Goal: Task Accomplishment & Management: Complete application form

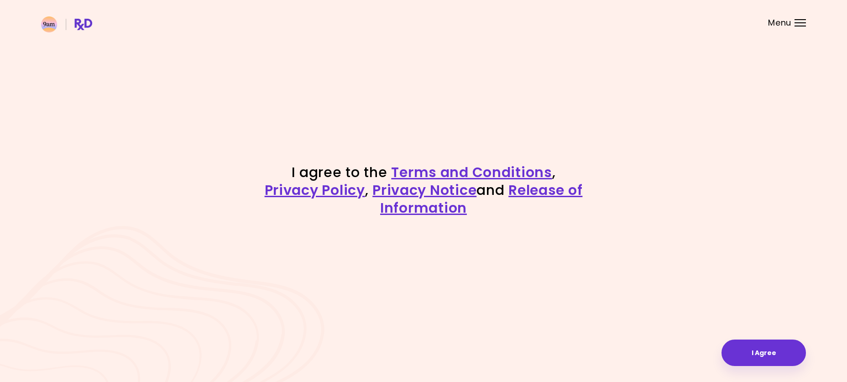
click at [795, 24] on div "Menu" at bounding box center [800, 22] width 11 height 7
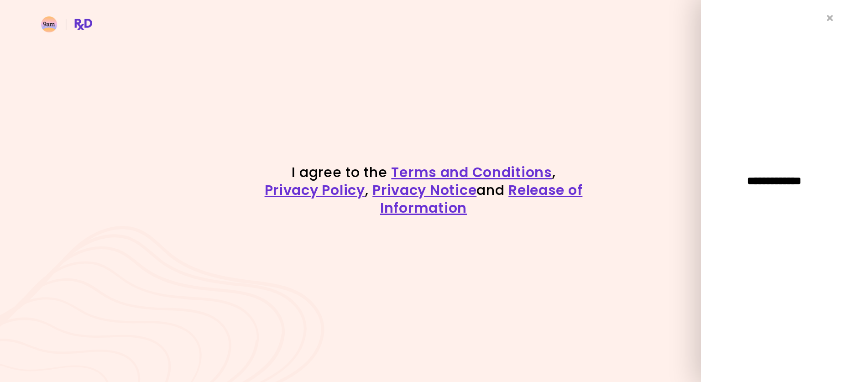
click at [621, 166] on div "I agree to the Terms and Conditions , Privacy Policy , Privacy Notice and Relea…" at bounding box center [424, 191] width 438 height 56
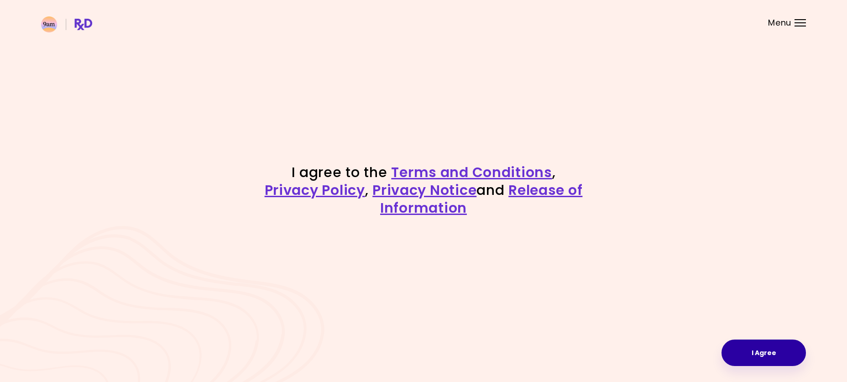
click at [768, 355] on button "I Agree" at bounding box center [764, 353] width 84 height 26
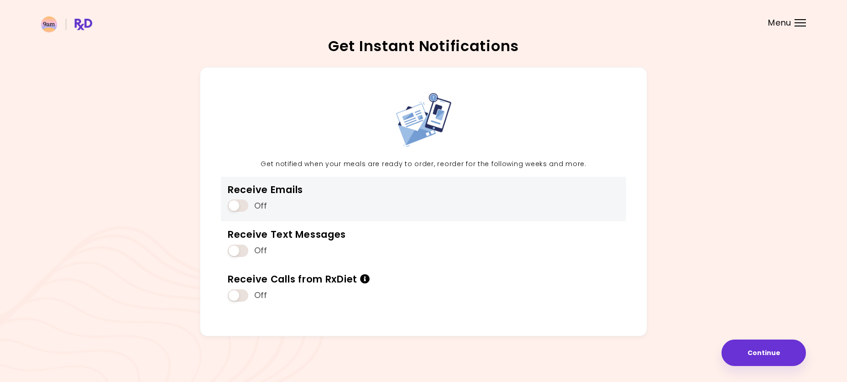
click at [240, 205] on span at bounding box center [238, 206] width 21 height 12
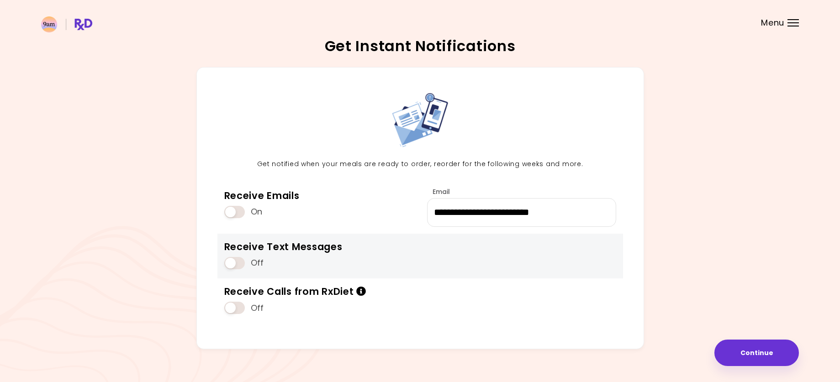
click at [242, 263] on span at bounding box center [234, 263] width 21 height 12
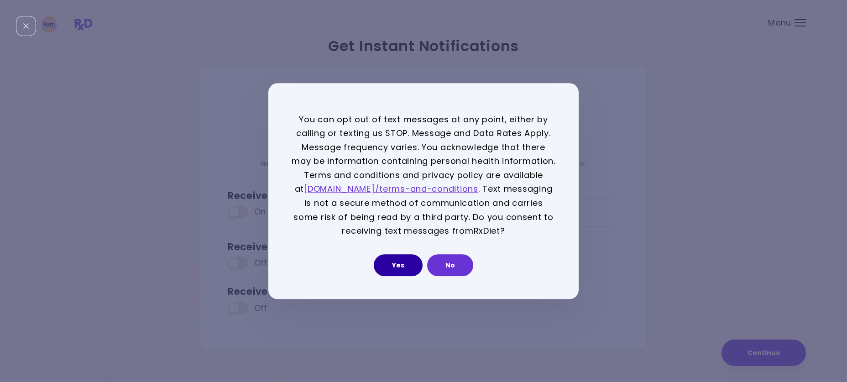
click at [407, 261] on button "Yes" at bounding box center [398, 265] width 49 height 22
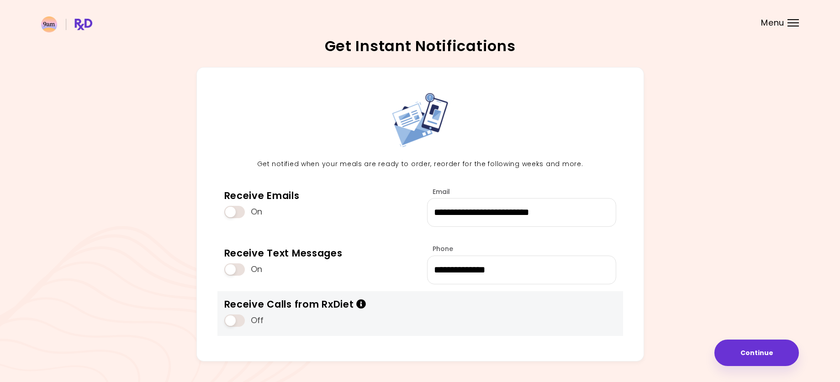
click at [241, 326] on span at bounding box center [234, 321] width 21 height 12
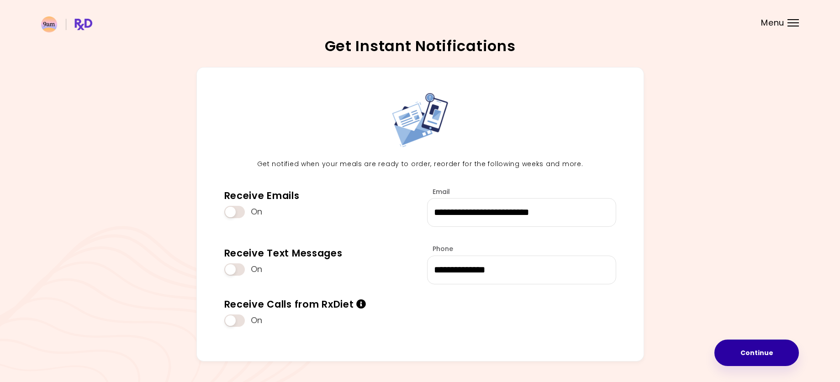
click at [773, 360] on button "Continue" at bounding box center [756, 353] width 84 height 26
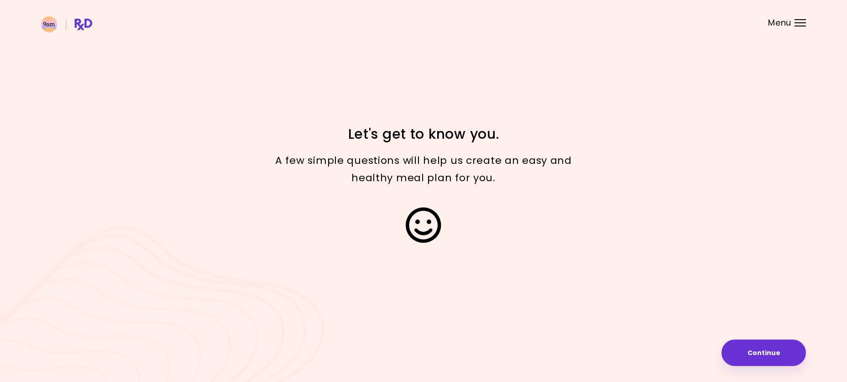
click at [778, 355] on button "Continue" at bounding box center [764, 353] width 84 height 26
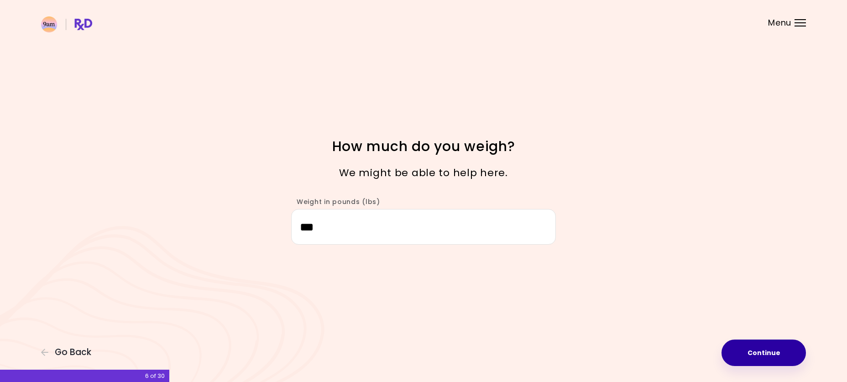
click at [784, 350] on button "Continue" at bounding box center [764, 353] width 84 height 26
select select "****"
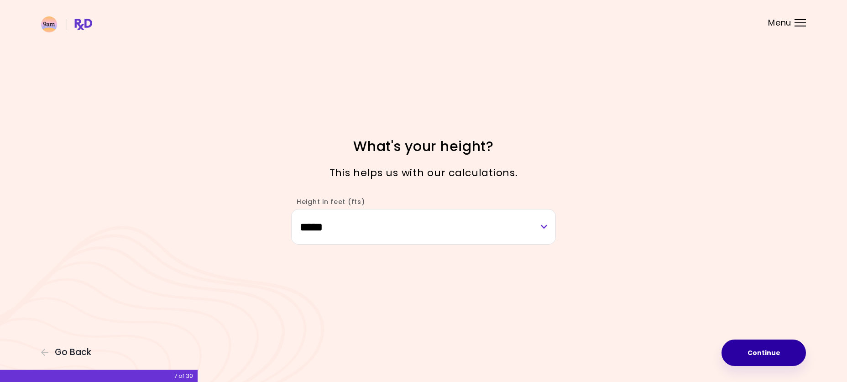
click at [764, 350] on button "Continue" at bounding box center [764, 353] width 84 height 26
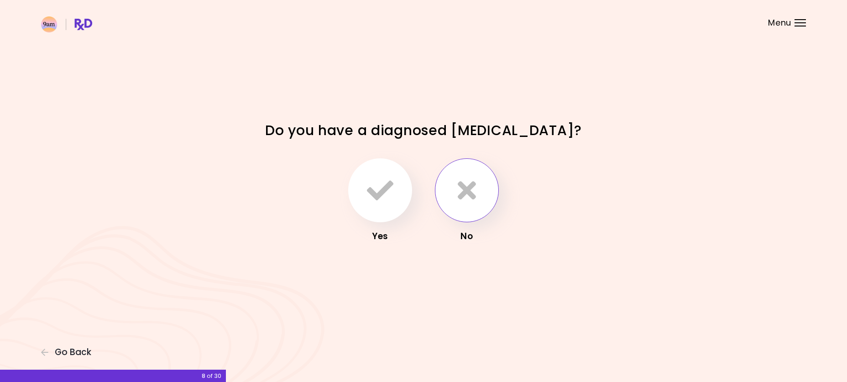
click at [470, 210] on button "button" at bounding box center [467, 190] width 64 height 64
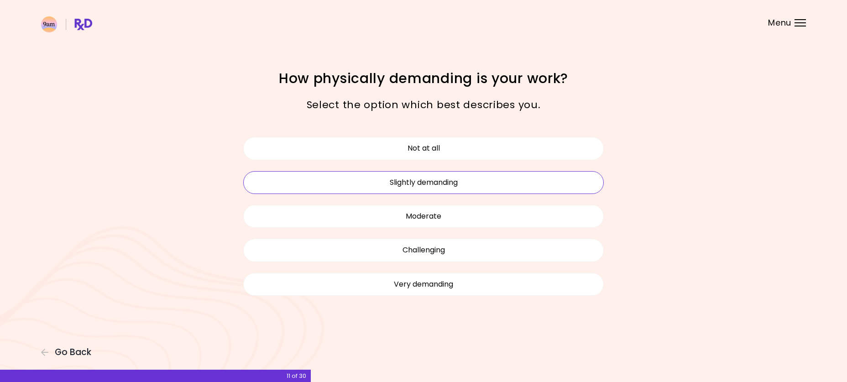
click at [487, 185] on button "Slightly demanding" at bounding box center [423, 182] width 361 height 23
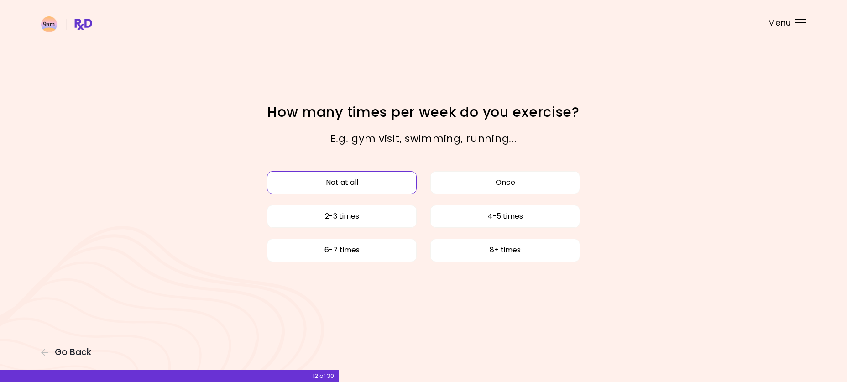
click at [380, 180] on button "Not at all" at bounding box center [342, 182] width 150 height 23
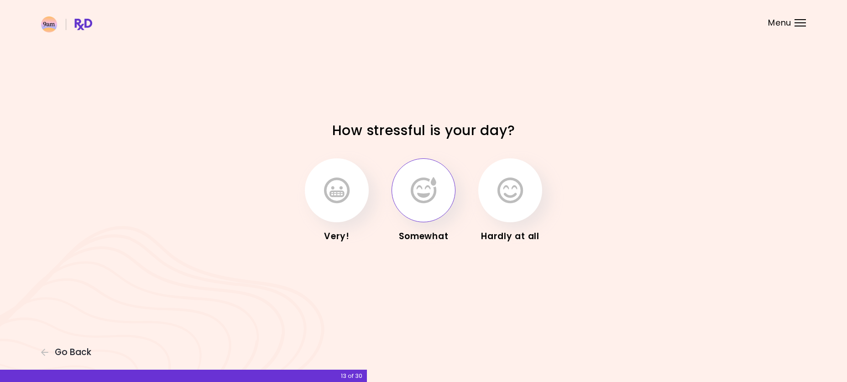
click at [433, 206] on button "button" at bounding box center [424, 190] width 64 height 64
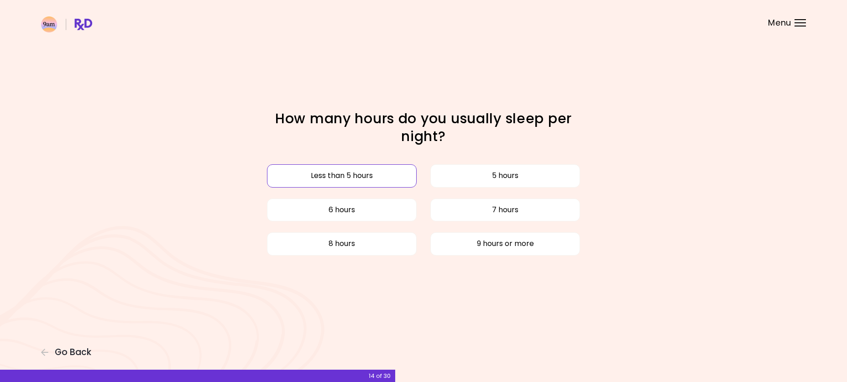
click at [391, 180] on button "Less than 5 hours" at bounding box center [342, 175] width 150 height 23
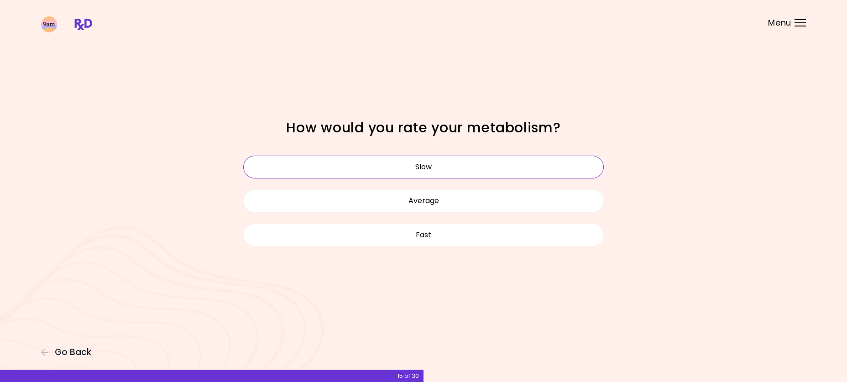
click at [555, 168] on button "Slow" at bounding box center [423, 167] width 361 height 23
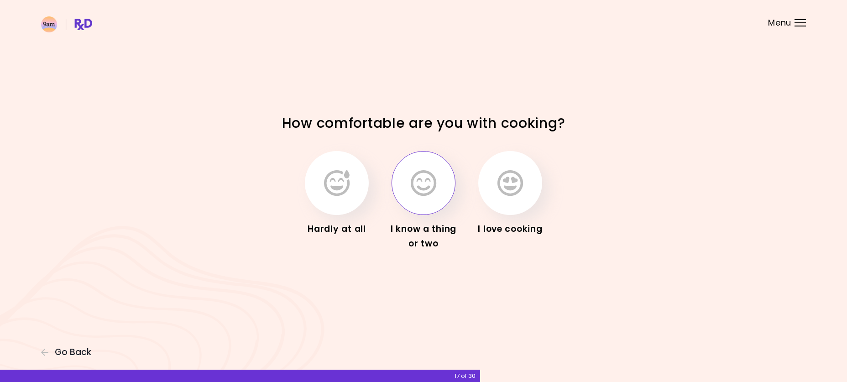
click at [424, 194] on icon "button" at bounding box center [424, 183] width 26 height 26
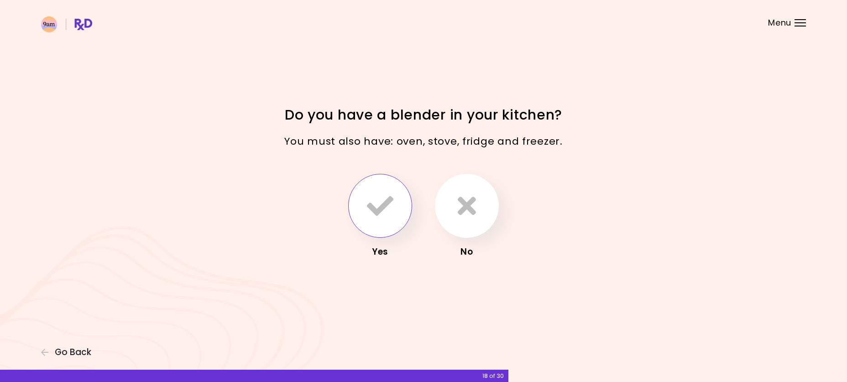
click at [384, 231] on button "button" at bounding box center [380, 206] width 64 height 64
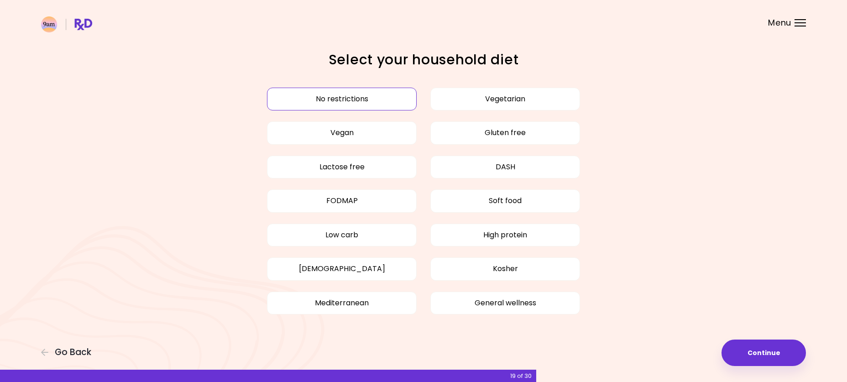
click at [382, 102] on button "No restrictions" at bounding box center [342, 99] width 150 height 23
click at [374, 96] on button "No restrictions" at bounding box center [342, 99] width 150 height 23
click at [784, 352] on button "Continue" at bounding box center [764, 353] width 84 height 26
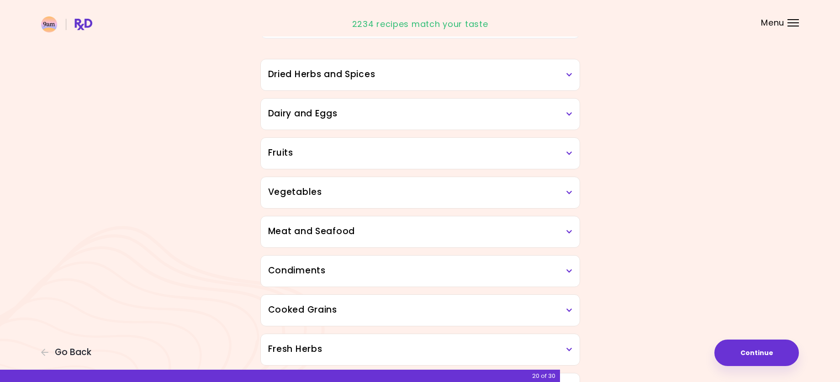
scroll to position [91, 0]
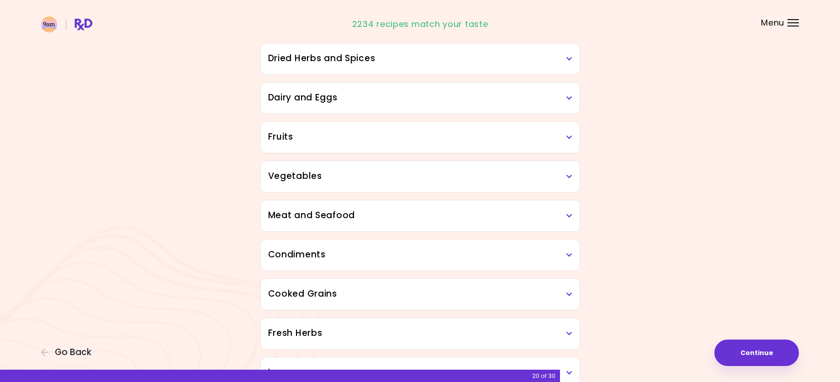
click at [565, 58] on h3 "Dried Herbs and Spices" at bounding box center [420, 58] width 304 height 13
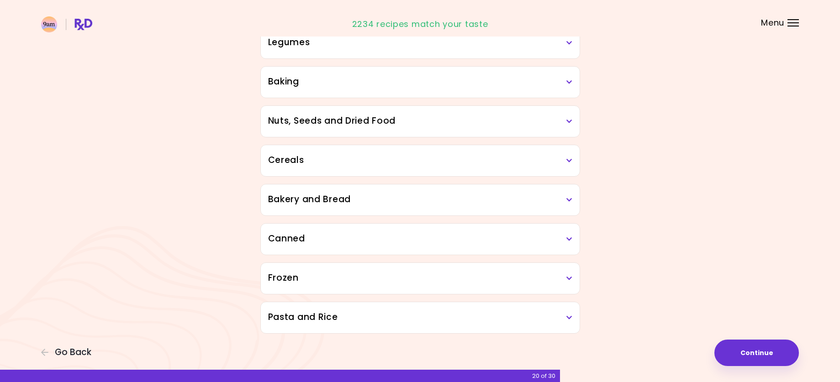
scroll to position [567, 0]
click at [560, 320] on h3 "Pasta and Rice" at bounding box center [420, 315] width 304 height 13
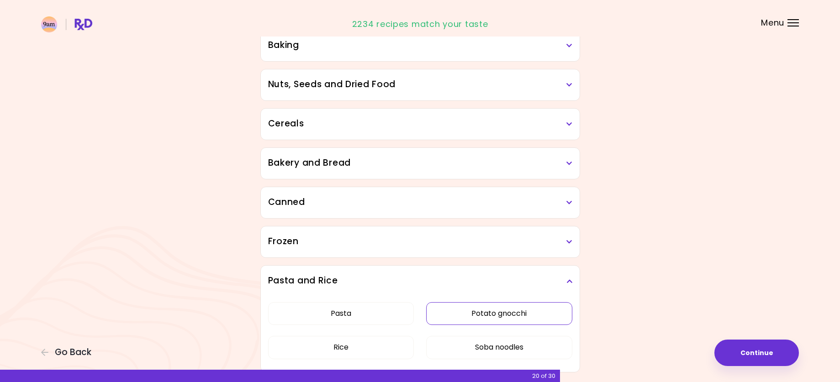
scroll to position [642, 0]
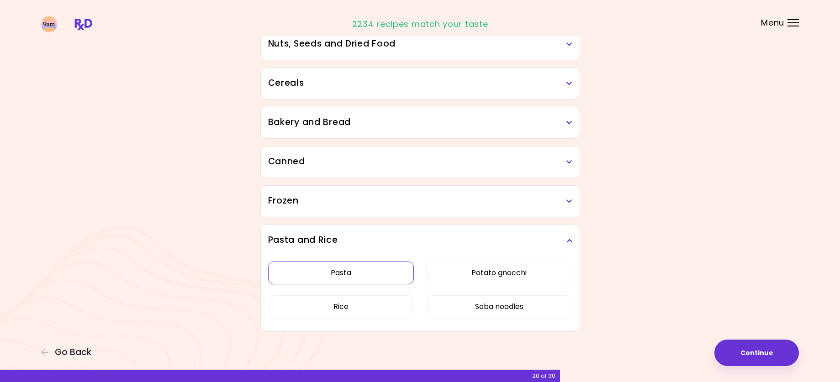
click at [343, 273] on button "Pasta" at bounding box center [341, 273] width 146 height 23
click at [342, 305] on button "Rice" at bounding box center [341, 306] width 146 height 23
click at [408, 210] on div "Frozen" at bounding box center [420, 201] width 319 height 31
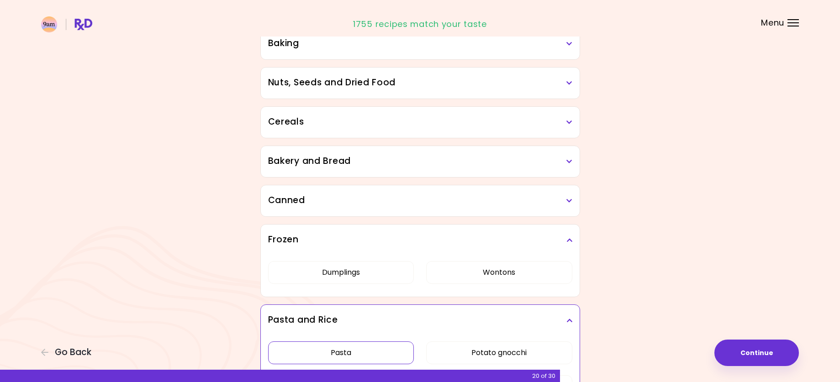
scroll to position [407, 0]
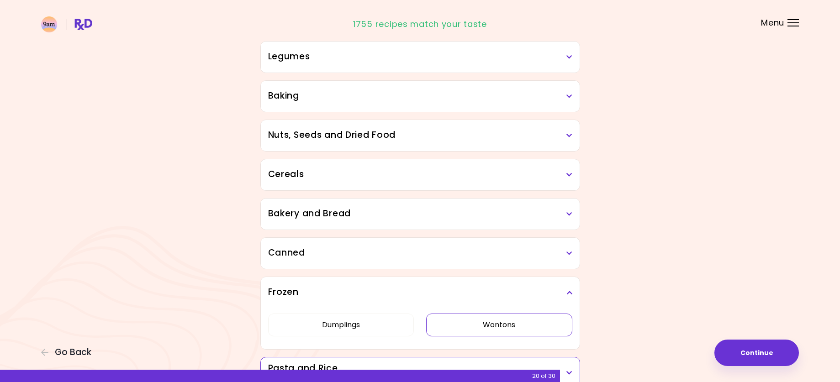
click at [517, 317] on button "Wontons" at bounding box center [499, 325] width 146 height 23
click at [574, 254] on div "Canned" at bounding box center [420, 253] width 319 height 31
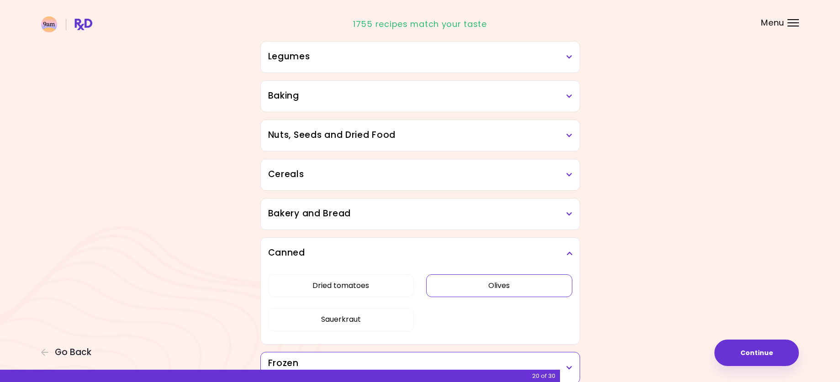
click at [511, 282] on button "Olives" at bounding box center [499, 285] width 146 height 23
click at [530, 224] on div "Bakery and Bread" at bounding box center [420, 214] width 319 height 31
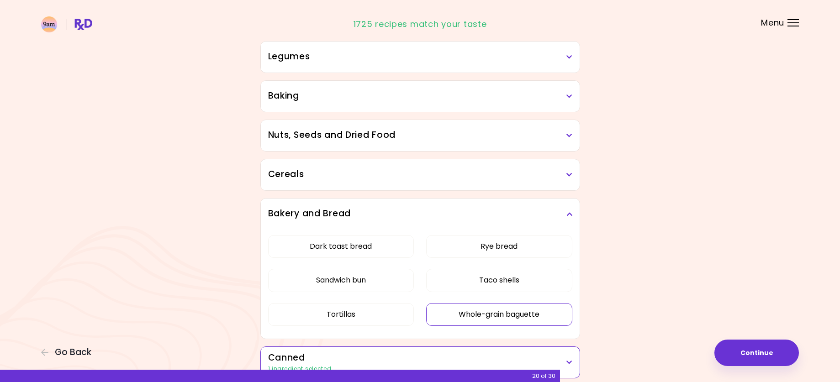
click at [536, 321] on button "Whole-grain baguette" at bounding box center [499, 314] width 146 height 23
click at [528, 285] on button "Taco shells" at bounding box center [499, 280] width 146 height 23
click at [505, 252] on button "Rye bread" at bounding box center [499, 246] width 146 height 23
click at [370, 285] on button "Sandwich bun" at bounding box center [341, 280] width 146 height 23
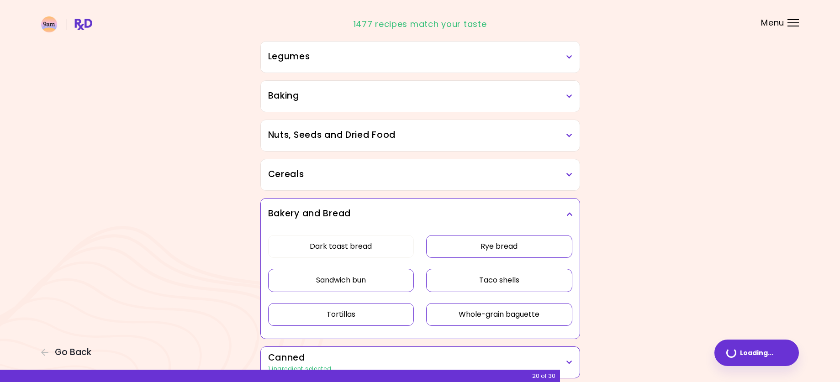
click at [364, 308] on button "Tortillas" at bounding box center [341, 314] width 146 height 23
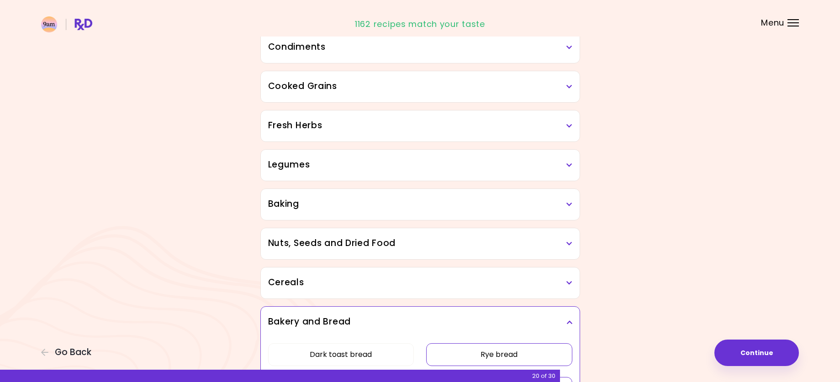
scroll to position [270, 0]
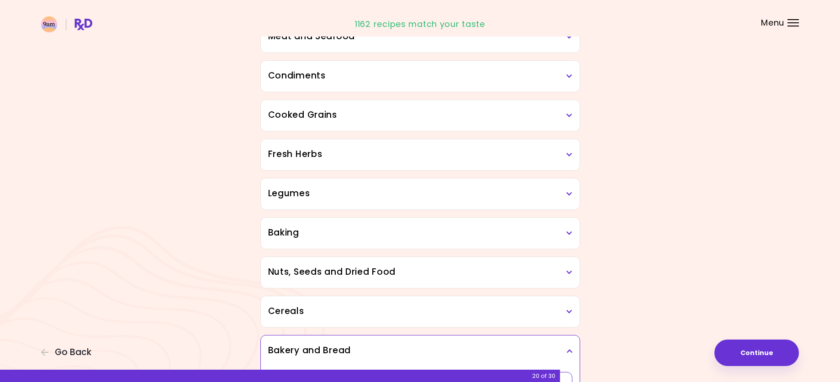
click at [461, 319] on div "Cereals" at bounding box center [420, 311] width 319 height 31
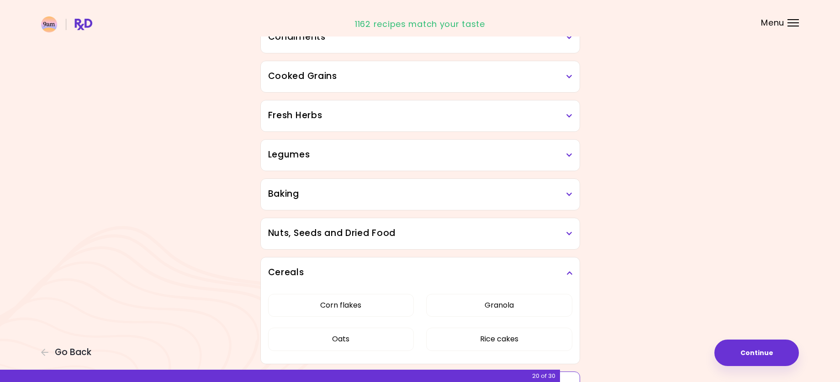
scroll to position [362, 0]
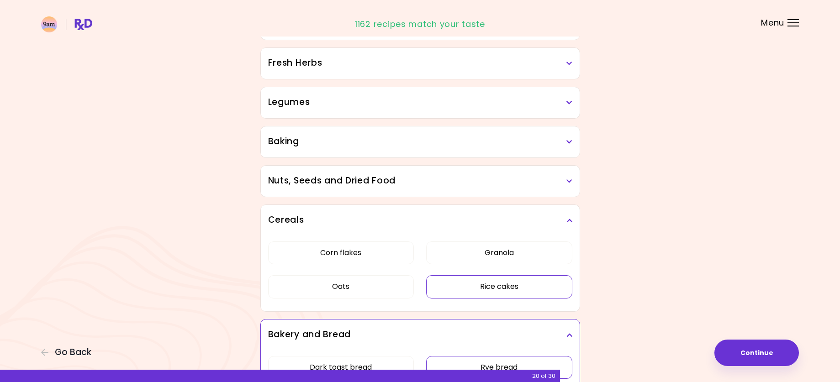
click at [520, 289] on button "Rice cakes" at bounding box center [499, 286] width 146 height 23
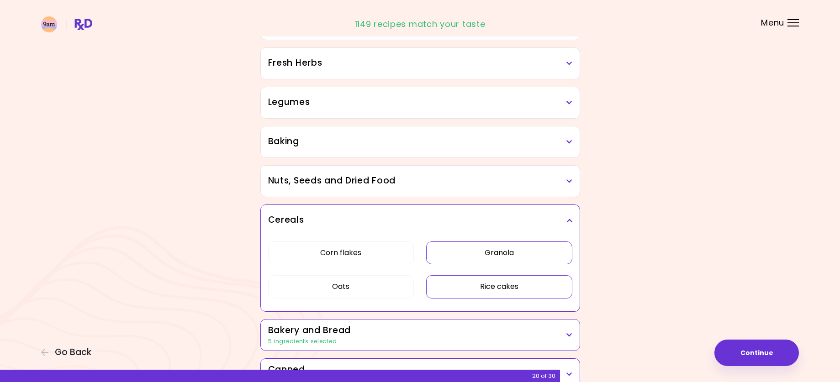
click at [524, 259] on button "Granola" at bounding box center [499, 253] width 146 height 23
click at [382, 290] on button "Oats" at bounding box center [341, 286] width 146 height 23
click at [375, 254] on button "Corn flakes" at bounding box center [341, 253] width 146 height 23
click at [552, 176] on h3 "Nuts, Seeds and Dried Food" at bounding box center [420, 180] width 304 height 13
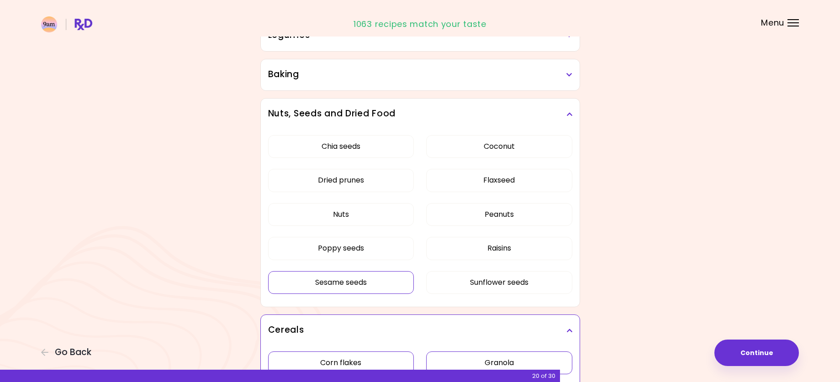
scroll to position [499, 0]
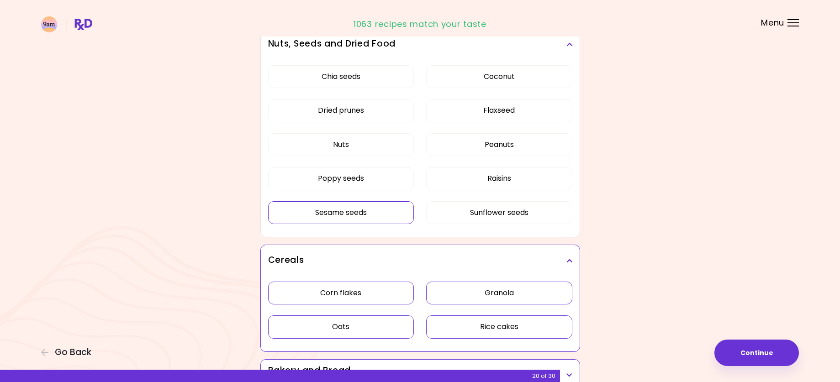
click at [355, 220] on button "Sesame seeds" at bounding box center [341, 212] width 146 height 23
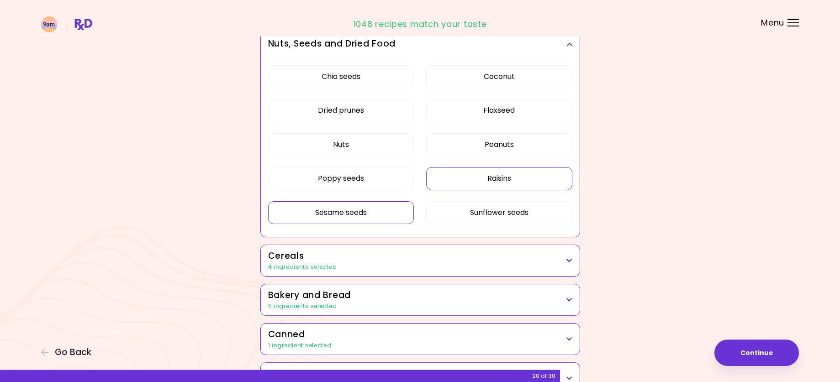
click at [505, 180] on button "Raisins" at bounding box center [499, 178] width 146 height 23
click at [501, 142] on button "Peanuts" at bounding box center [499, 144] width 146 height 23
click at [535, 145] on button "Peanuts" at bounding box center [499, 144] width 146 height 23
click at [464, 151] on button "Peanuts" at bounding box center [499, 144] width 146 height 23
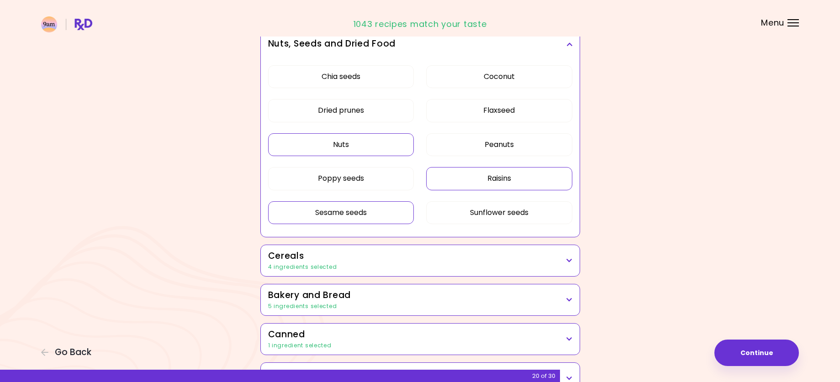
click at [342, 147] on button "Nuts" at bounding box center [341, 144] width 146 height 23
click at [512, 72] on button "Coconut" at bounding box center [499, 76] width 146 height 23
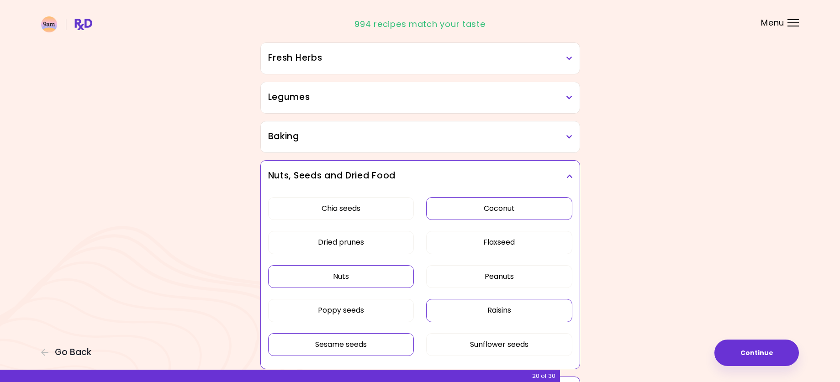
scroll to position [362, 0]
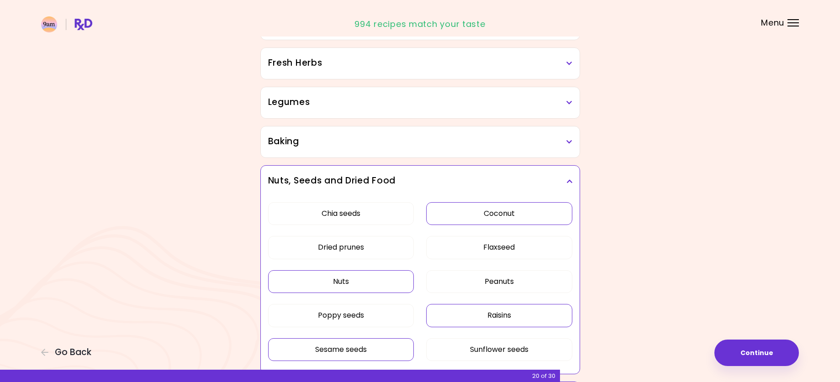
click at [447, 144] on h3 "Baking" at bounding box center [420, 141] width 304 height 13
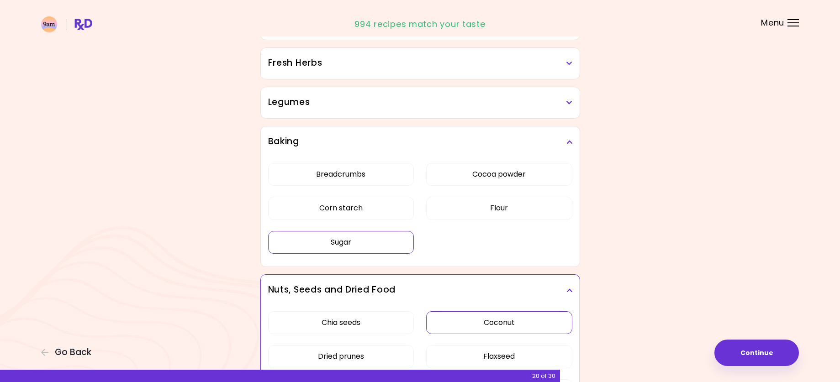
click at [346, 240] on button "Sugar" at bounding box center [341, 242] width 146 height 23
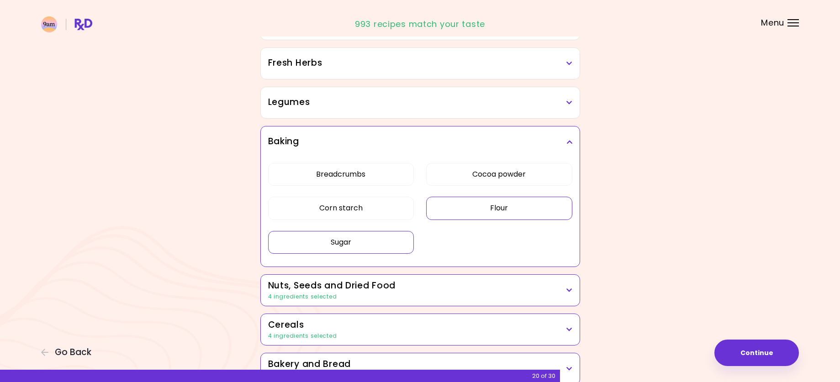
click at [532, 208] on button "Flour" at bounding box center [499, 208] width 146 height 23
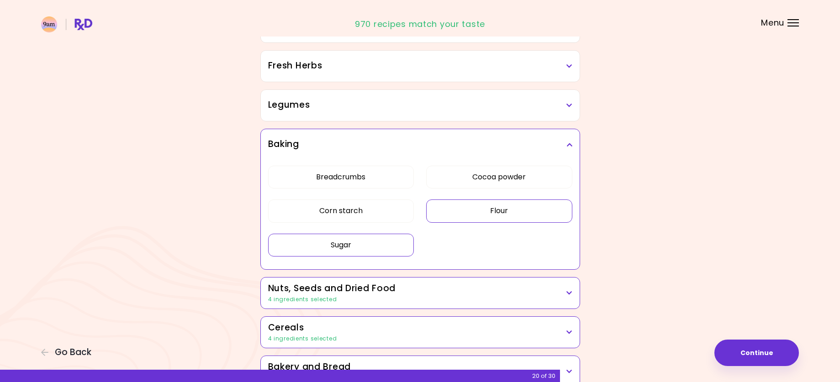
scroll to position [270, 0]
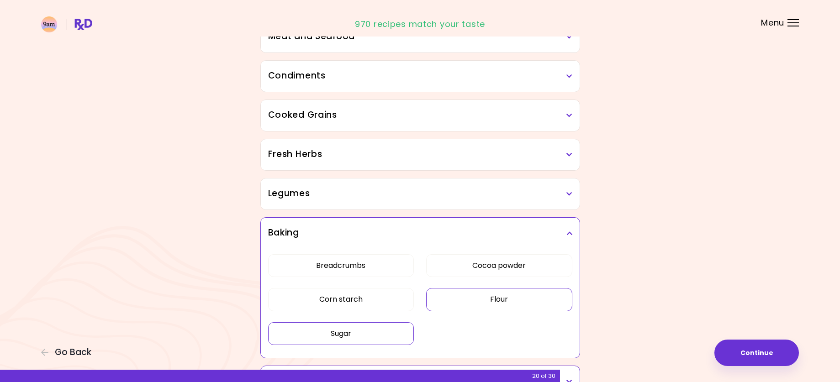
click at [467, 200] on h3 "Legumes" at bounding box center [420, 193] width 304 height 13
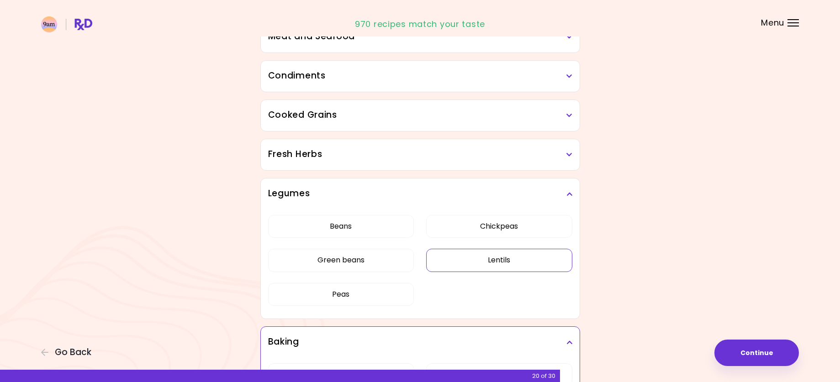
click at [520, 262] on button "Lentils" at bounding box center [499, 260] width 146 height 23
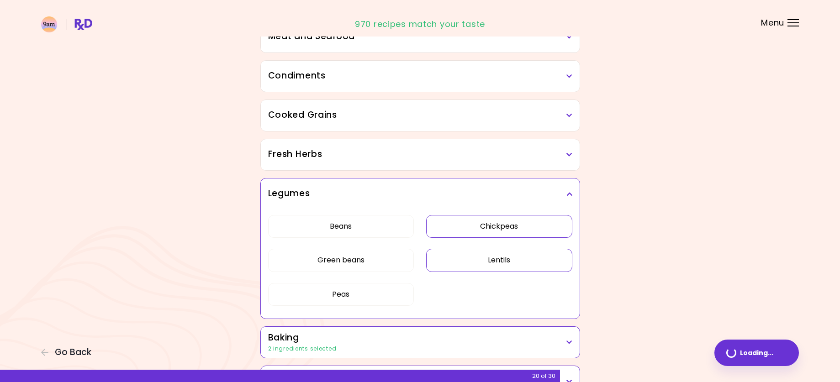
click at [527, 230] on button "Chickpeas" at bounding box center [499, 226] width 146 height 23
drag, startPoint x: 381, startPoint y: 259, endPoint x: 382, endPoint y: 252, distance: 7.8
click at [382, 258] on button "Green beans" at bounding box center [341, 260] width 146 height 23
click at [373, 230] on button "Beans" at bounding box center [341, 226] width 146 height 23
click at [404, 164] on div "Fresh Herbs" at bounding box center [420, 154] width 319 height 31
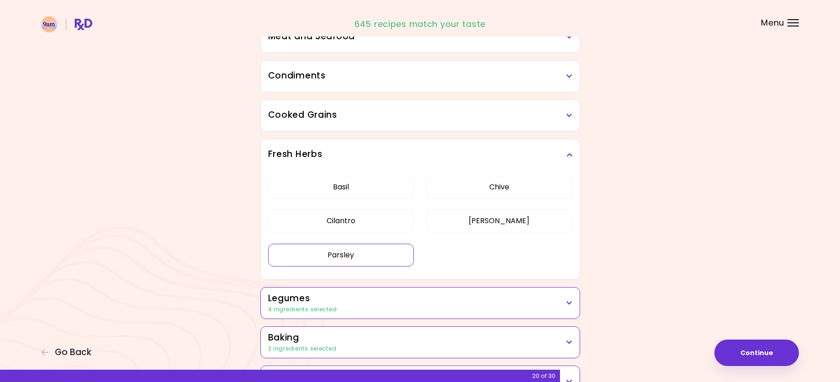
click at [343, 261] on button "Parsley" at bounding box center [341, 255] width 146 height 23
click at [355, 192] on button "Basil" at bounding box center [341, 187] width 146 height 23
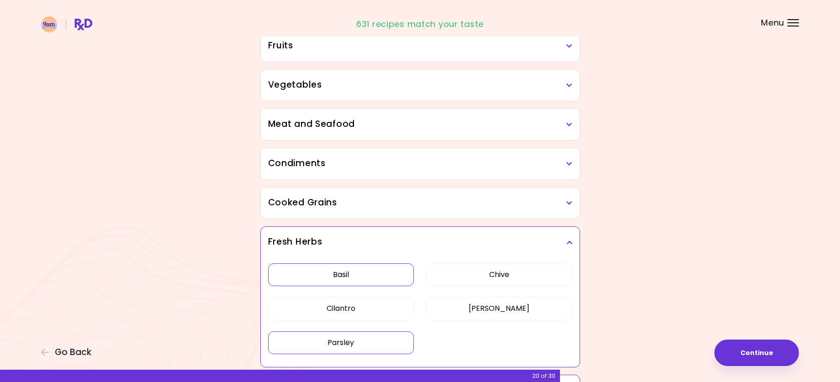
scroll to position [179, 0]
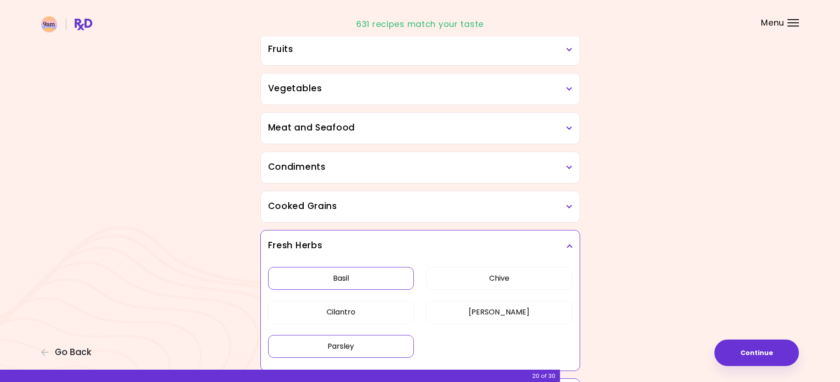
click at [482, 212] on h3 "Cooked Grains" at bounding box center [420, 206] width 304 height 13
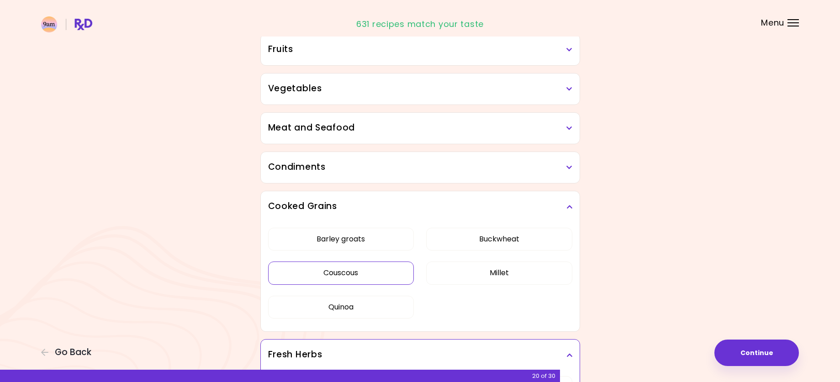
click at [359, 274] on button "Couscous" at bounding box center [341, 273] width 146 height 23
click at [354, 306] on button "Quinoa" at bounding box center [341, 307] width 146 height 23
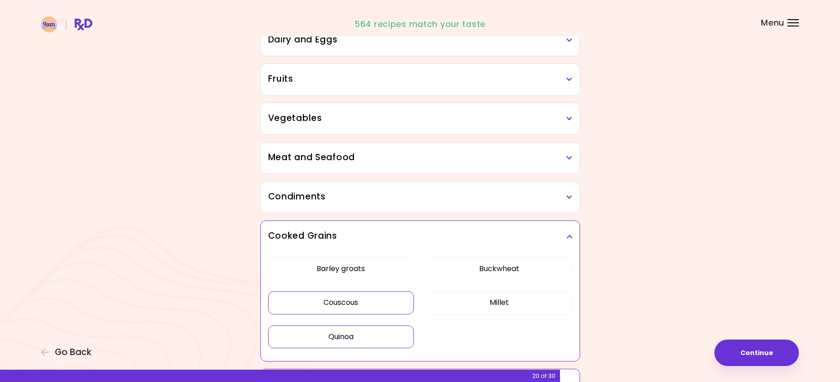
scroll to position [133, 0]
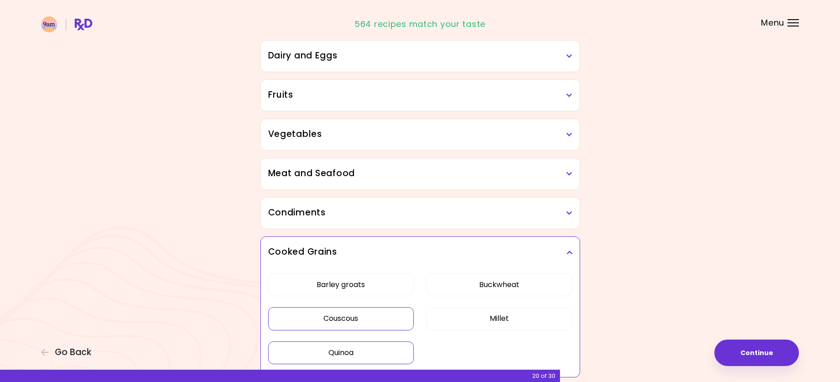
click at [465, 218] on h3 "Condiments" at bounding box center [420, 212] width 304 height 13
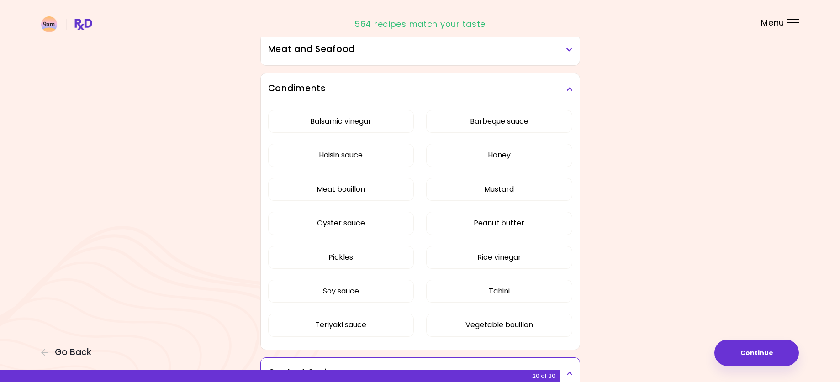
scroll to position [270, 0]
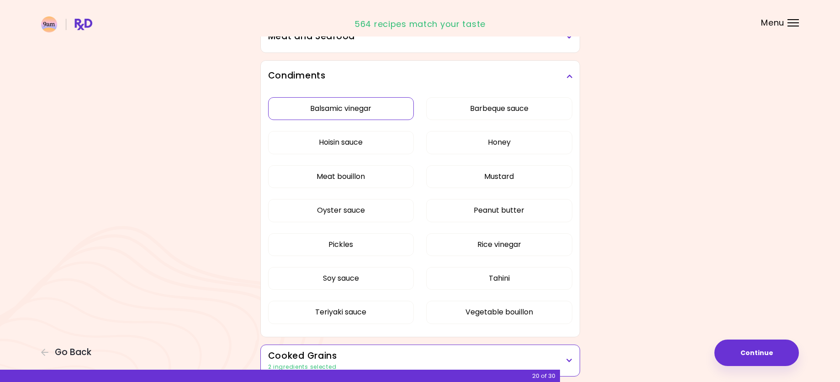
click at [352, 109] on button "Balsamic vinegar" at bounding box center [341, 108] width 146 height 23
click at [500, 105] on button "Barbeque sauce" at bounding box center [499, 108] width 146 height 23
click at [522, 143] on button "Honey" at bounding box center [499, 142] width 146 height 23
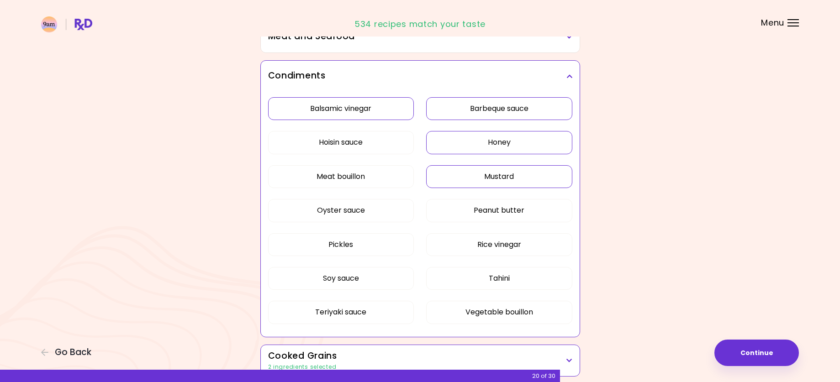
click at [503, 177] on button "Mustard" at bounding box center [499, 176] width 146 height 23
click at [520, 210] on button "Peanut butter" at bounding box center [499, 210] width 146 height 23
click at [342, 316] on button "Teriyaki sauce" at bounding box center [341, 312] width 146 height 23
click at [345, 248] on button "Pickles" at bounding box center [341, 244] width 146 height 23
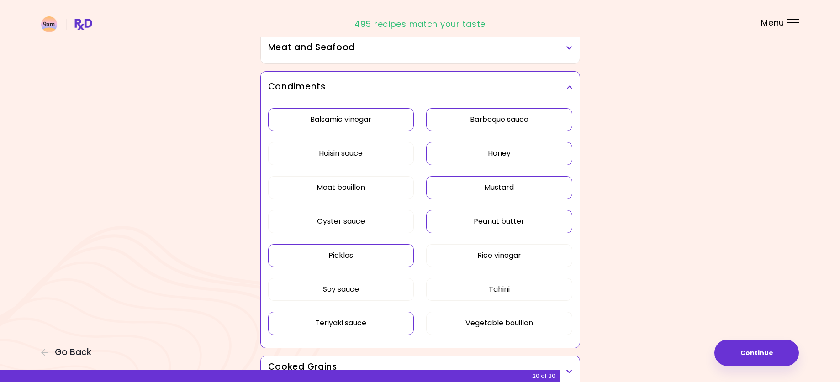
scroll to position [179, 0]
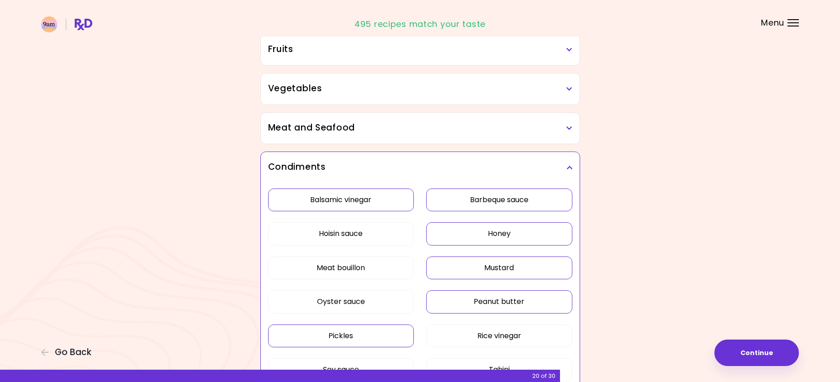
click at [411, 137] on div "Meat and Seafood" at bounding box center [420, 128] width 319 height 31
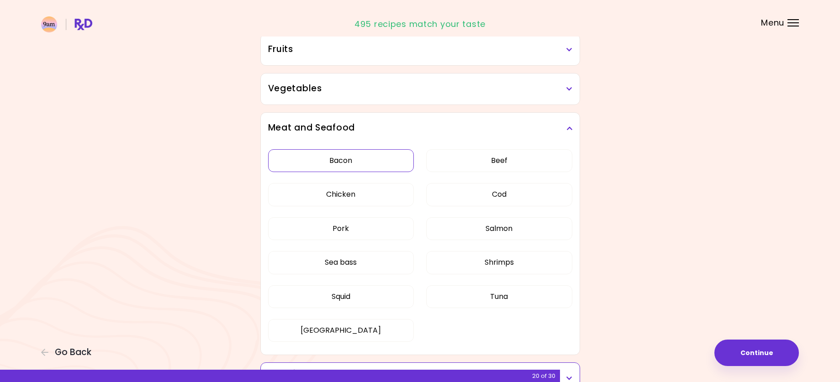
click at [351, 162] on button "Bacon" at bounding box center [341, 160] width 146 height 23
click at [350, 196] on button "Chicken" at bounding box center [341, 194] width 146 height 23
click at [327, 329] on button "[GEOGRAPHIC_DATA]" at bounding box center [341, 330] width 146 height 23
click at [533, 298] on button "Tuna" at bounding box center [499, 296] width 146 height 23
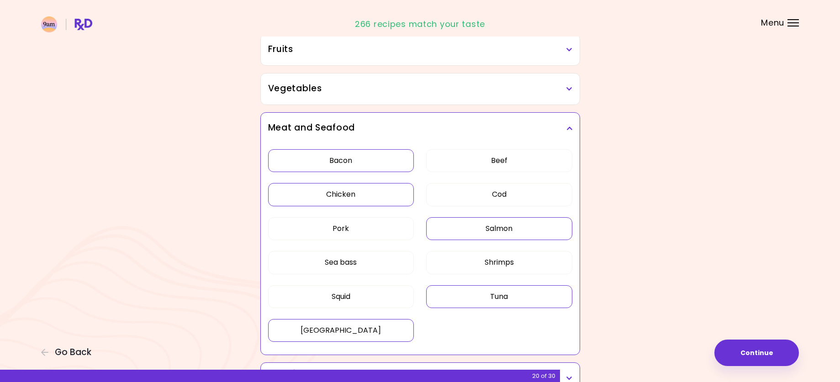
click at [531, 235] on button "Salmon" at bounding box center [499, 228] width 146 height 23
click at [515, 198] on button "Cod" at bounding box center [499, 194] width 146 height 23
click at [514, 164] on button "Beef" at bounding box center [499, 160] width 146 height 23
click at [380, 235] on button "Pork" at bounding box center [341, 228] width 146 height 23
click at [381, 269] on button "Sea bass" at bounding box center [341, 262] width 146 height 23
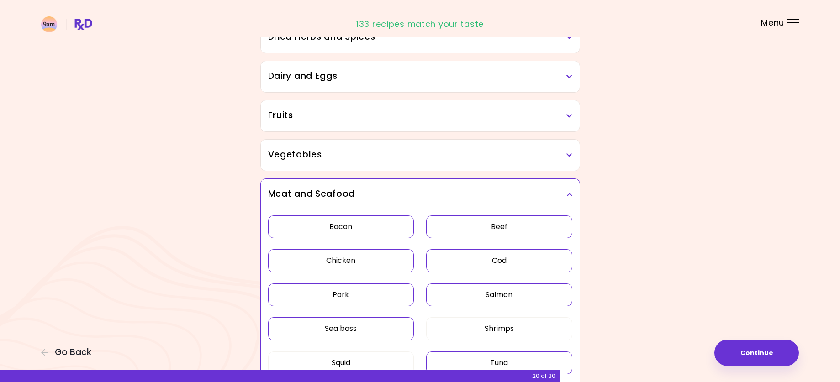
scroll to position [88, 0]
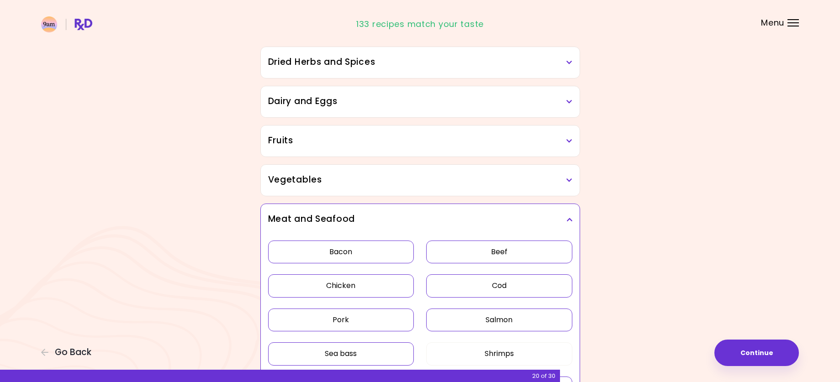
click at [476, 187] on div "Vegetables" at bounding box center [420, 180] width 319 height 31
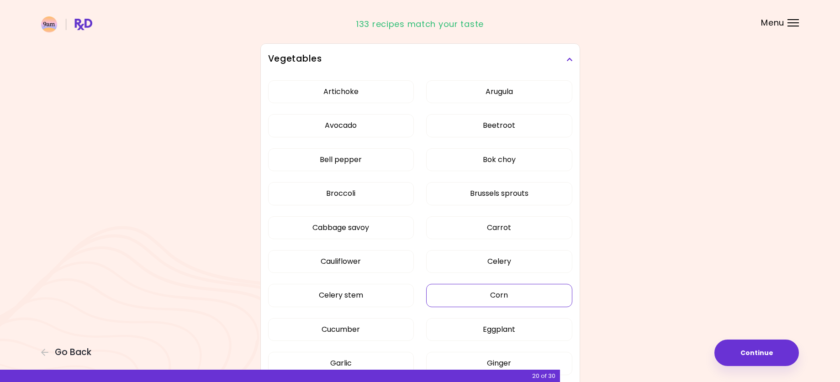
scroll to position [225, 0]
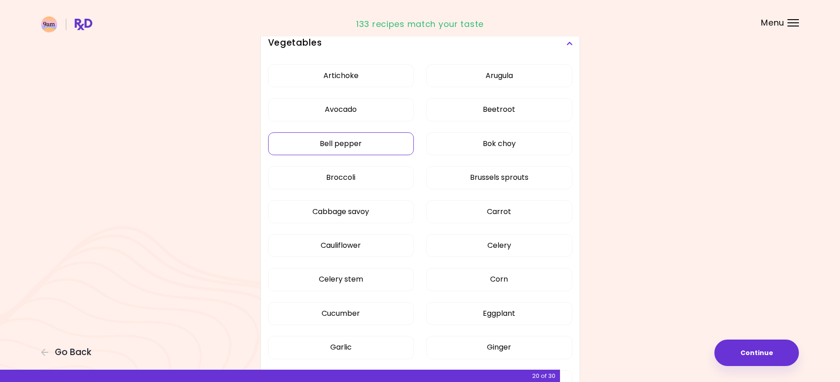
click at [373, 143] on button "Bell pepper" at bounding box center [341, 143] width 146 height 23
click at [360, 170] on button "Broccoli" at bounding box center [341, 177] width 146 height 23
click at [355, 108] on button "Avocado" at bounding box center [341, 109] width 146 height 23
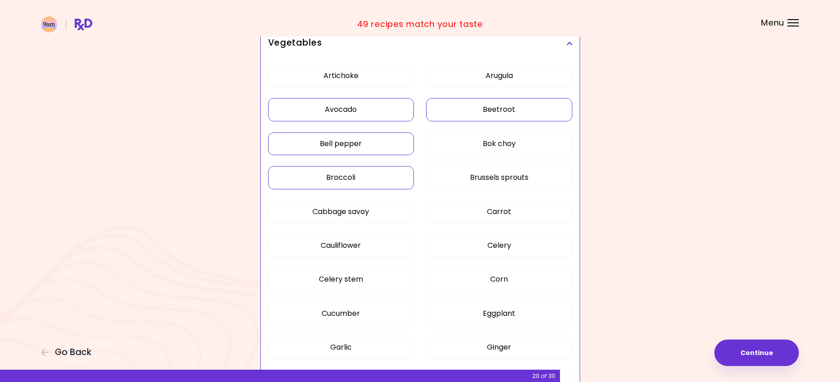
click at [526, 110] on button "Beetroot" at bounding box center [499, 109] width 146 height 23
click at [533, 106] on button "Beetroot" at bounding box center [499, 109] width 146 height 23
click at [536, 184] on button "Brussels sprouts" at bounding box center [499, 177] width 146 height 23
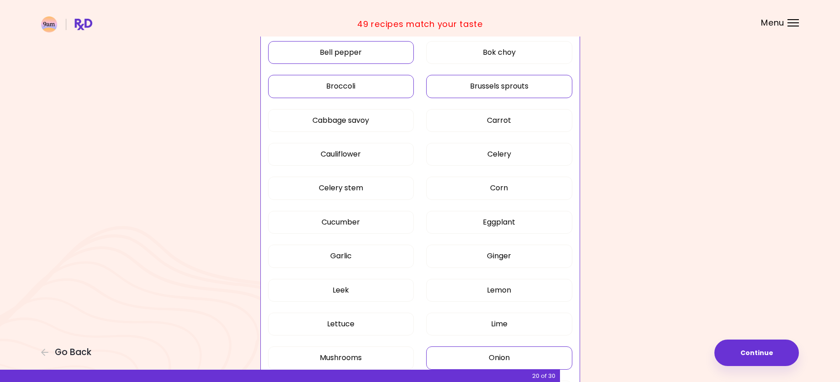
scroll to position [362, 0]
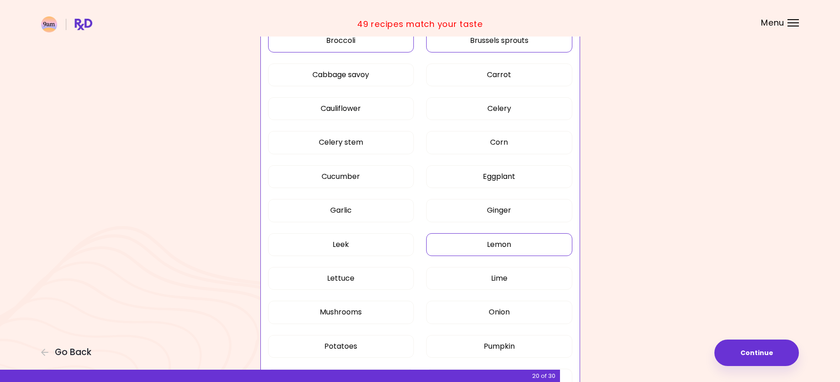
click at [491, 245] on button "Lemon" at bounding box center [499, 244] width 146 height 23
drag, startPoint x: 508, startPoint y: 283, endPoint x: 512, endPoint y: 286, distance: 5.2
click at [509, 283] on button "Lime" at bounding box center [499, 278] width 146 height 23
click at [516, 313] on button "Onion" at bounding box center [499, 312] width 146 height 23
click at [348, 344] on button "Potatoes" at bounding box center [341, 346] width 146 height 23
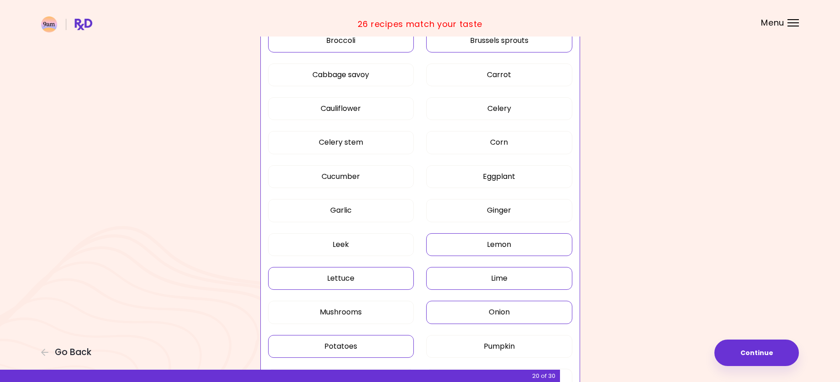
click at [353, 273] on button "Lettuce" at bounding box center [341, 278] width 146 height 23
click at [340, 216] on button "Garlic" at bounding box center [341, 210] width 146 height 23
click at [352, 181] on button "Cucumber" at bounding box center [341, 176] width 146 height 23
click at [370, 111] on button "Cauliflower" at bounding box center [341, 108] width 146 height 23
click at [351, 74] on button "Cabbage savoy" at bounding box center [341, 74] width 146 height 23
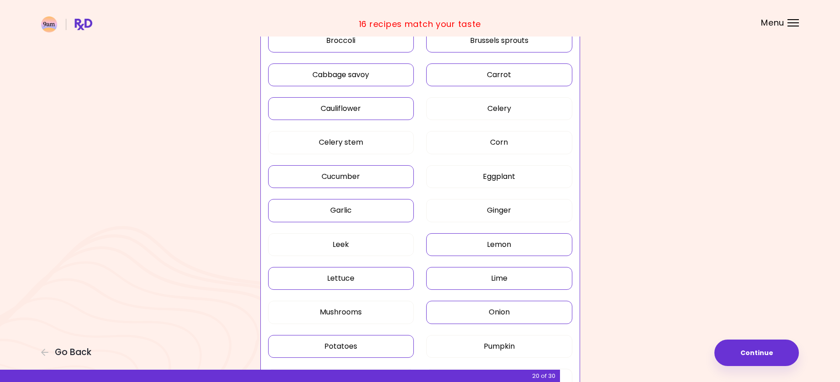
drag, startPoint x: 506, startPoint y: 79, endPoint x: 511, endPoint y: 81, distance: 5.5
click at [506, 79] on button "Carrot" at bounding box center [499, 74] width 146 height 23
click at [518, 110] on button "Celery" at bounding box center [499, 108] width 146 height 23
click at [518, 142] on button "Corn" at bounding box center [499, 142] width 146 height 23
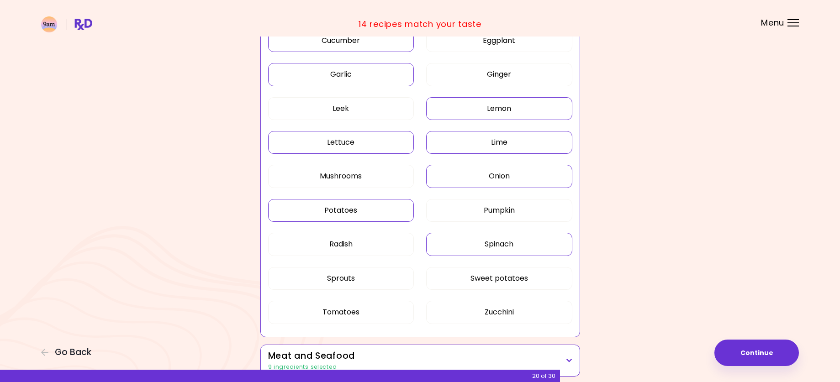
scroll to position [499, 0]
click at [528, 252] on button "Spinach" at bounding box center [499, 243] width 146 height 23
click at [534, 284] on button "Sweet potatoes" at bounding box center [499, 277] width 146 height 23
click at [533, 313] on button "Zucchini" at bounding box center [499, 311] width 146 height 23
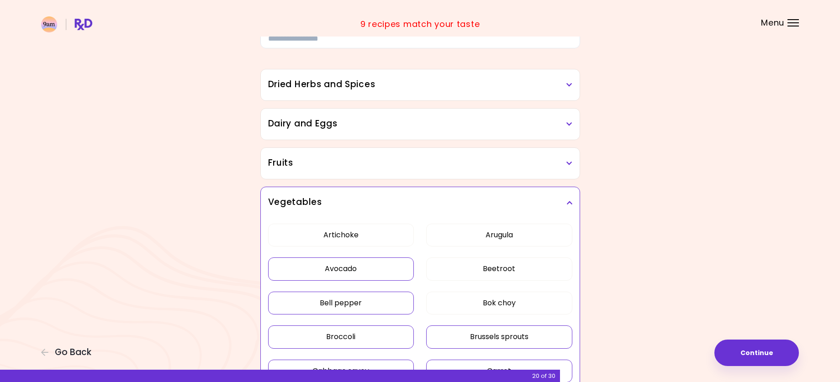
scroll to position [0, 0]
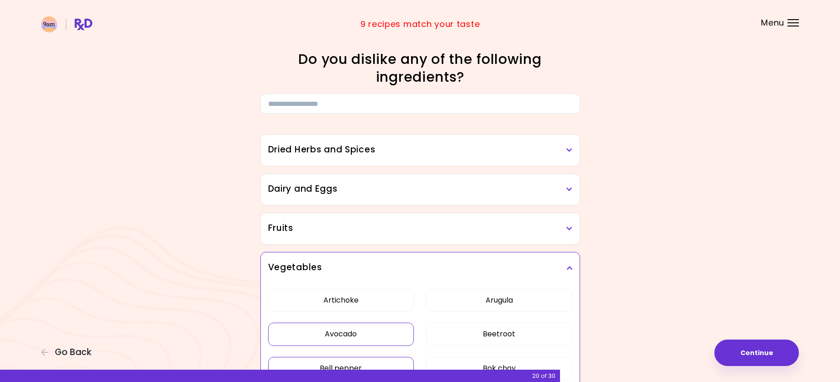
click at [471, 227] on h3 "Fruits" at bounding box center [420, 228] width 304 height 13
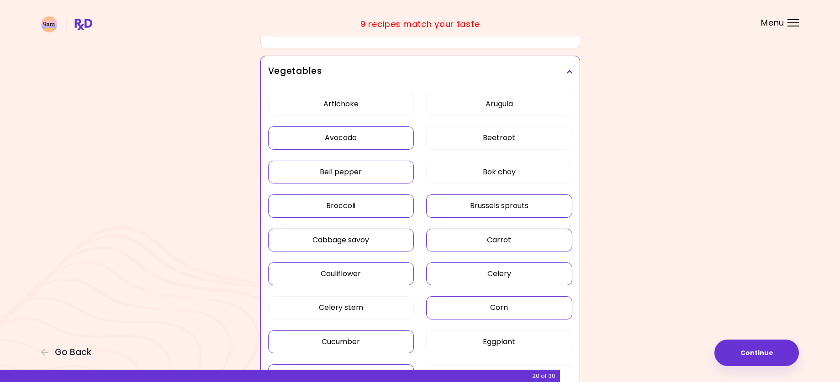
scroll to position [411, 0]
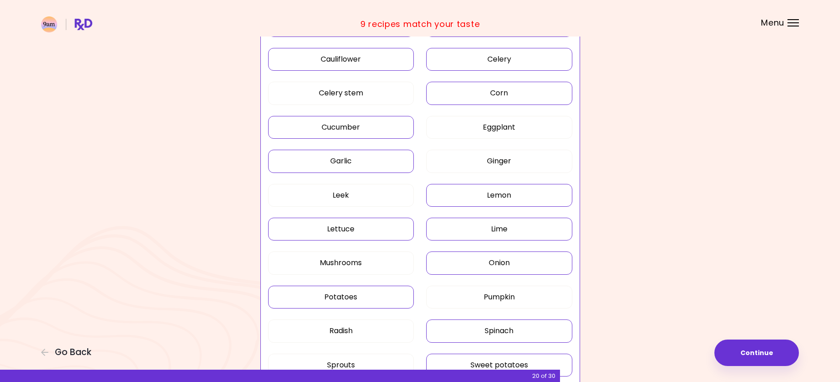
click at [391, 135] on div "Artichoke Arugula Avocado Beetroot Bell pepper Bok choy Broccoli Brussels sprou…" at bounding box center [420, 148] width 304 height 551
click at [556, 357] on button "Sweet potatoes" at bounding box center [499, 365] width 146 height 23
drag, startPoint x: 550, startPoint y: 321, endPoint x: 545, endPoint y: 308, distance: 14.3
click at [550, 321] on button "Spinach" at bounding box center [499, 331] width 146 height 23
click at [539, 257] on button "Onion" at bounding box center [499, 263] width 146 height 23
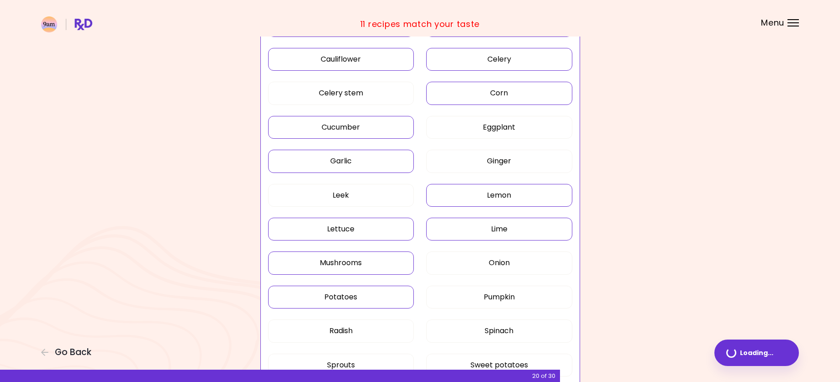
drag, startPoint x: 365, startPoint y: 298, endPoint x: 368, endPoint y: 273, distance: 25.2
click at [366, 296] on button "Potatoes" at bounding box center [341, 297] width 146 height 23
drag, startPoint x: 358, startPoint y: 232, endPoint x: 383, endPoint y: 233, distance: 24.7
click at [362, 232] on button "Lettuce" at bounding box center [341, 229] width 146 height 23
click at [477, 232] on button "Lime" at bounding box center [499, 229] width 146 height 23
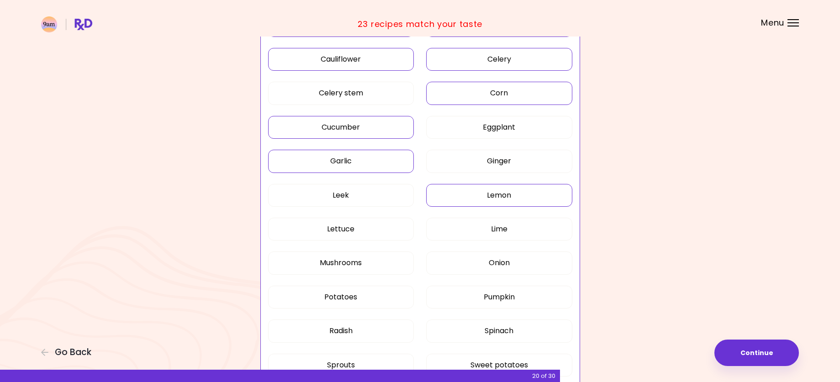
click at [486, 203] on button "Lemon" at bounding box center [499, 195] width 146 height 23
click at [380, 164] on button "Garlic" at bounding box center [341, 161] width 146 height 23
drag, startPoint x: 378, startPoint y: 129, endPoint x: 399, endPoint y: 122, distance: 22.0
click at [380, 128] on button "Cucumber" at bounding box center [341, 127] width 146 height 23
click at [485, 94] on button "Corn" at bounding box center [499, 93] width 146 height 23
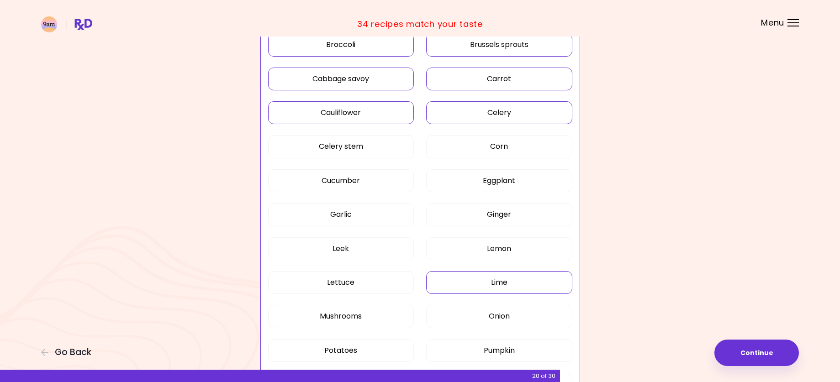
scroll to position [274, 0]
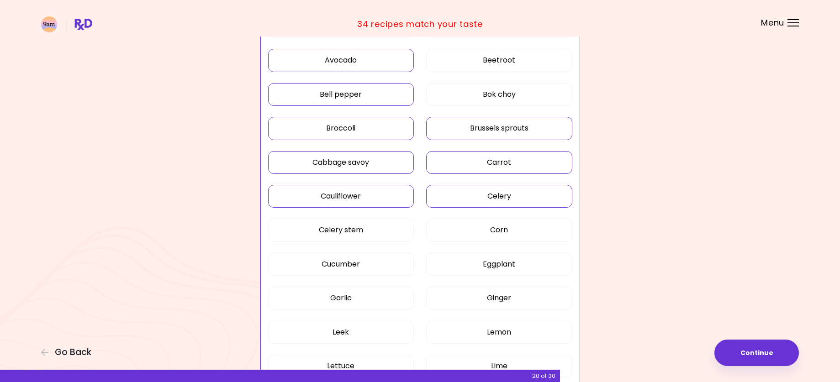
drag, startPoint x: 501, startPoint y: 196, endPoint x: 488, endPoint y: 166, distance: 33.3
click at [501, 196] on button "Celery" at bounding box center [499, 196] width 146 height 23
drag, startPoint x: 487, startPoint y: 161, endPoint x: 482, endPoint y: 142, distance: 19.8
click at [487, 160] on button "Carrot" at bounding box center [499, 162] width 146 height 23
drag, startPoint x: 481, startPoint y: 139, endPoint x: 473, endPoint y: 133, distance: 10.5
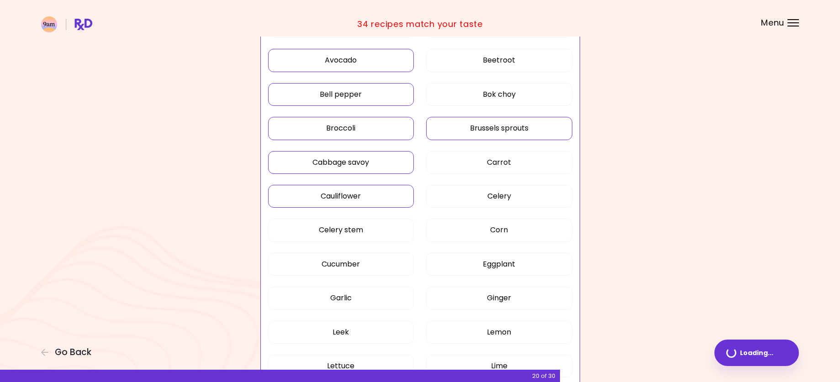
click at [480, 138] on button "Brussels sprouts" at bounding box center [499, 128] width 146 height 23
click at [370, 59] on button "Avocado" at bounding box center [341, 60] width 146 height 23
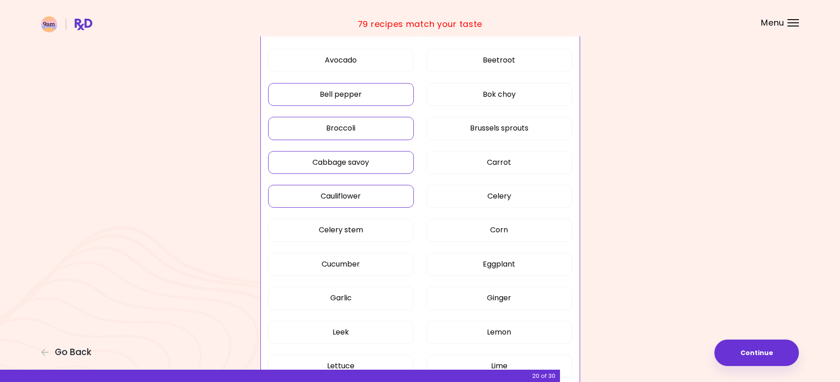
click at [368, 90] on button "Bell pepper" at bounding box center [341, 94] width 146 height 23
drag, startPoint x: 381, startPoint y: 132, endPoint x: 384, endPoint y: 142, distance: 9.8
click at [381, 133] on button "Broccoli" at bounding box center [341, 128] width 146 height 23
click at [384, 162] on button "Cabbage savoy" at bounding box center [341, 162] width 146 height 23
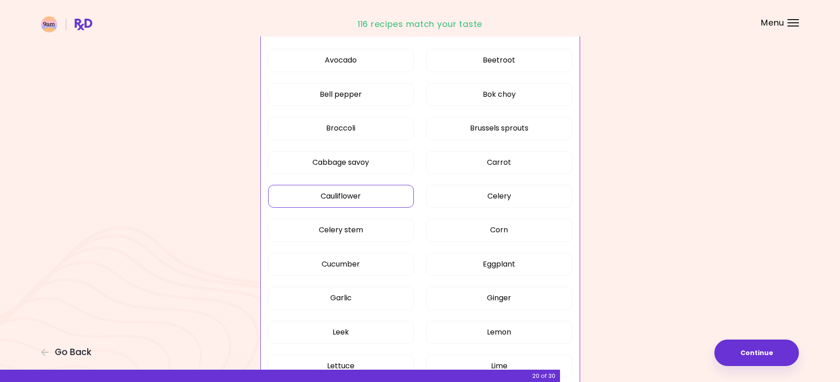
click at [389, 198] on button "Cauliflower" at bounding box center [341, 196] width 146 height 23
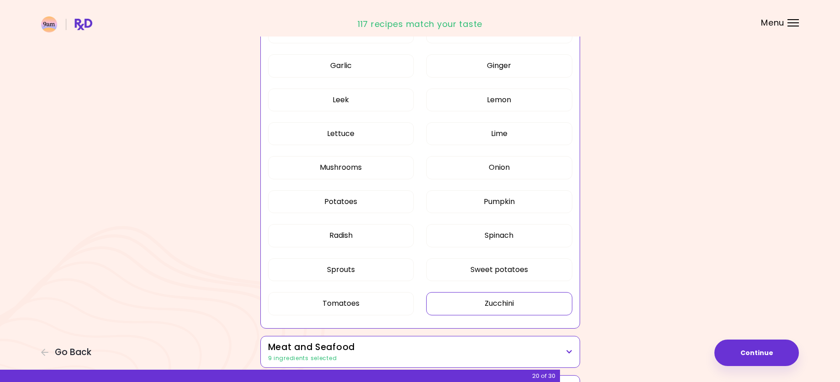
scroll to position [685, 0]
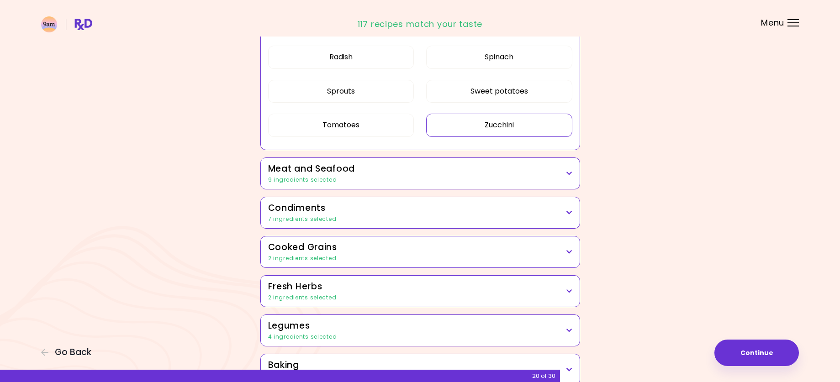
click at [521, 127] on button "Zucchini" at bounding box center [499, 125] width 146 height 23
click at [517, 176] on div "9 ingredients selected" at bounding box center [420, 180] width 304 height 8
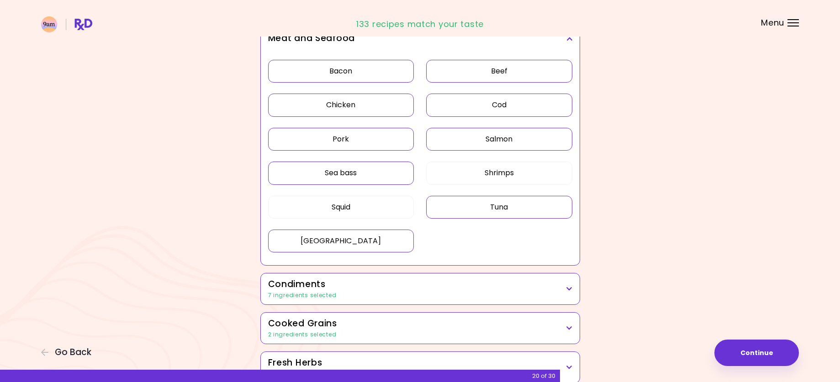
scroll to position [822, 0]
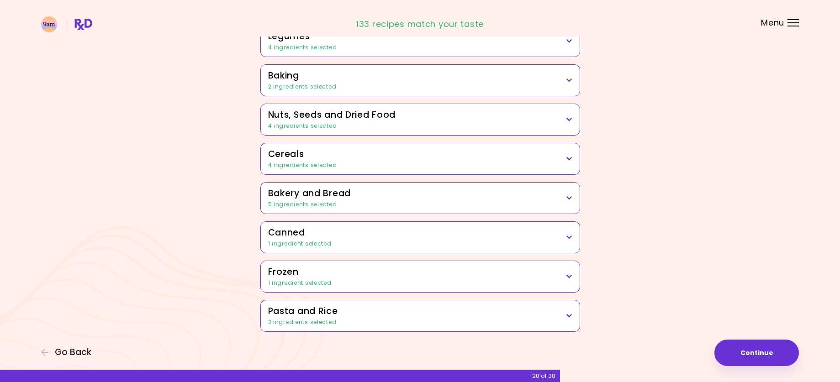
scroll to position [634, 0]
drag, startPoint x: 429, startPoint y: 315, endPoint x: 436, endPoint y: 316, distance: 6.9
click at [429, 316] on h3 "Pasta and Rice" at bounding box center [420, 311] width 304 height 13
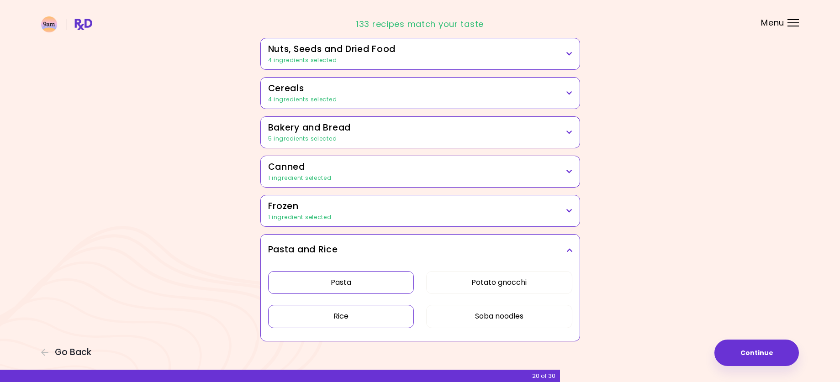
scroll to position [710, 0]
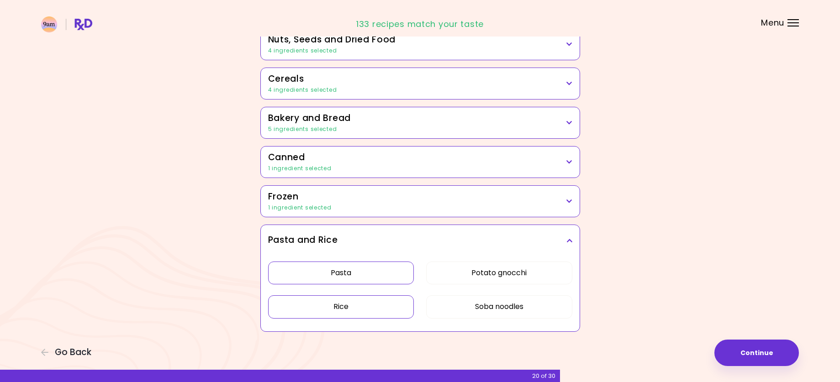
click at [346, 309] on button "Rice" at bounding box center [341, 306] width 146 height 23
click at [358, 273] on button "Pasta" at bounding box center [341, 273] width 146 height 23
click at [525, 303] on button "Soba noodles" at bounding box center [499, 306] width 146 height 23
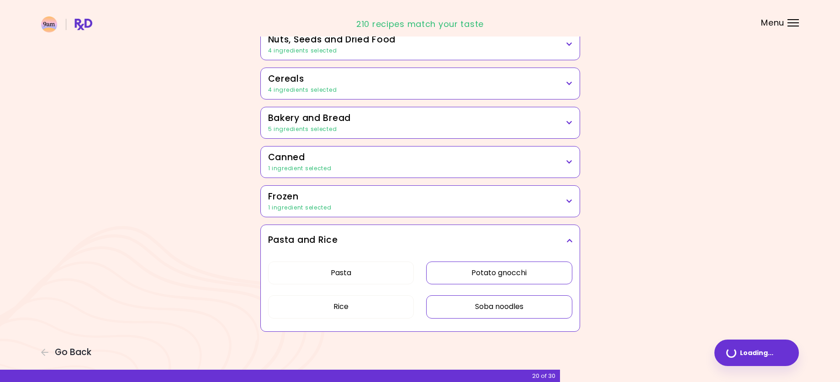
click at [521, 275] on button "Potato gnocchi" at bounding box center [499, 273] width 146 height 23
click at [454, 205] on div "1 ingredient selected" at bounding box center [420, 208] width 304 height 8
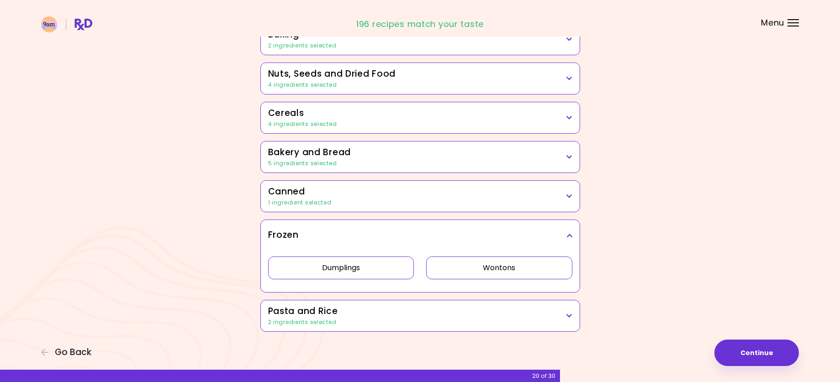
click at [382, 257] on button "Dumplings" at bounding box center [341, 268] width 146 height 23
click at [388, 190] on h3 "Canned" at bounding box center [420, 191] width 304 height 13
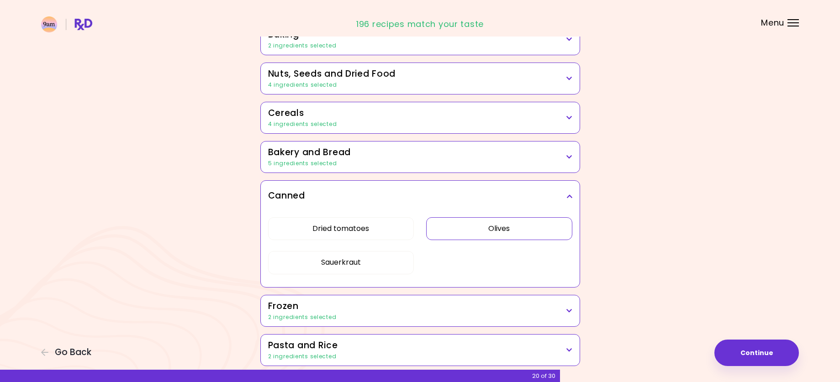
click at [476, 237] on button "Olives" at bounding box center [499, 228] width 146 height 23
click at [351, 230] on button "Dried tomatoes" at bounding box center [341, 228] width 146 height 23
click at [458, 159] on div "5 ingredients selected" at bounding box center [420, 163] width 304 height 8
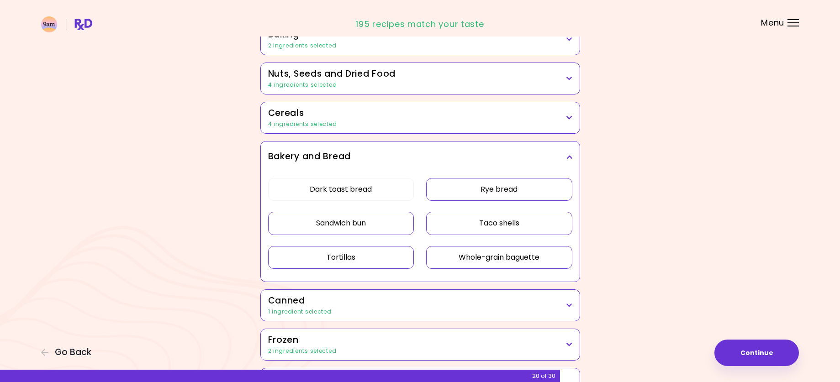
drag, startPoint x: 500, startPoint y: 258, endPoint x: 502, endPoint y: 253, distance: 5.8
click at [500, 258] on button "Whole-grain baguette" at bounding box center [499, 257] width 146 height 23
click at [510, 226] on button "Taco shells" at bounding box center [499, 223] width 146 height 23
click at [511, 187] on button "Rye bread" at bounding box center [499, 189] width 146 height 23
click at [392, 224] on button "Sandwich bun" at bounding box center [341, 223] width 146 height 23
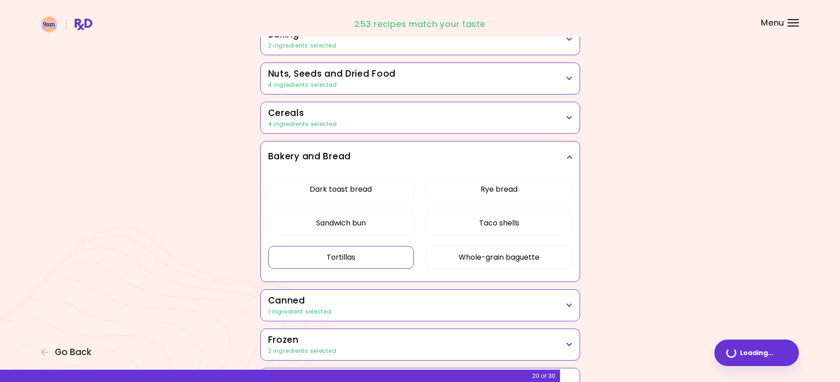
click at [391, 256] on button "Tortillas" at bounding box center [341, 257] width 146 height 23
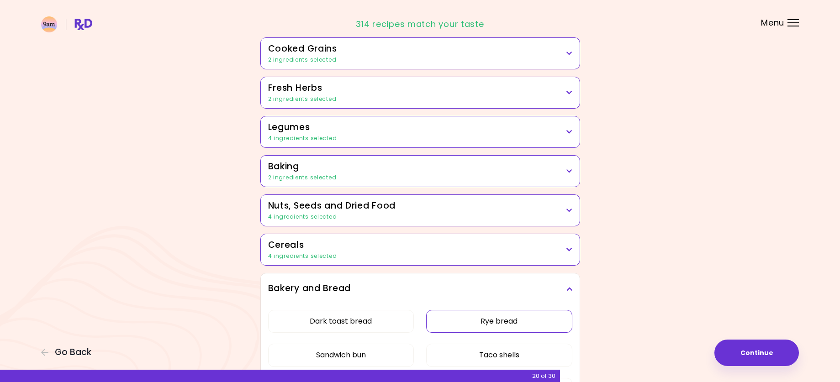
scroll to position [327, 0]
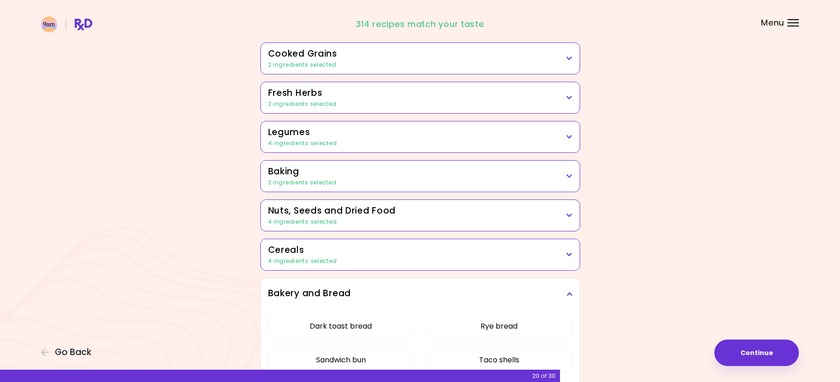
click at [447, 257] on div "4 ingredients selected" at bounding box center [420, 261] width 304 height 8
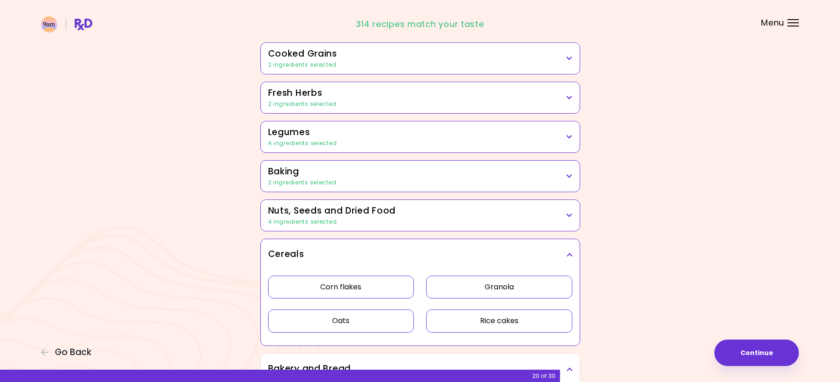
click at [362, 288] on button "Corn flakes" at bounding box center [341, 287] width 146 height 23
click at [368, 325] on button "Oats" at bounding box center [341, 321] width 146 height 23
click at [490, 284] on button "Granola" at bounding box center [499, 287] width 146 height 23
click at [499, 325] on button "Rice cakes" at bounding box center [499, 321] width 146 height 23
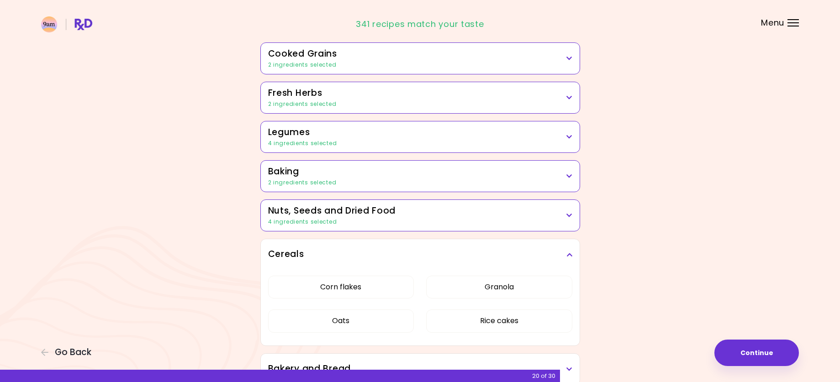
click at [428, 220] on div "4 ingredients selected" at bounding box center [420, 222] width 304 height 8
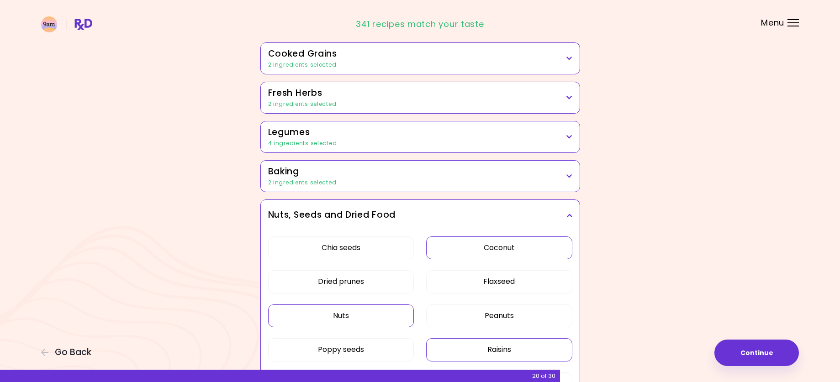
click at [483, 251] on button "Coconut" at bounding box center [499, 248] width 146 height 23
click at [384, 309] on button "Nuts" at bounding box center [341, 316] width 146 height 23
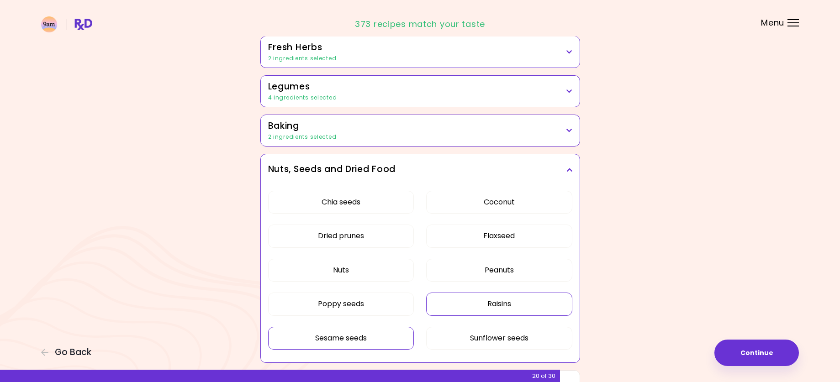
click at [497, 304] on button "Raisins" at bounding box center [499, 304] width 146 height 23
click at [406, 337] on button "Sesame seeds" at bounding box center [341, 338] width 146 height 23
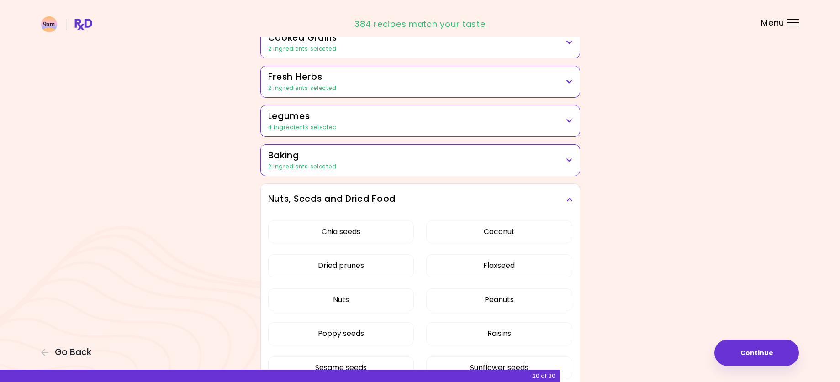
scroll to position [327, 0]
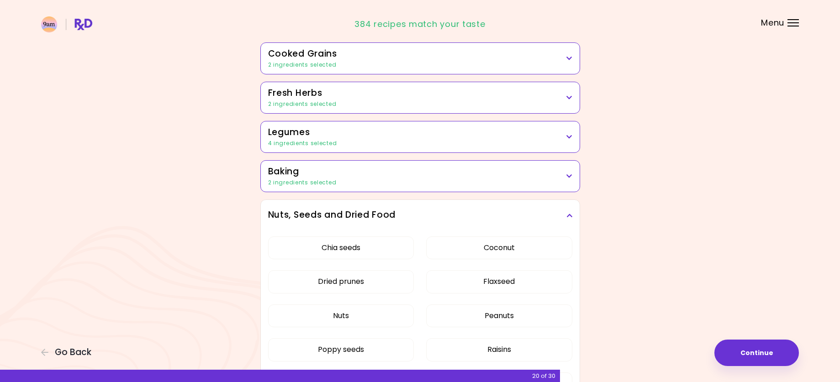
click at [376, 183] on div "2 ingredients selected" at bounding box center [420, 183] width 304 height 8
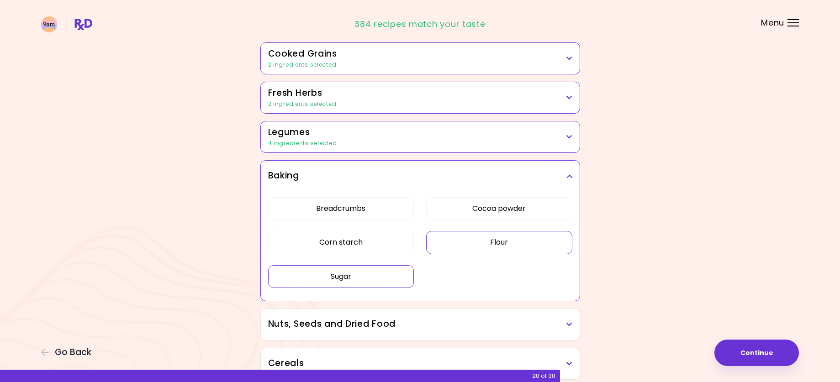
click at [457, 250] on button "Flour" at bounding box center [499, 242] width 146 height 23
click at [396, 280] on button "Sugar" at bounding box center [341, 276] width 146 height 23
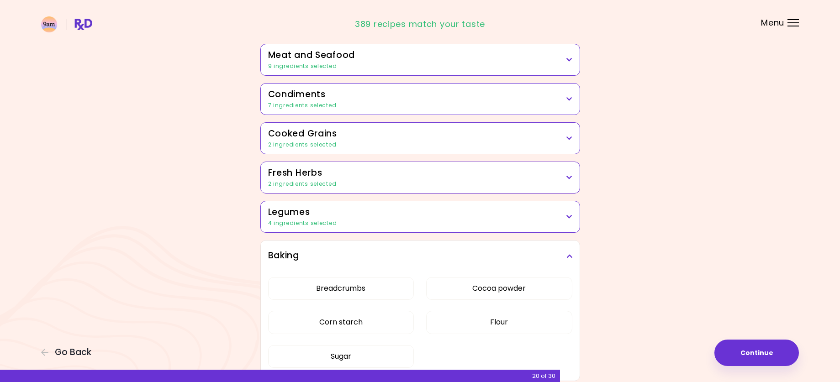
scroll to position [236, 0]
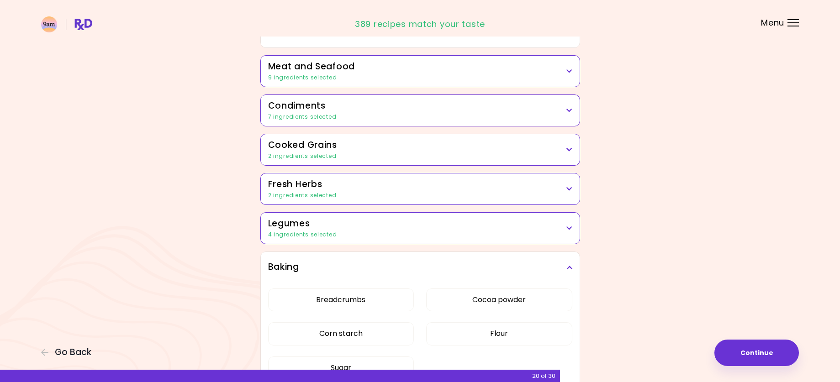
click at [391, 227] on h3 "Legumes" at bounding box center [420, 223] width 304 height 13
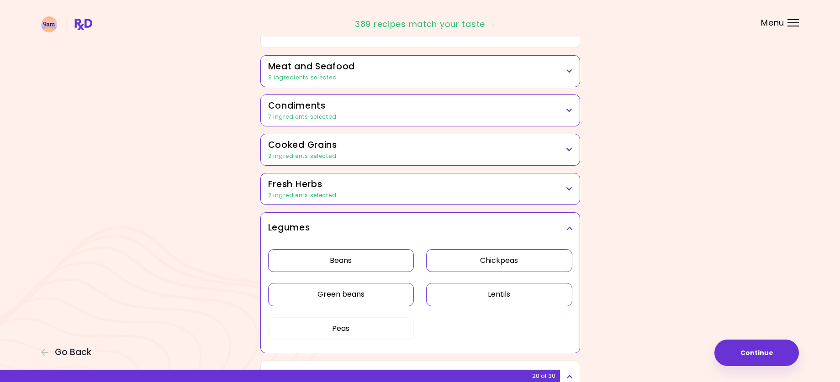
click at [379, 263] on button "Beans" at bounding box center [341, 260] width 146 height 23
click at [385, 295] on button "Green beans" at bounding box center [341, 294] width 146 height 23
click at [491, 302] on button "Lentils" at bounding box center [499, 294] width 146 height 23
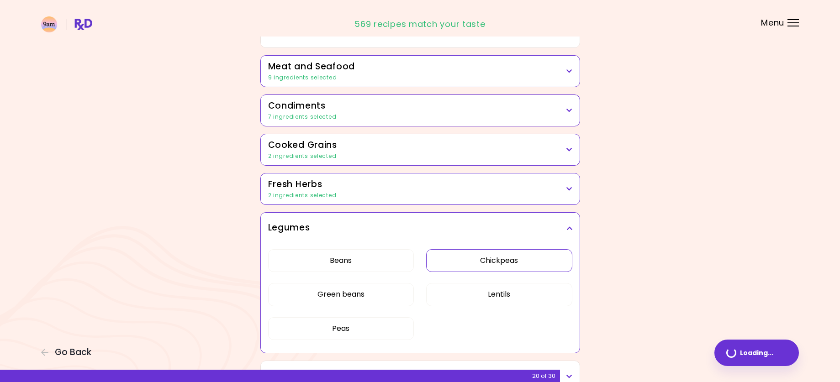
click at [501, 261] on button "Chickpeas" at bounding box center [499, 260] width 146 height 23
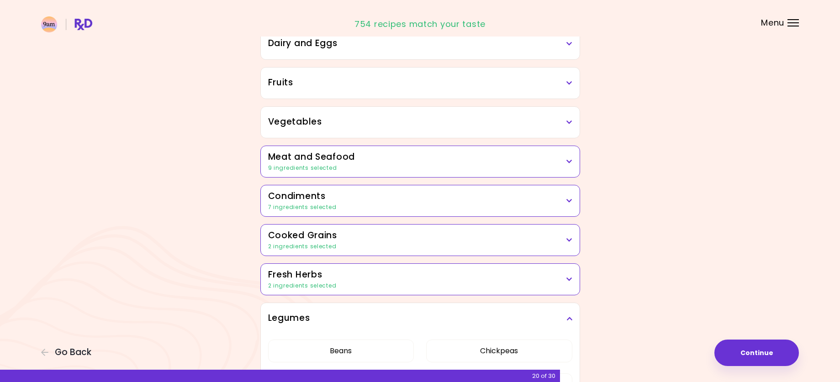
scroll to position [145, 0]
click at [430, 279] on h3 "Fresh Herbs" at bounding box center [420, 275] width 304 height 13
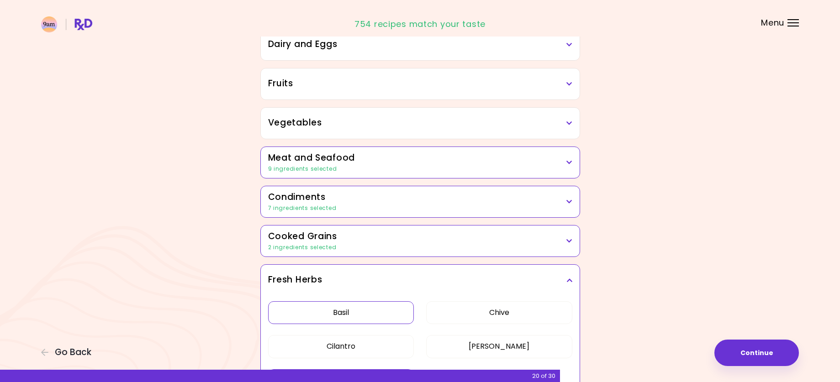
click at [372, 311] on button "Basil" at bounding box center [341, 312] width 146 height 23
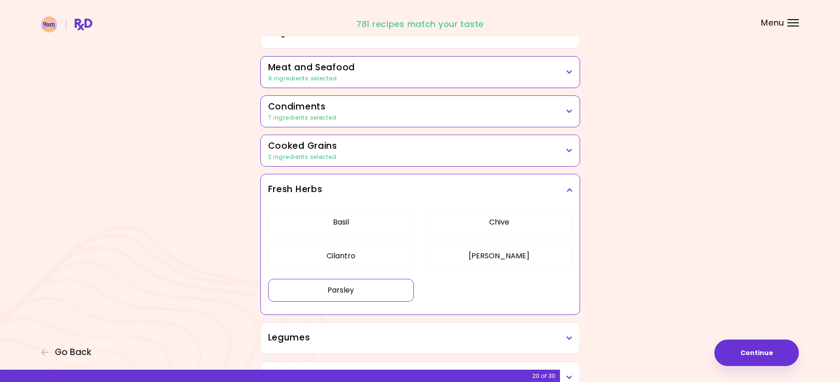
scroll to position [236, 0]
click at [384, 294] on button "Parsley" at bounding box center [341, 289] width 146 height 23
click at [373, 158] on div "2 ingredients selected" at bounding box center [420, 156] width 304 height 8
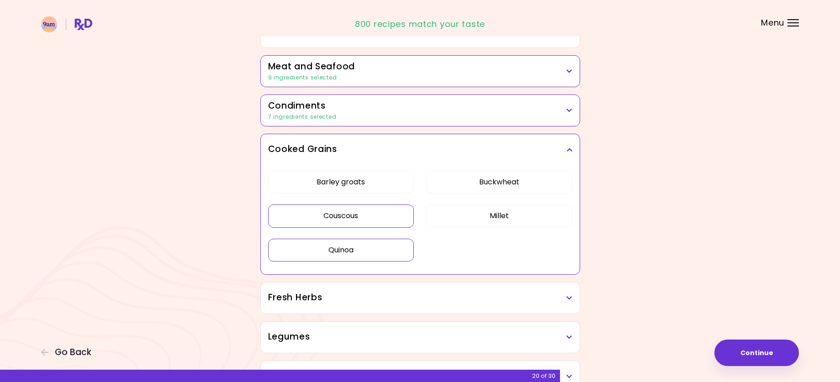
click at [366, 216] on button "Couscous" at bounding box center [341, 216] width 146 height 23
click at [376, 250] on button "Quinoa" at bounding box center [341, 250] width 146 height 23
click at [413, 119] on div "7 ingredients selected" at bounding box center [420, 117] width 304 height 8
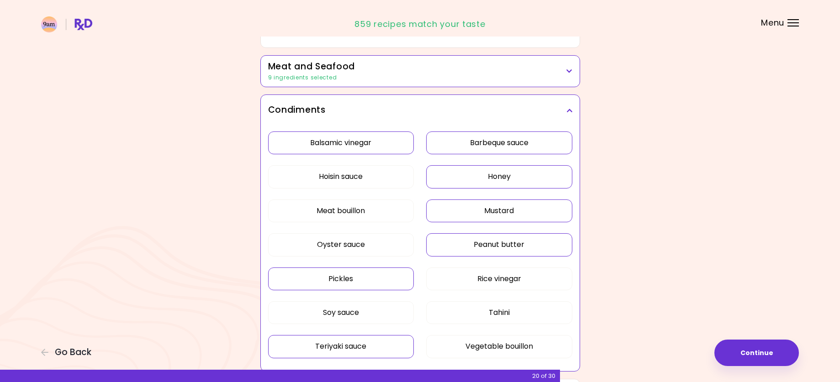
click at [374, 340] on button "Teriyaki sauce" at bounding box center [341, 346] width 146 height 23
click at [388, 285] on button "Pickles" at bounding box center [341, 279] width 146 height 23
drag, startPoint x: 471, startPoint y: 248, endPoint x: 473, endPoint y: 239, distance: 9.3
click at [472, 247] on button "Peanut butter" at bounding box center [499, 244] width 146 height 23
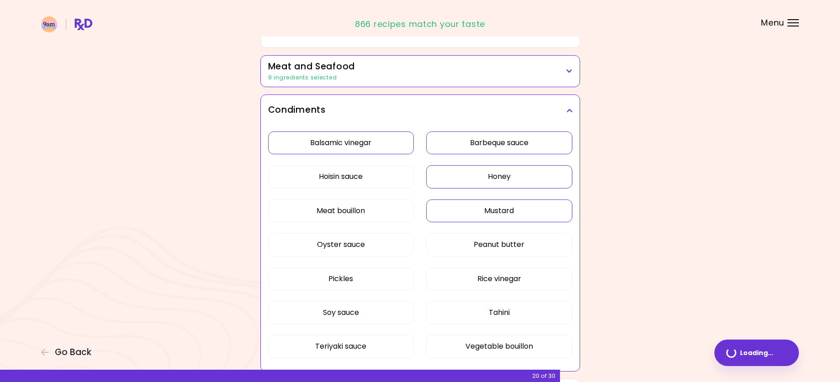
click at [471, 216] on button "Mustard" at bounding box center [499, 211] width 146 height 23
click at [460, 178] on button "Honey" at bounding box center [499, 176] width 146 height 23
click at [455, 143] on button "Barbeque sauce" at bounding box center [499, 142] width 146 height 23
click at [375, 139] on button "Balsamic vinegar" at bounding box center [341, 142] width 146 height 23
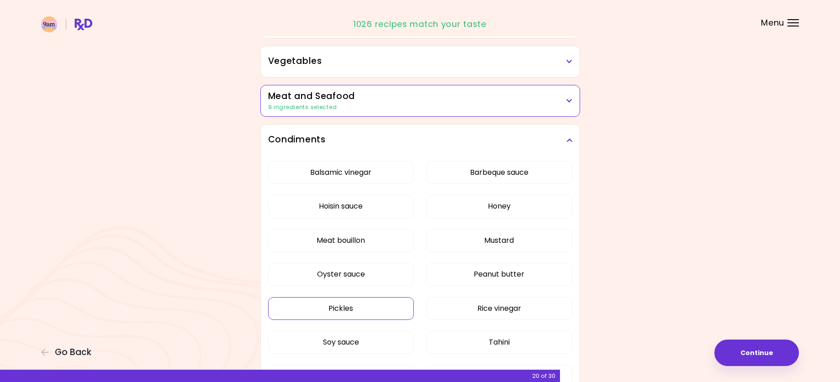
scroll to position [190, 0]
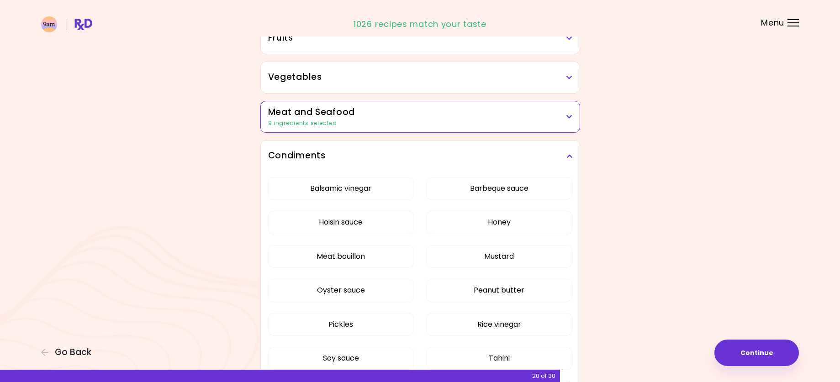
click at [331, 121] on div "9 ingredients selected" at bounding box center [420, 123] width 304 height 8
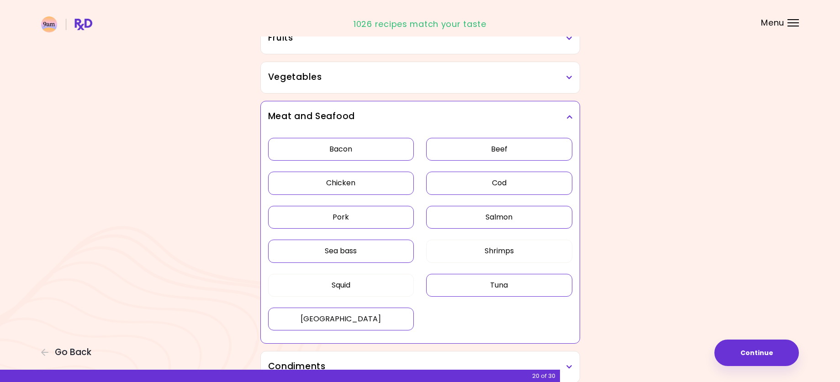
click at [370, 315] on button "[GEOGRAPHIC_DATA]" at bounding box center [341, 319] width 146 height 23
click at [479, 284] on button "Tuna" at bounding box center [499, 285] width 146 height 23
click at [382, 256] on button "Sea bass" at bounding box center [341, 251] width 146 height 23
drag, startPoint x: 372, startPoint y: 220, endPoint x: 417, endPoint y: 224, distance: 45.9
click at [372, 220] on button "Pork" at bounding box center [341, 217] width 146 height 23
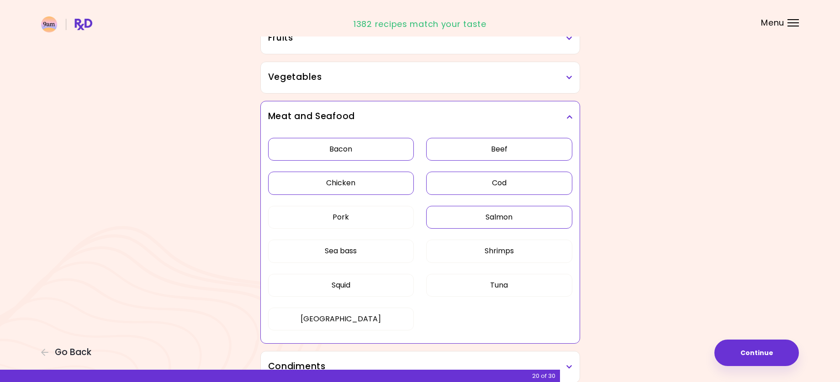
drag, startPoint x: 462, startPoint y: 221, endPoint x: 467, endPoint y: 218, distance: 6.0
click at [462, 221] on button "Salmon" at bounding box center [499, 217] width 146 height 23
click at [471, 182] on button "Cod" at bounding box center [499, 183] width 146 height 23
click at [374, 182] on button "Chicken" at bounding box center [341, 183] width 146 height 23
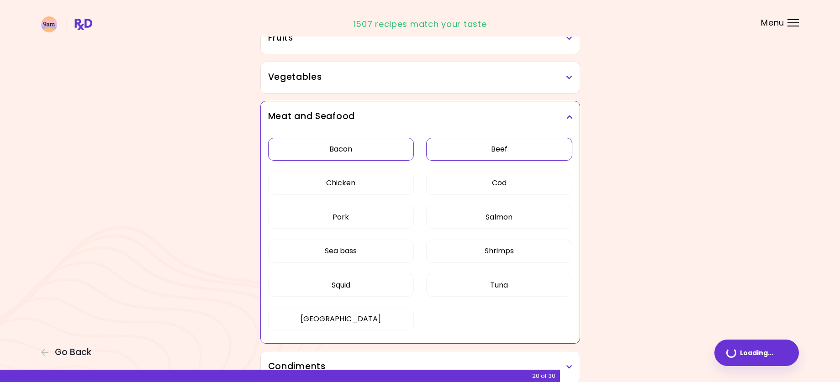
click at [374, 158] on button "Bacon" at bounding box center [341, 149] width 146 height 23
click at [472, 155] on button "Beef" at bounding box center [499, 149] width 146 height 23
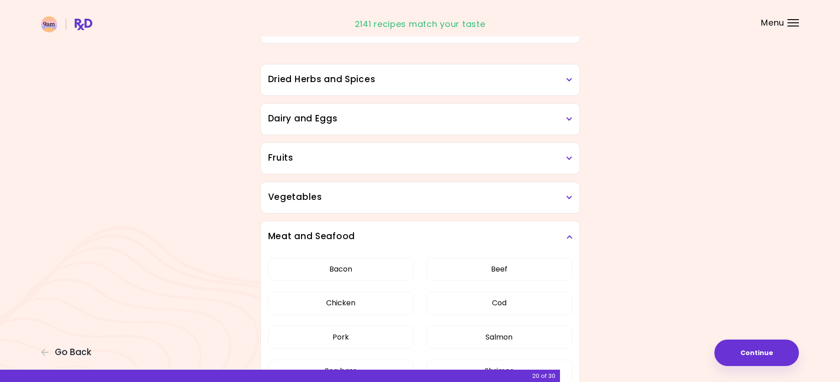
scroll to position [53, 0]
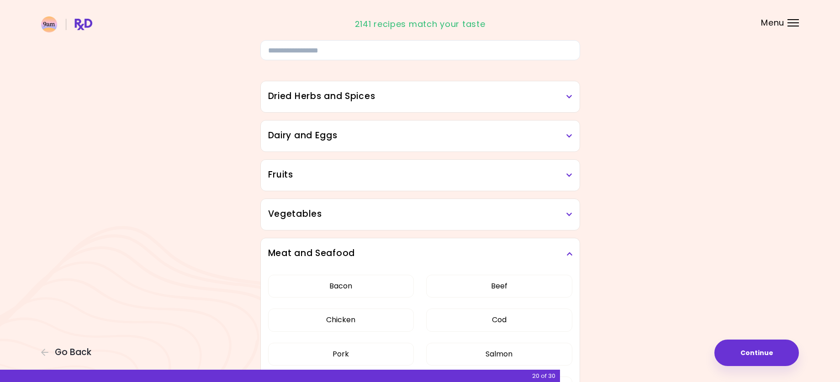
click at [774, 350] on button "Continue" at bounding box center [756, 353] width 84 height 26
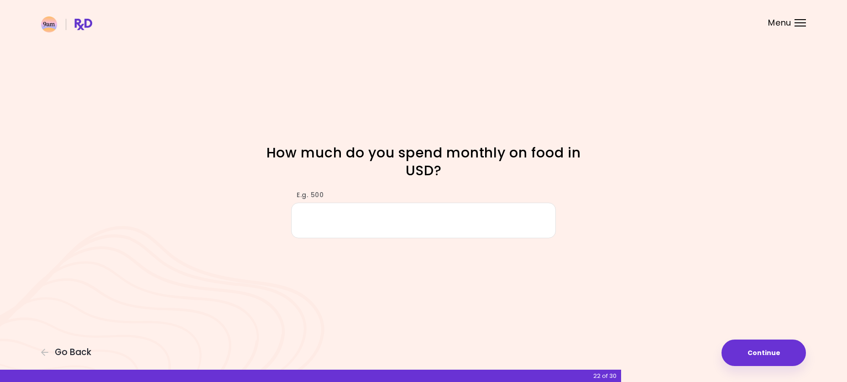
drag, startPoint x: 531, startPoint y: 228, endPoint x: 531, endPoint y: 222, distance: 6.0
click at [531, 229] on input "E.g. 500" at bounding box center [423, 220] width 265 height 35
type input "***"
click at [775, 352] on button "Continue" at bounding box center [764, 353] width 84 height 26
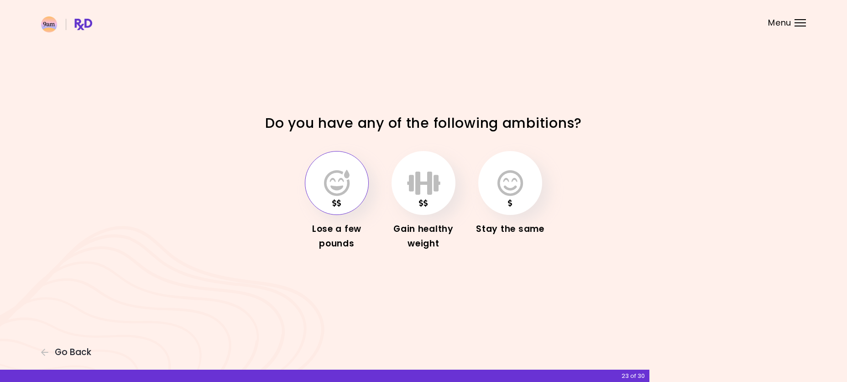
click at [356, 190] on button "button" at bounding box center [337, 183] width 64 height 64
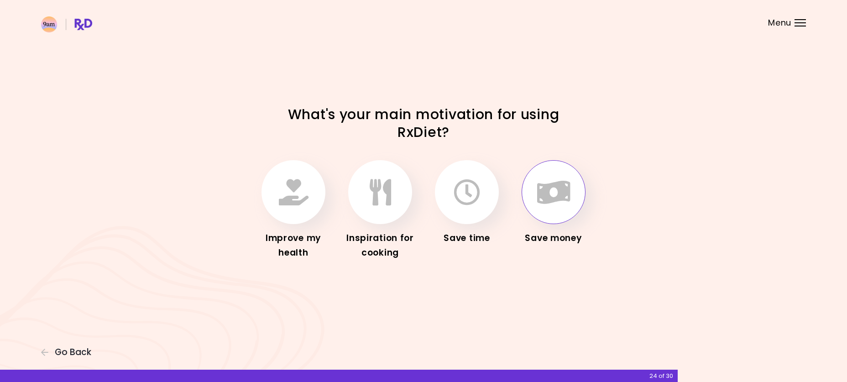
click at [557, 205] on icon "button" at bounding box center [553, 192] width 33 height 26
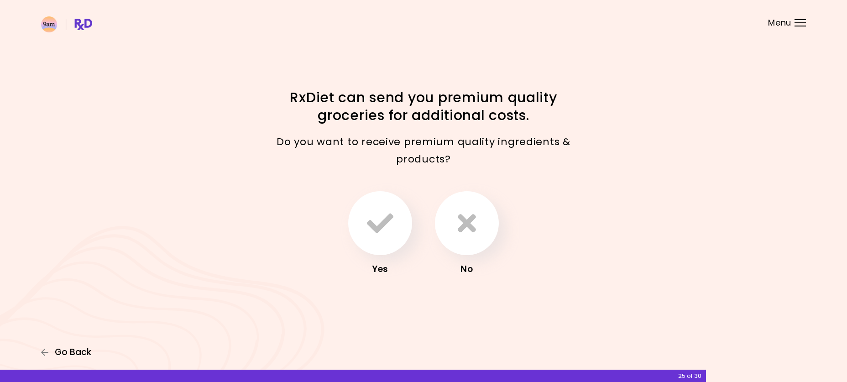
click at [80, 351] on span "Go Back" at bounding box center [73, 352] width 37 height 10
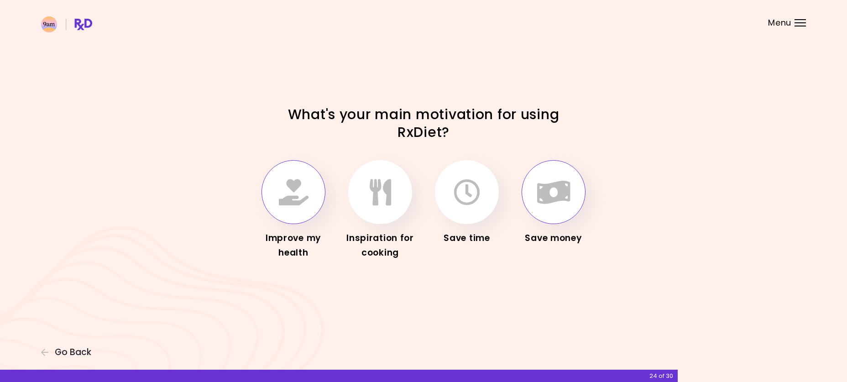
click at [305, 200] on icon "button" at bounding box center [294, 192] width 30 height 26
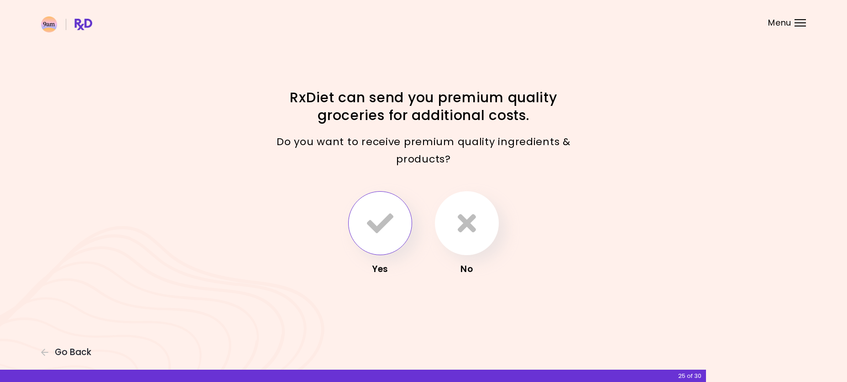
click at [376, 232] on icon "button" at bounding box center [380, 223] width 26 height 26
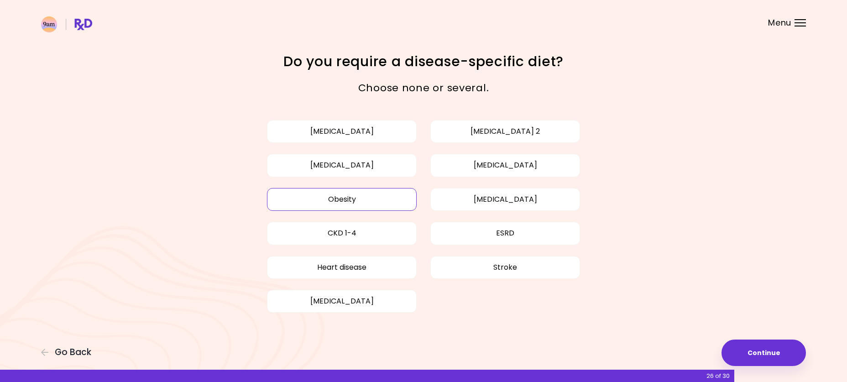
click at [398, 199] on button "Obesity" at bounding box center [342, 199] width 150 height 23
click at [387, 160] on button "[MEDICAL_DATA]" at bounding box center [342, 165] width 150 height 23
click at [545, 170] on button "[MEDICAL_DATA]" at bounding box center [506, 165] width 150 height 23
click at [767, 358] on button "Continue" at bounding box center [764, 353] width 84 height 26
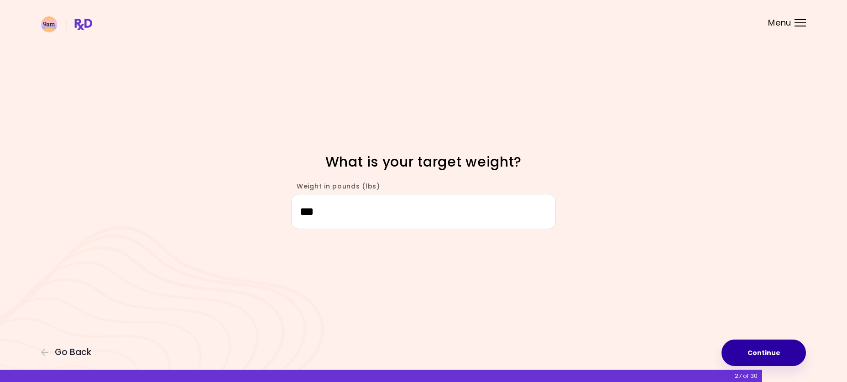
type input "***"
click at [780, 352] on button "Continue" at bounding box center [764, 353] width 84 height 26
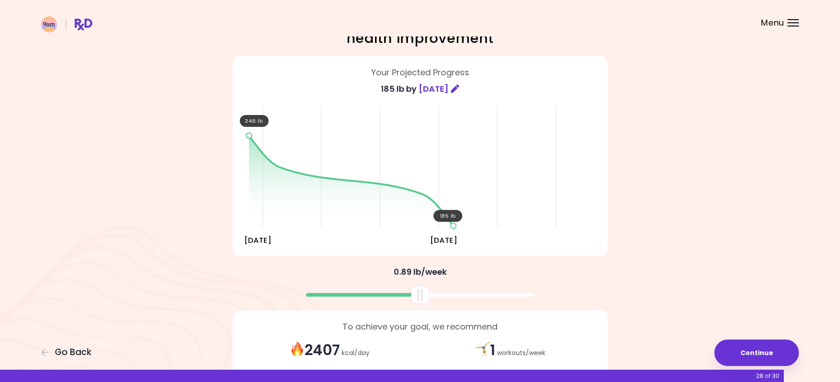
scroll to position [90, 0]
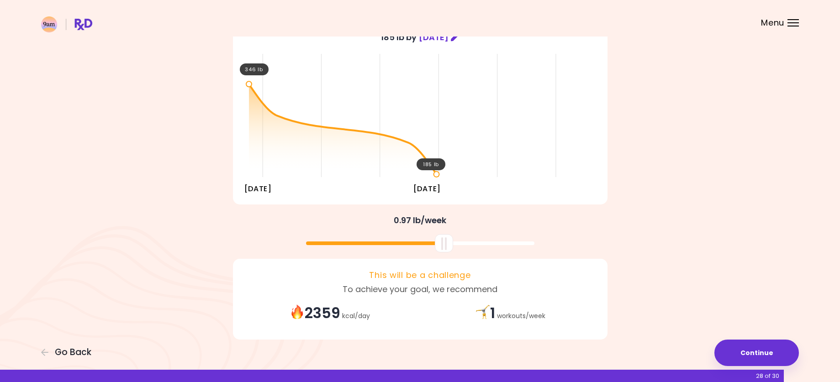
drag, startPoint x: 421, startPoint y: 244, endPoint x: 445, endPoint y: 243, distance: 23.8
click at [445, 243] on div at bounding box center [444, 243] width 18 height 18
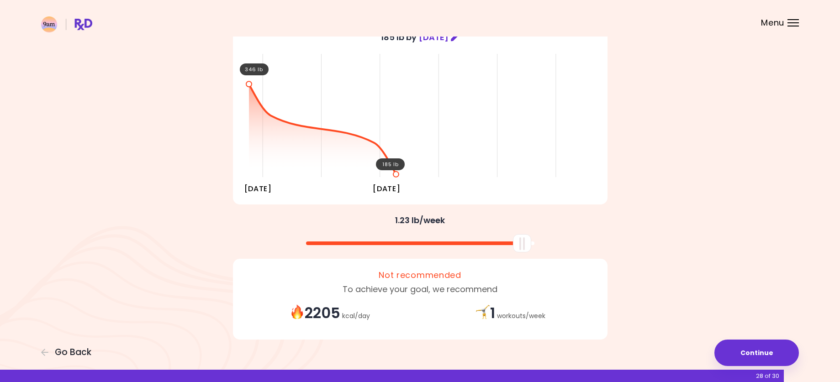
drag, startPoint x: 450, startPoint y: 246, endPoint x: 527, endPoint y: 248, distance: 77.2
click at [527, 248] on div at bounding box center [522, 243] width 18 height 18
drag, startPoint x: 519, startPoint y: 247, endPoint x: 510, endPoint y: 250, distance: 9.8
click at [510, 250] on div at bounding box center [513, 243] width 18 height 18
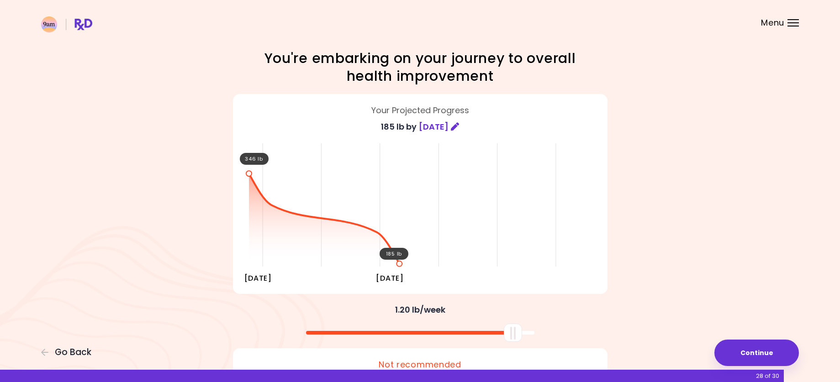
scroll to position [0, 0]
drag, startPoint x: 510, startPoint y: 338, endPoint x: 533, endPoint y: 340, distance: 22.9
click at [552, 340] on div at bounding box center [420, 330] width 384 height 24
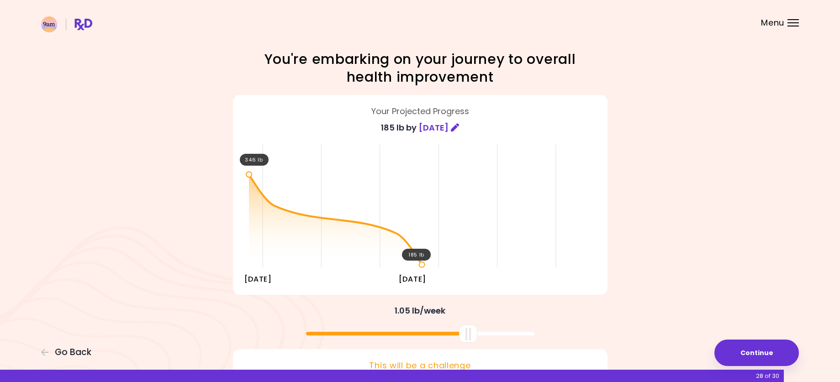
drag, startPoint x: 527, startPoint y: 338, endPoint x: 470, endPoint y: 343, distance: 57.3
click at [470, 343] on div "You're embarking on your journey to overall health improvement Your Projected P…" at bounding box center [420, 243] width 438 height 387
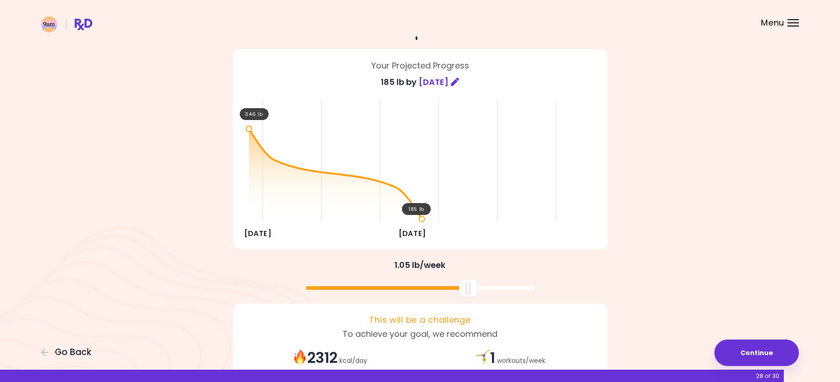
click at [482, 286] on div at bounding box center [420, 285] width 384 height 24
click at [477, 290] on div at bounding box center [473, 288] width 18 height 18
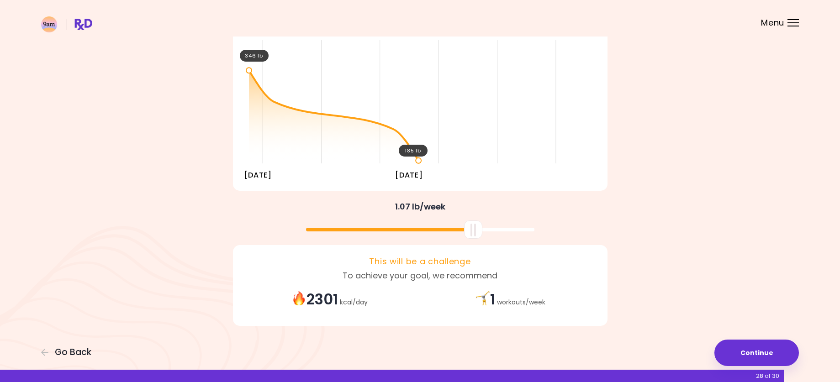
scroll to position [105, 0]
click at [742, 349] on button "Continue" at bounding box center [756, 353] width 84 height 26
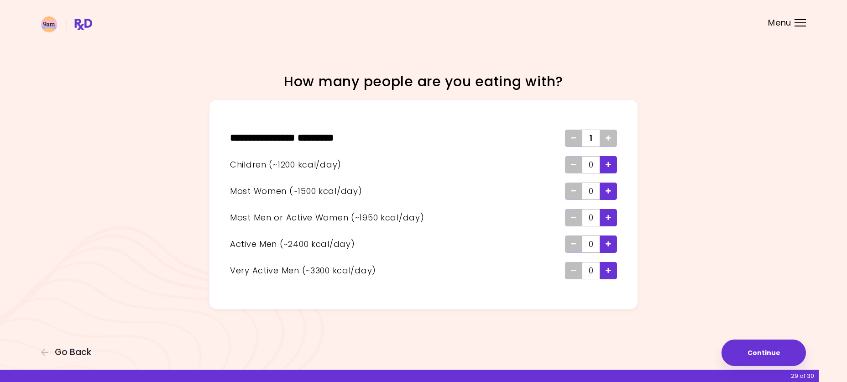
click at [613, 273] on div "Add - Very Active Man" at bounding box center [608, 270] width 17 height 17
click at [760, 360] on button "Continue" at bounding box center [764, 353] width 84 height 26
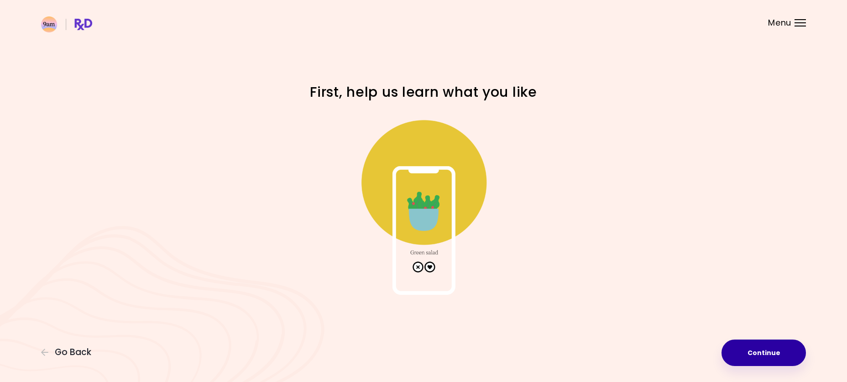
click at [775, 358] on button "Continue" at bounding box center [764, 353] width 84 height 26
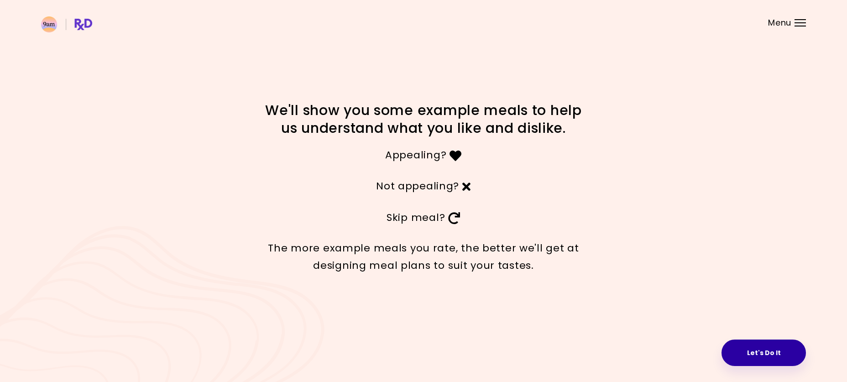
click at [778, 358] on button "Let's Do It" at bounding box center [764, 353] width 84 height 26
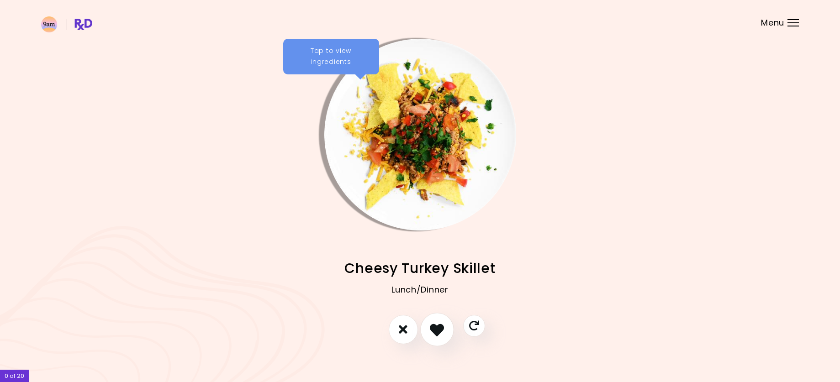
click at [443, 334] on icon "I like this recipe" at bounding box center [437, 329] width 14 height 14
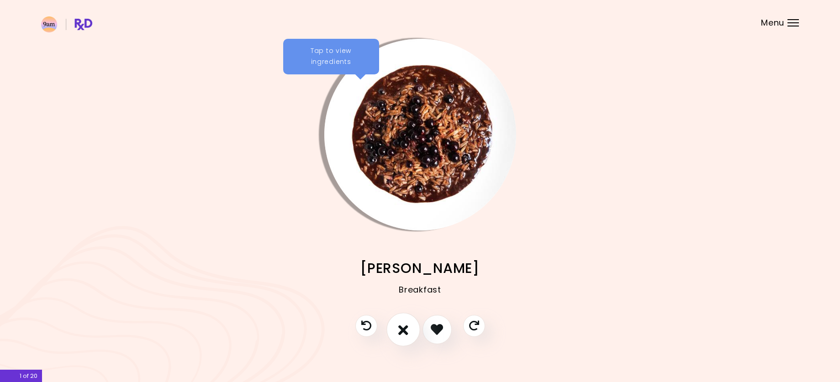
click at [405, 333] on icon "I don't like this recipe" at bounding box center [403, 329] width 10 height 14
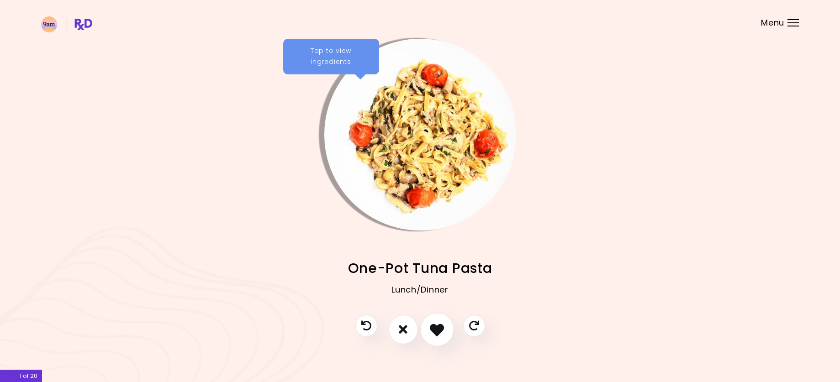
click at [431, 331] on icon "I like this recipe" at bounding box center [437, 329] width 14 height 14
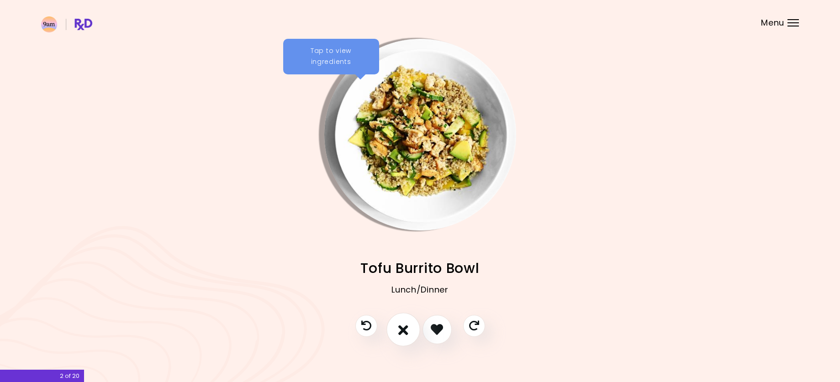
click at [399, 329] on icon "I don't like this recipe" at bounding box center [403, 329] width 10 height 14
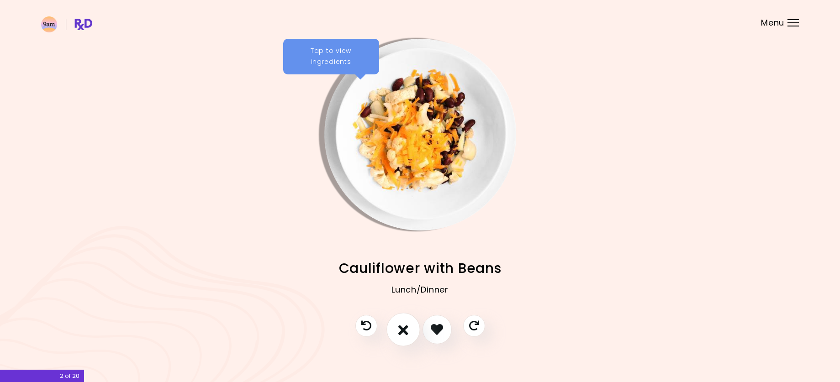
click at [399, 329] on icon "I don't like this recipe" at bounding box center [403, 329] width 10 height 14
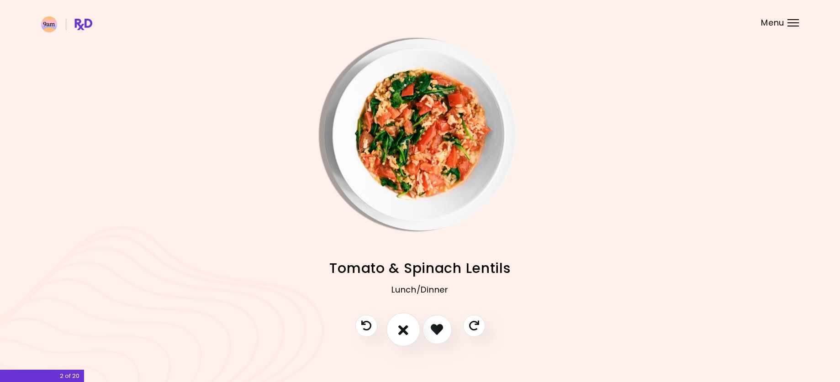
click at [399, 329] on icon "I don't like this recipe" at bounding box center [403, 329] width 10 height 14
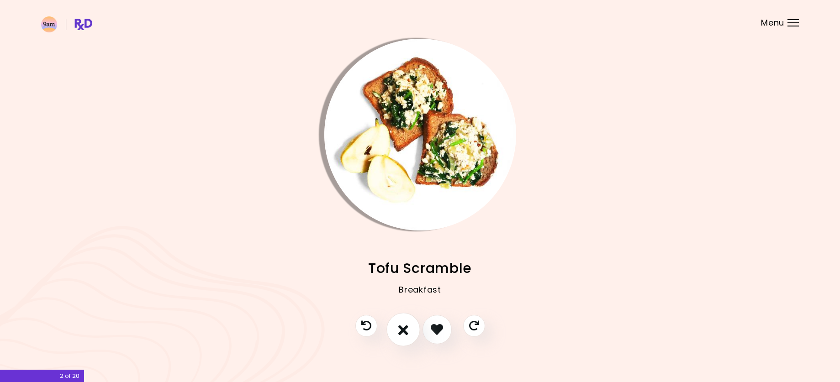
click at [409, 337] on button "I don't like this recipe" at bounding box center [403, 330] width 34 height 34
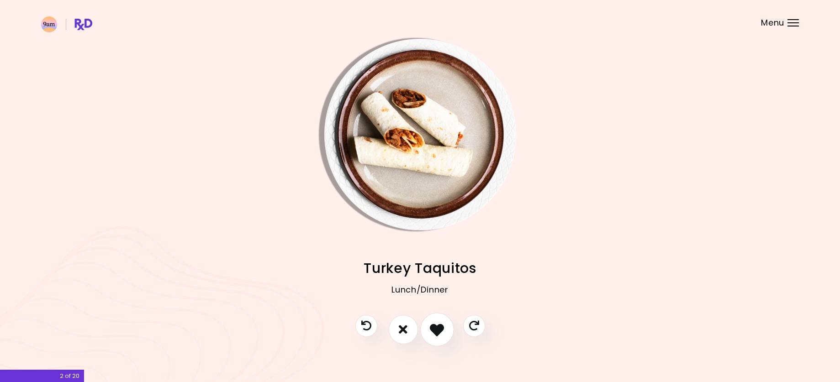
click at [433, 334] on icon "I like this recipe" at bounding box center [437, 329] width 14 height 14
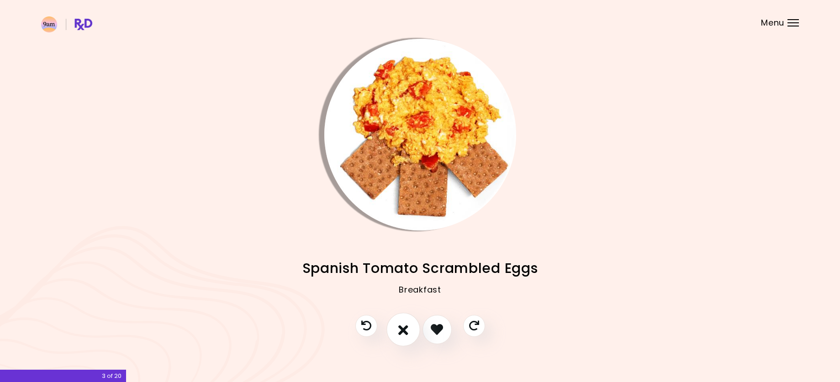
click at [395, 330] on button "I don't like this recipe" at bounding box center [403, 330] width 34 height 34
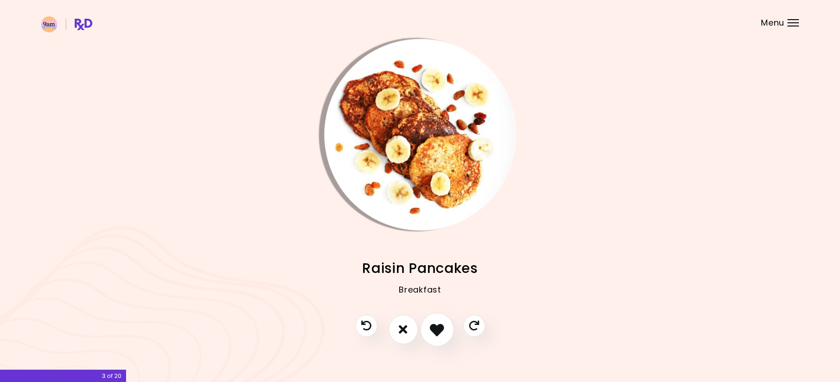
drag, startPoint x: 433, startPoint y: 335, endPoint x: 429, endPoint y: 331, distance: 5.5
click at [433, 335] on icon "I like this recipe" at bounding box center [437, 329] width 14 height 14
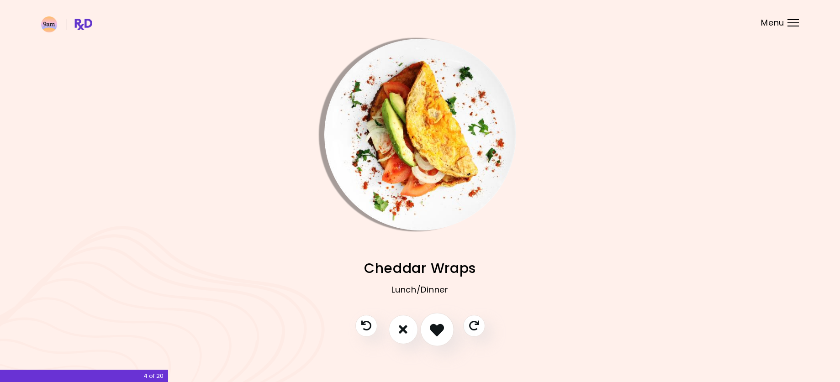
click at [431, 326] on icon "I like this recipe" at bounding box center [437, 329] width 14 height 14
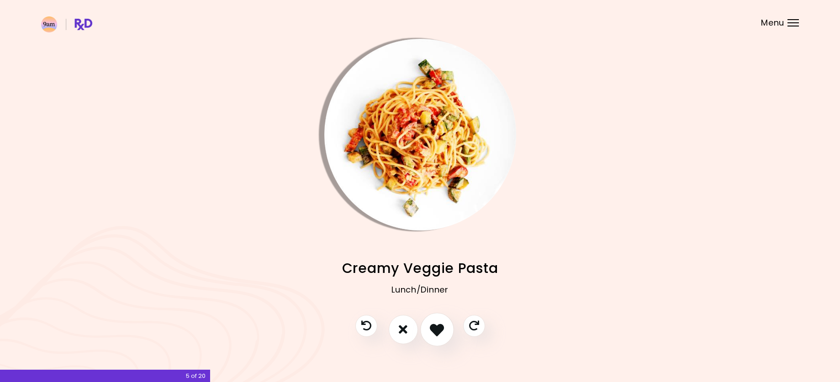
click at [435, 336] on icon "I like this recipe" at bounding box center [437, 329] width 14 height 14
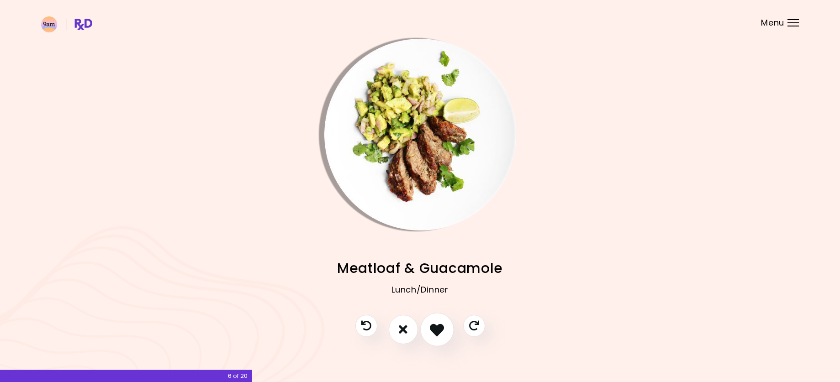
click at [435, 336] on icon "I like this recipe" at bounding box center [437, 329] width 14 height 14
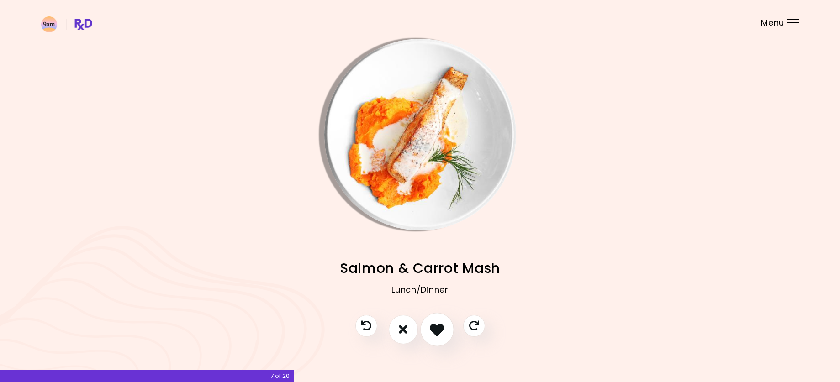
click at [435, 336] on icon "I like this recipe" at bounding box center [437, 329] width 14 height 14
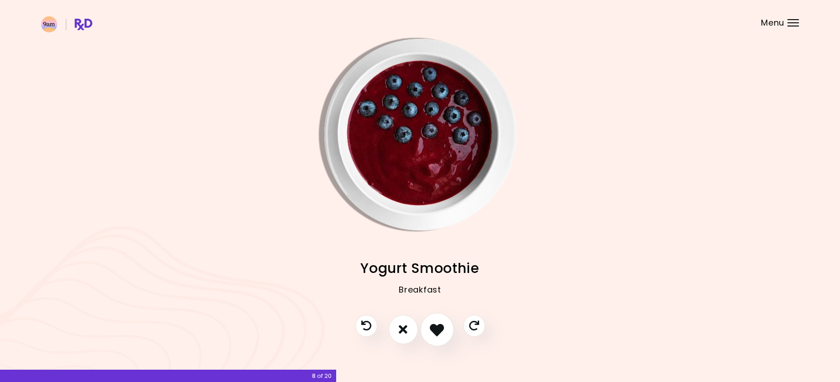
click at [435, 336] on icon "I like this recipe" at bounding box center [437, 329] width 14 height 14
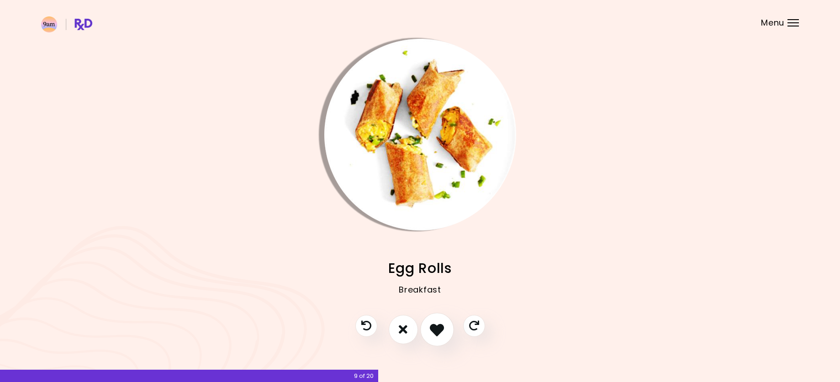
click at [435, 336] on icon "I like this recipe" at bounding box center [437, 329] width 14 height 14
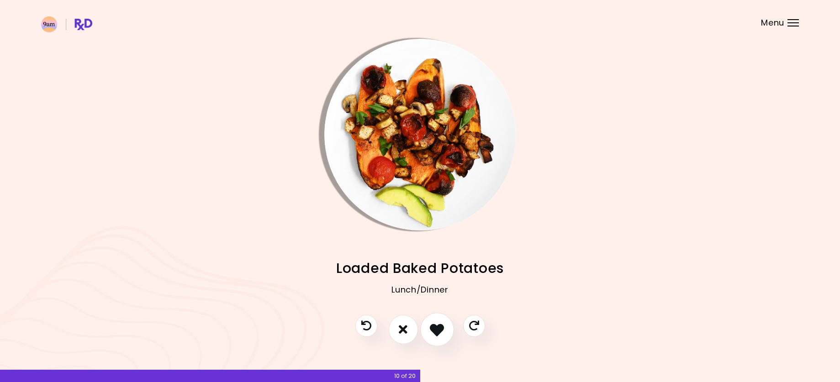
click at [438, 332] on icon "I like this recipe" at bounding box center [437, 329] width 14 height 14
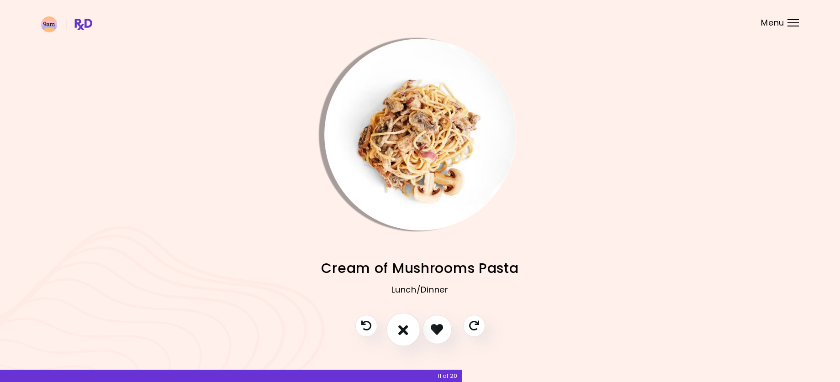
click at [406, 331] on icon "I don't like this recipe" at bounding box center [403, 329] width 10 height 14
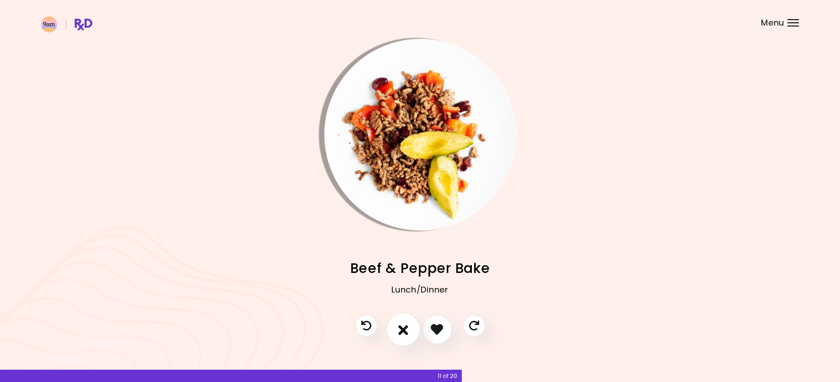
click at [406, 331] on icon "I don't like this recipe" at bounding box center [403, 329] width 10 height 14
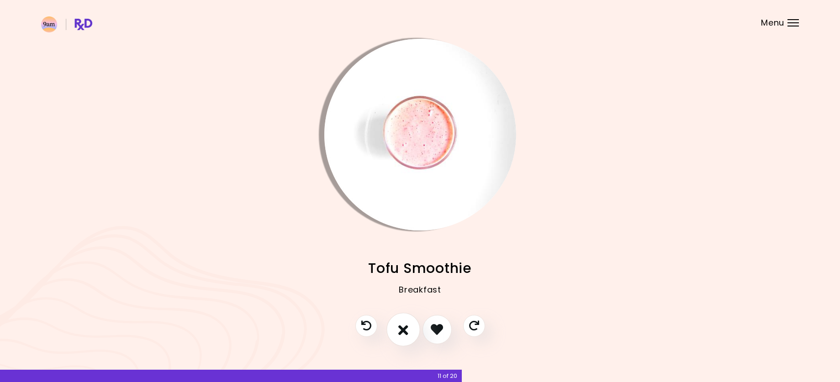
click at [406, 331] on icon "I don't like this recipe" at bounding box center [403, 329] width 10 height 14
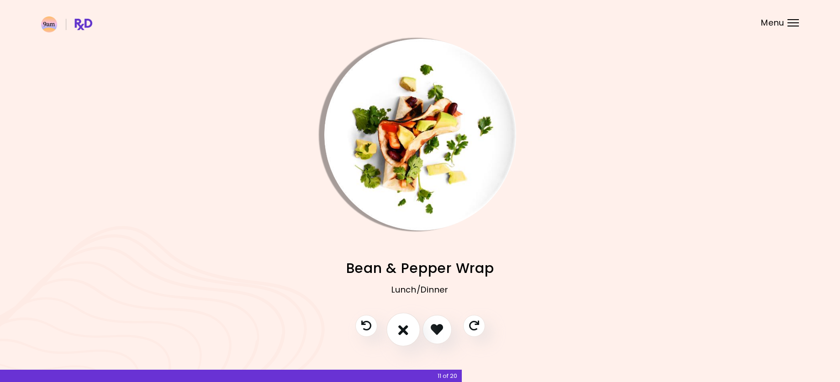
click at [406, 331] on icon "I don't like this recipe" at bounding box center [403, 329] width 10 height 14
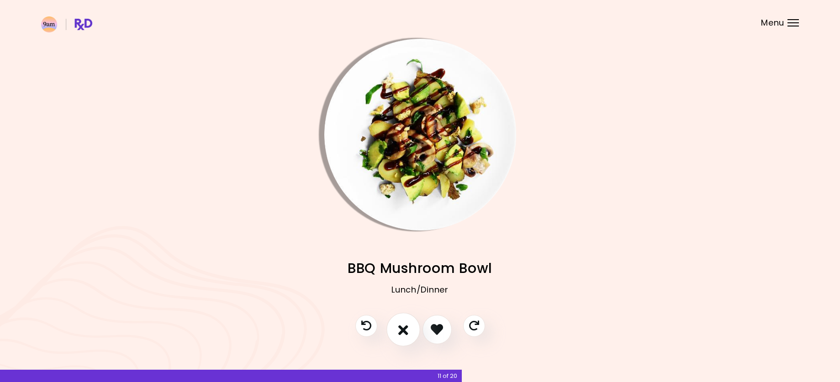
click at [406, 331] on icon "I don't like this recipe" at bounding box center [403, 329] width 10 height 14
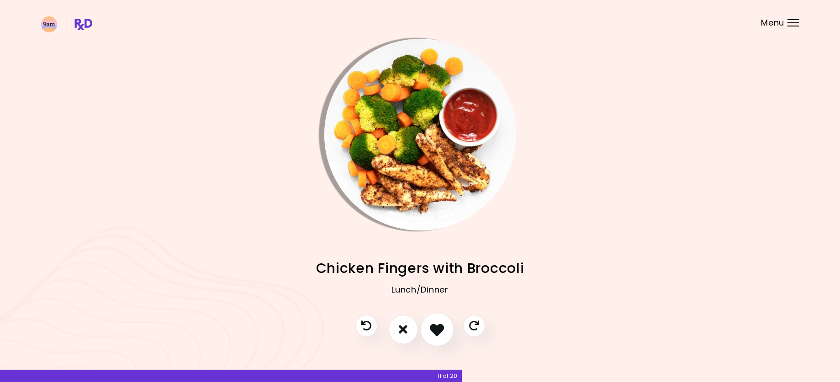
click at [435, 335] on icon "I like this recipe" at bounding box center [437, 329] width 14 height 14
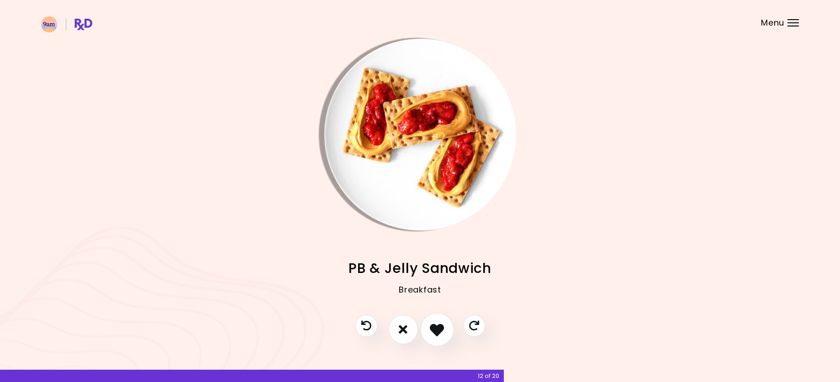
click at [443, 333] on icon "I like this recipe" at bounding box center [437, 329] width 14 height 14
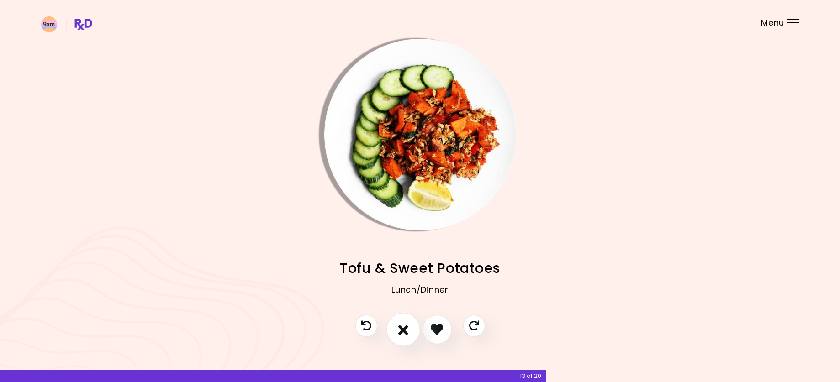
click at [399, 331] on icon "I don't like this recipe" at bounding box center [403, 329] width 10 height 14
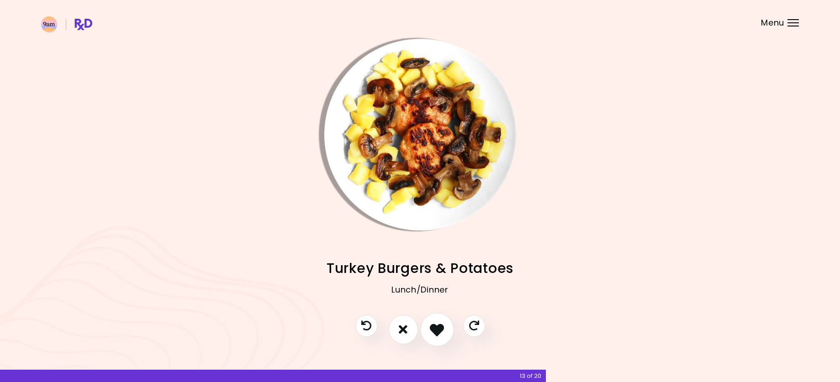
click at [442, 330] on icon "I like this recipe" at bounding box center [437, 329] width 14 height 14
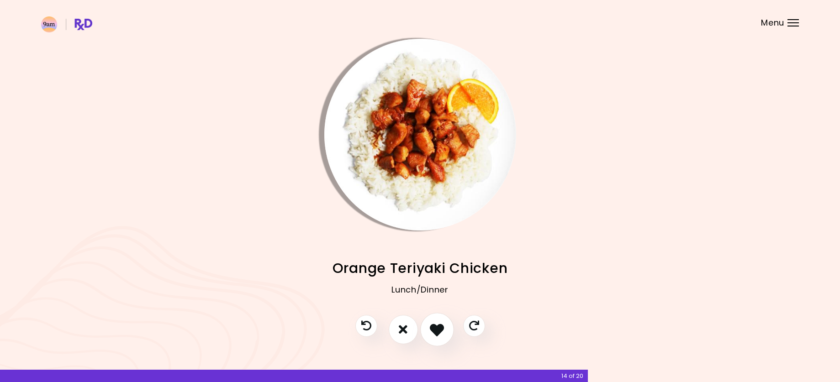
click at [438, 334] on icon "I like this recipe" at bounding box center [437, 329] width 14 height 14
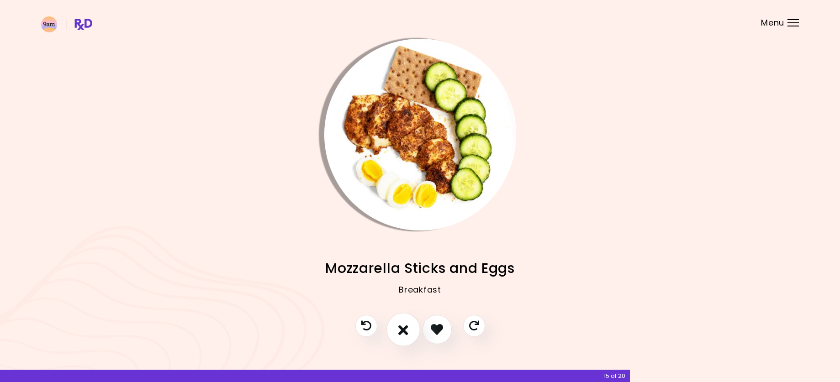
click at [397, 335] on button "I don't like this recipe" at bounding box center [403, 330] width 34 height 34
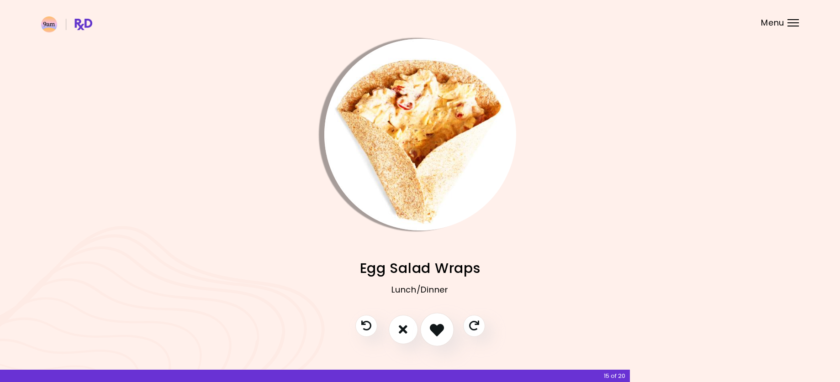
click at [443, 334] on icon "I like this recipe" at bounding box center [437, 329] width 14 height 14
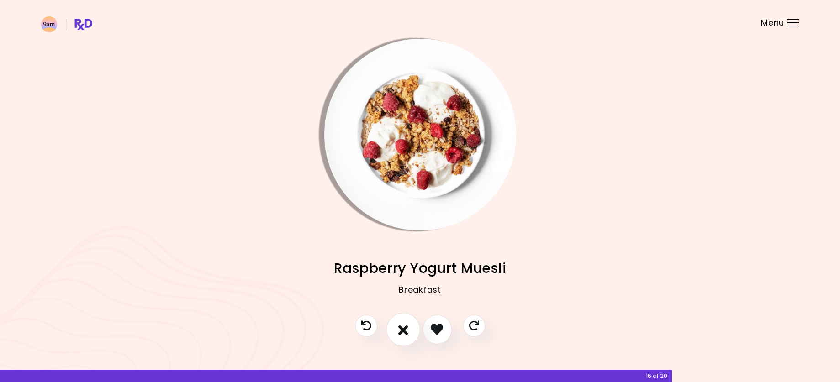
click at [407, 330] on icon "I don't like this recipe" at bounding box center [403, 329] width 10 height 14
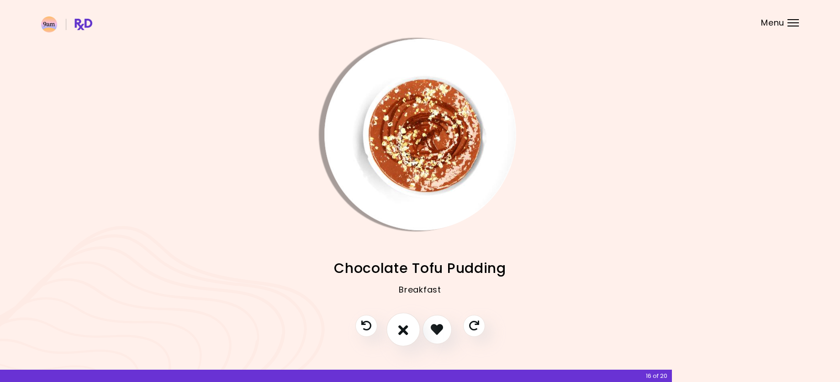
click at [407, 330] on icon "I don't like this recipe" at bounding box center [403, 329] width 10 height 14
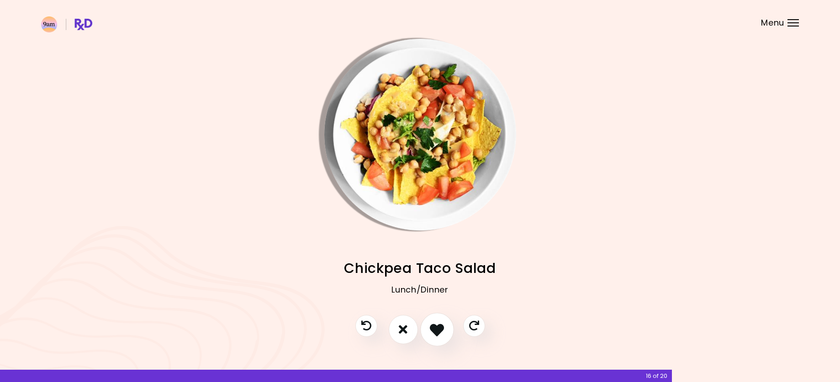
click at [438, 334] on icon "I like this recipe" at bounding box center [437, 329] width 14 height 14
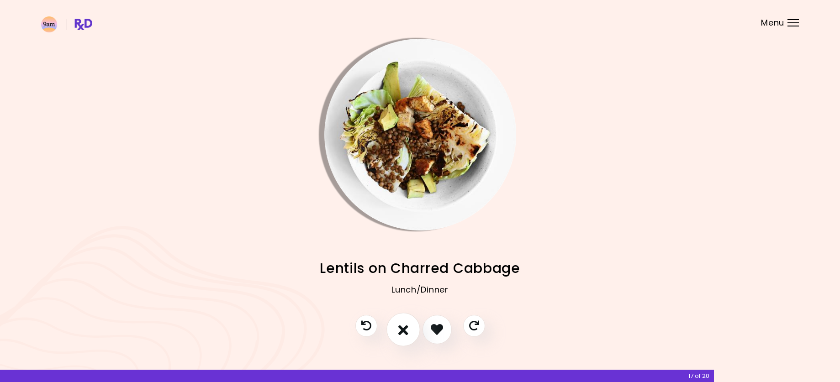
click at [400, 331] on icon "I don't like this recipe" at bounding box center [403, 329] width 10 height 14
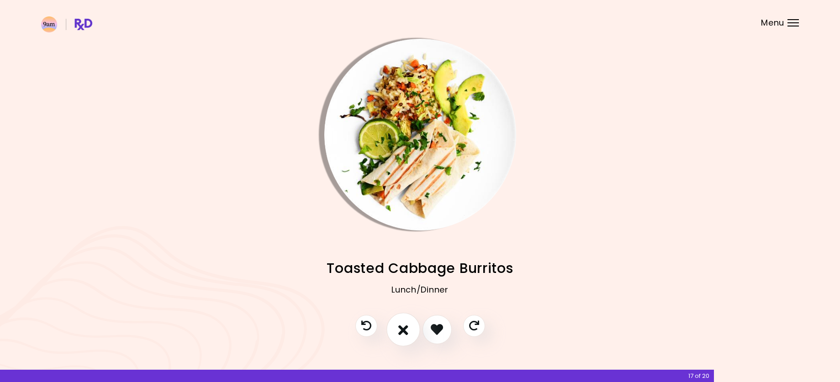
click at [400, 331] on icon "I don't like this recipe" at bounding box center [403, 329] width 10 height 14
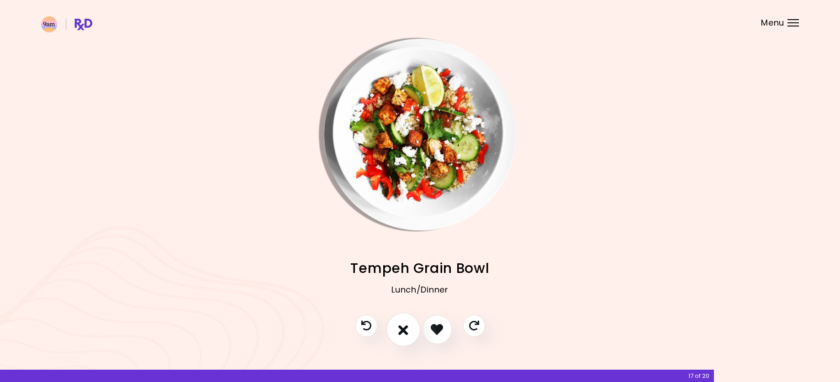
click at [400, 331] on icon "I don't like this recipe" at bounding box center [403, 329] width 10 height 14
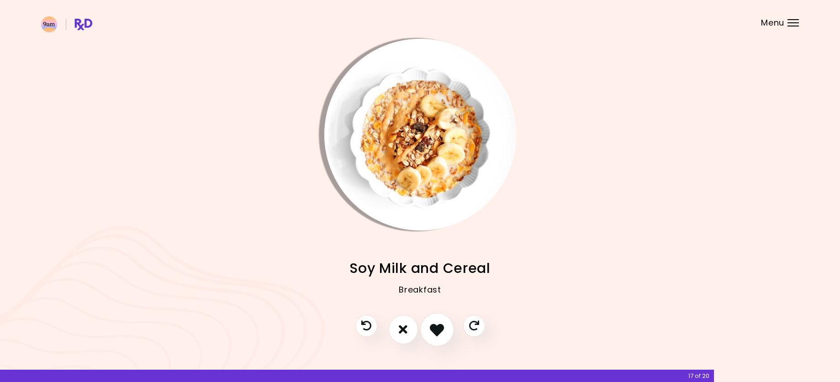
click at [435, 329] on icon "I like this recipe" at bounding box center [437, 329] width 14 height 14
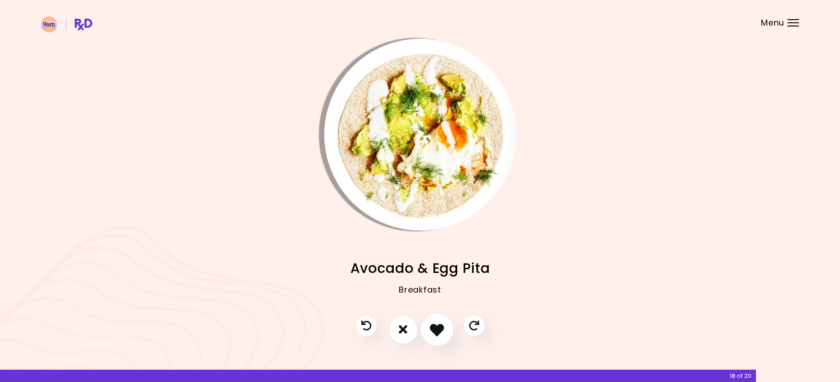
click at [435, 329] on icon "I like this recipe" at bounding box center [437, 329] width 14 height 14
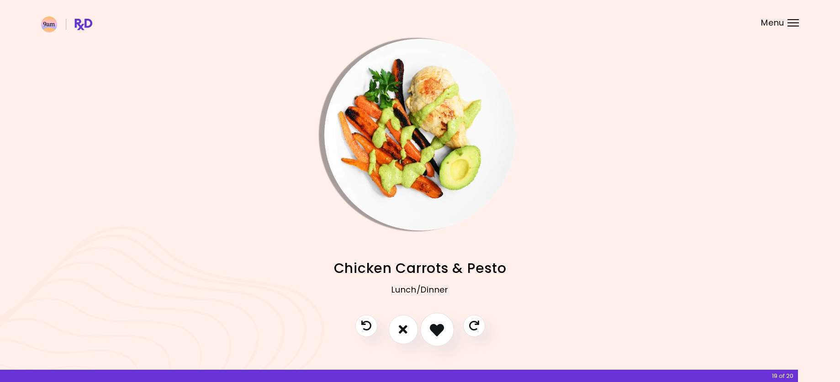
click at [435, 329] on icon "I like this recipe" at bounding box center [437, 329] width 14 height 14
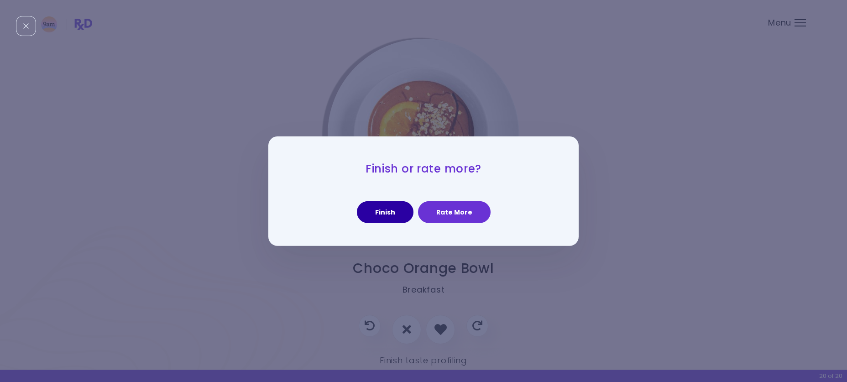
click at [387, 215] on button "Finish" at bounding box center [385, 212] width 57 height 22
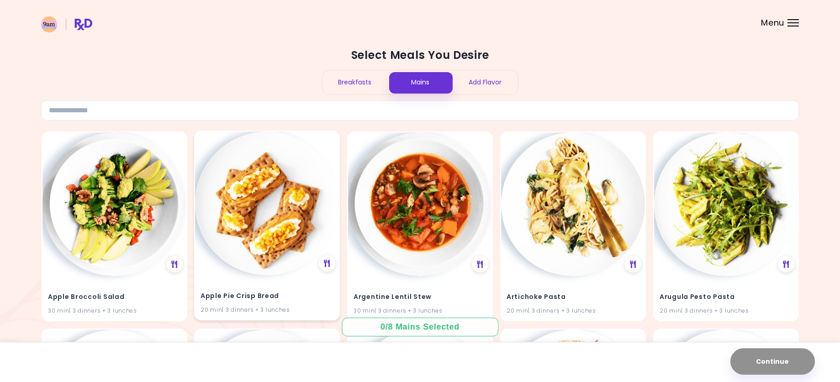
click at [256, 205] on img at bounding box center [267, 203] width 144 height 144
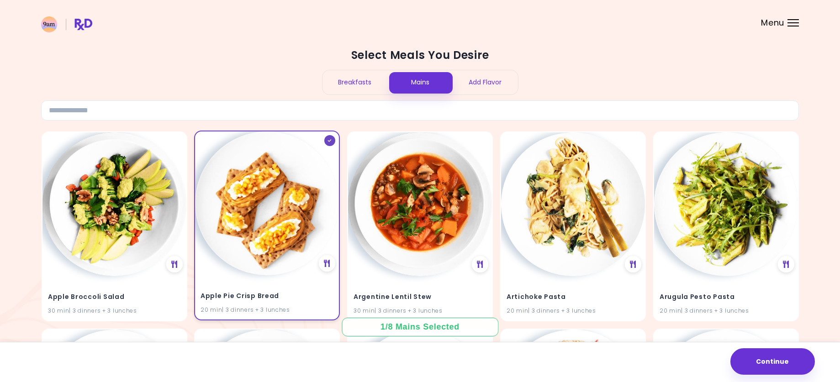
click at [291, 285] on div "Apple Pie Crisp Bread 20 min | 3 dinners + 3 lunches" at bounding box center [267, 297] width 144 height 45
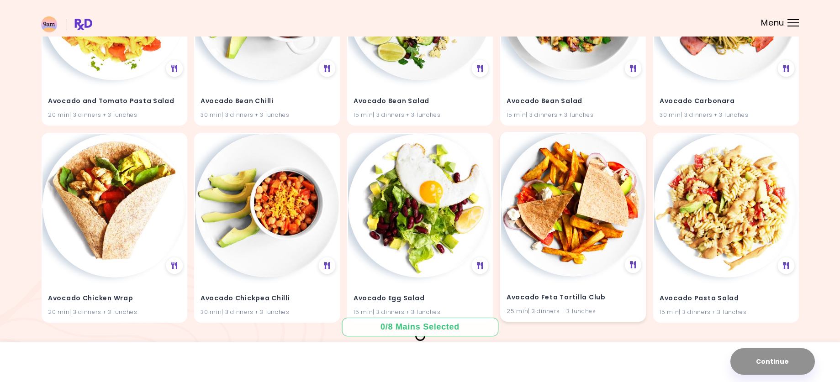
scroll to position [615, 0]
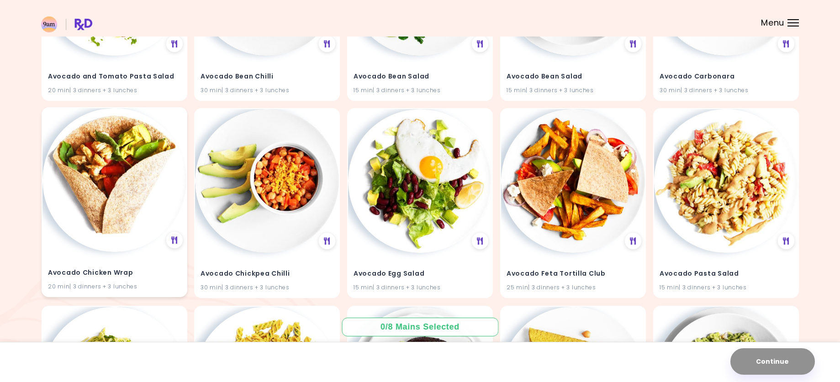
click at [112, 183] on img at bounding box center [114, 180] width 144 height 144
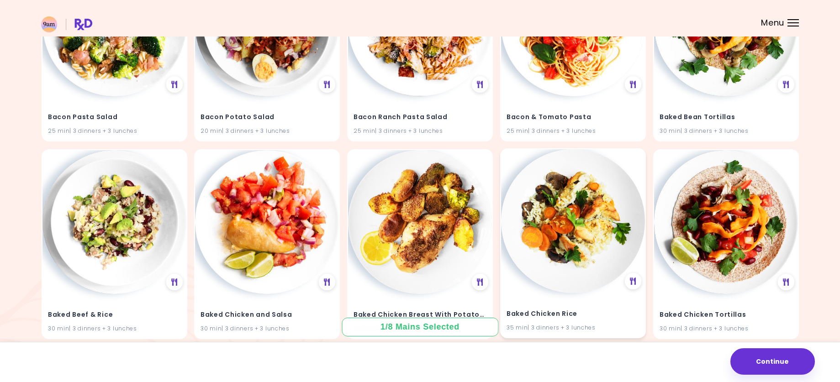
scroll to position [1574, 0]
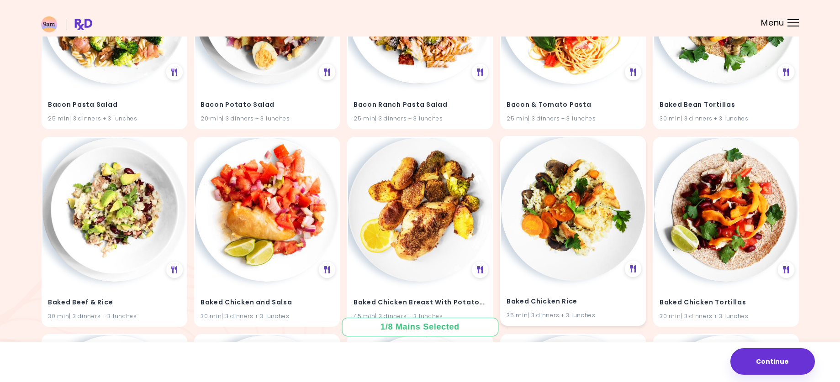
click at [604, 219] on img at bounding box center [573, 209] width 144 height 144
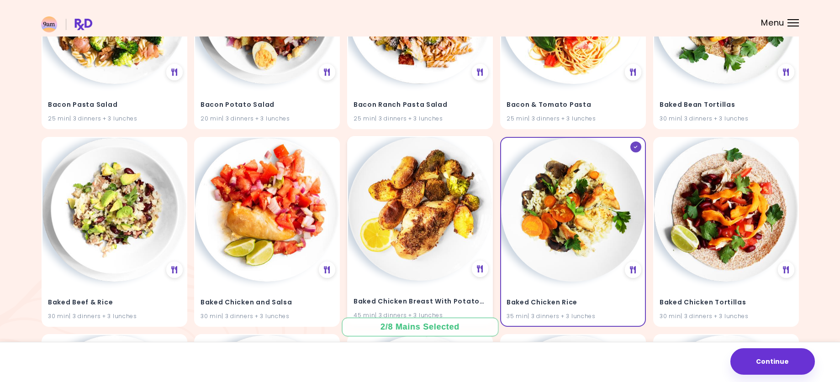
click at [440, 218] on img at bounding box center [420, 209] width 144 height 144
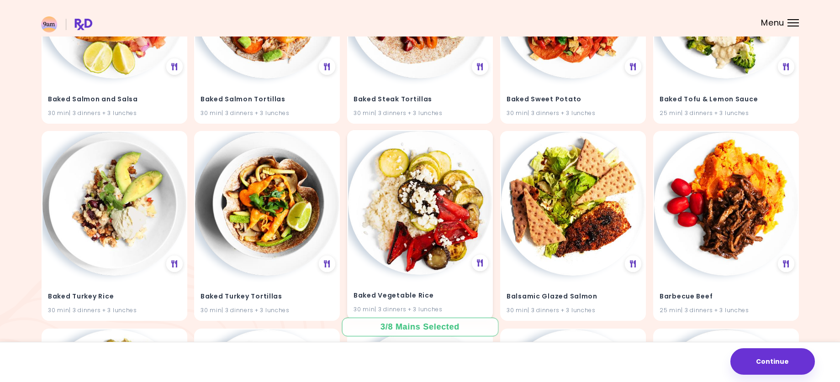
scroll to position [2396, 0]
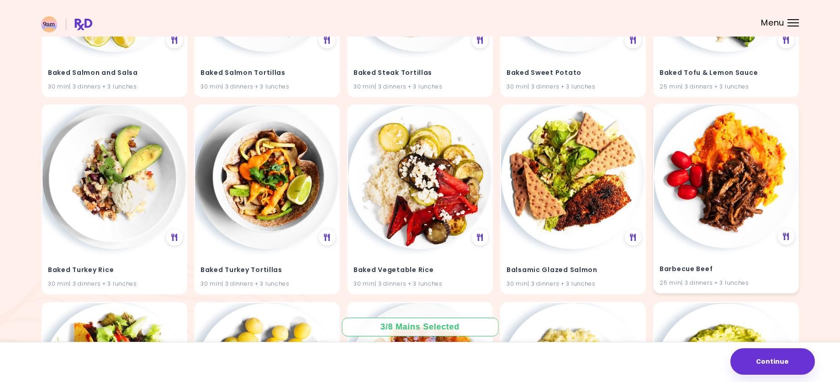
click at [706, 183] on img at bounding box center [726, 177] width 144 height 144
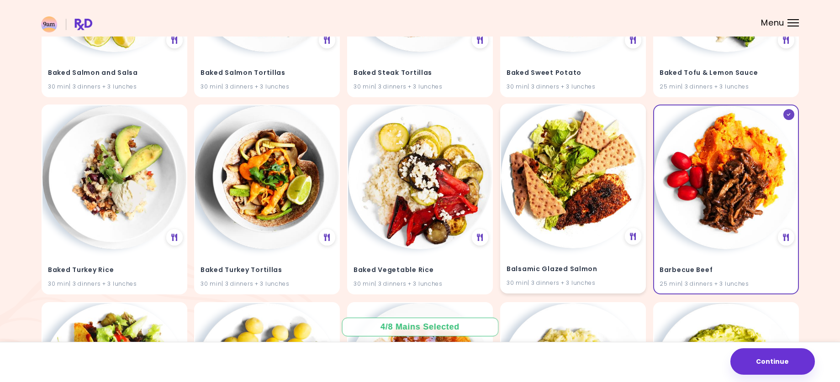
click at [571, 200] on img at bounding box center [573, 177] width 144 height 144
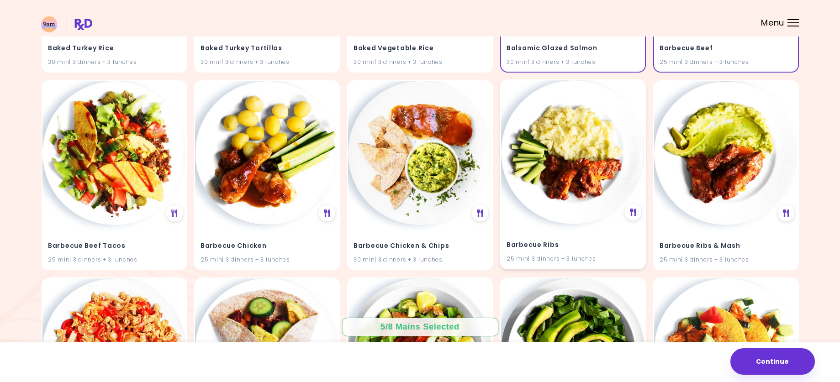
scroll to position [2625, 0]
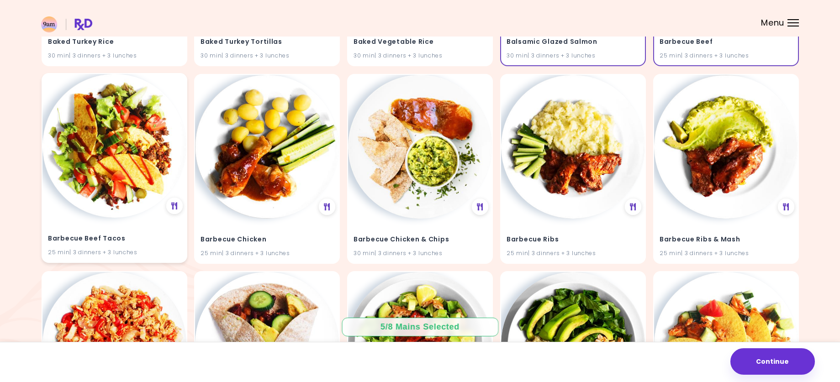
click at [133, 187] on img at bounding box center [114, 146] width 144 height 144
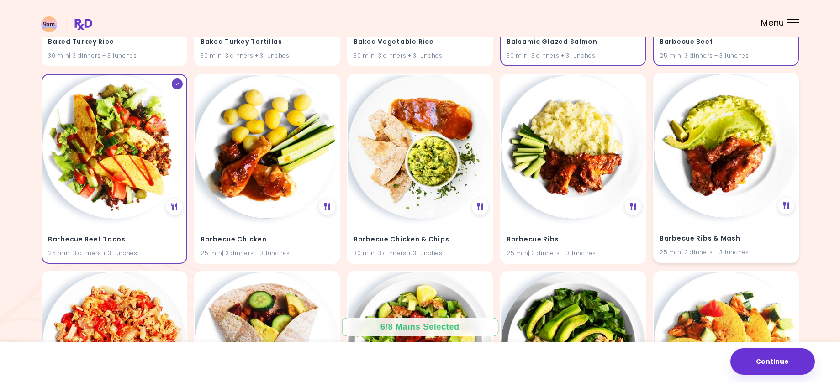
click at [749, 163] on img at bounding box center [726, 146] width 144 height 144
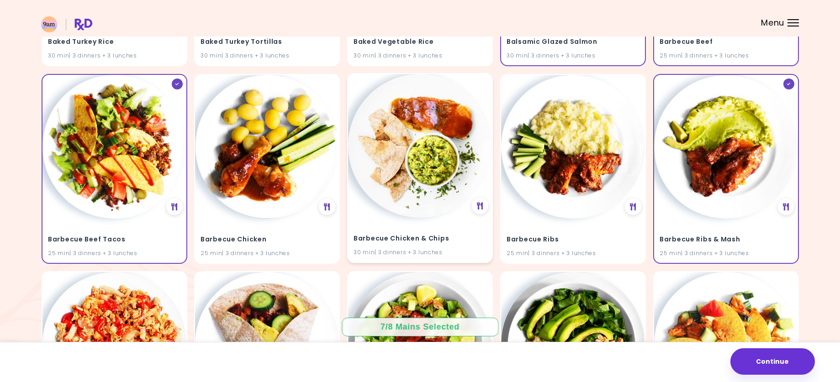
click at [431, 155] on img at bounding box center [420, 146] width 144 height 144
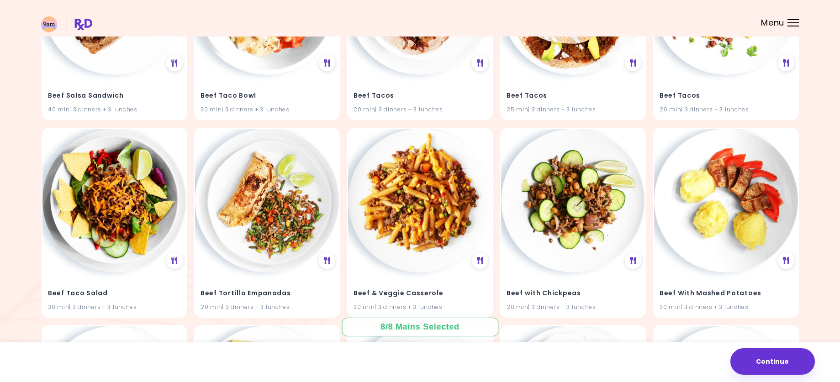
scroll to position [6323, 0]
click at [261, 85] on div "Beef Taco Bowl 30 min | 3 dinners + 3 lunches" at bounding box center [267, 96] width 144 height 45
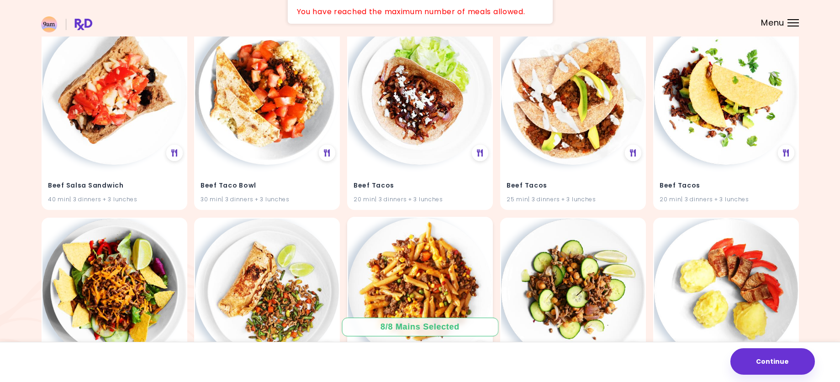
scroll to position [6232, 0]
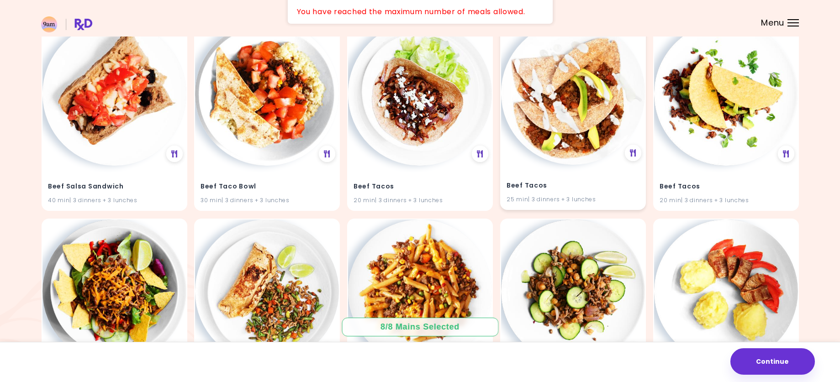
click at [573, 172] on div "Beef Tacos 25 min | 3 dinners + 3 lunches" at bounding box center [573, 187] width 144 height 45
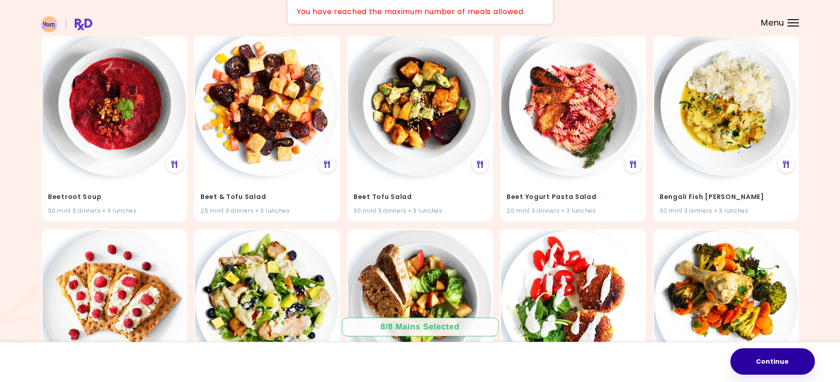
scroll to position [7087, 0]
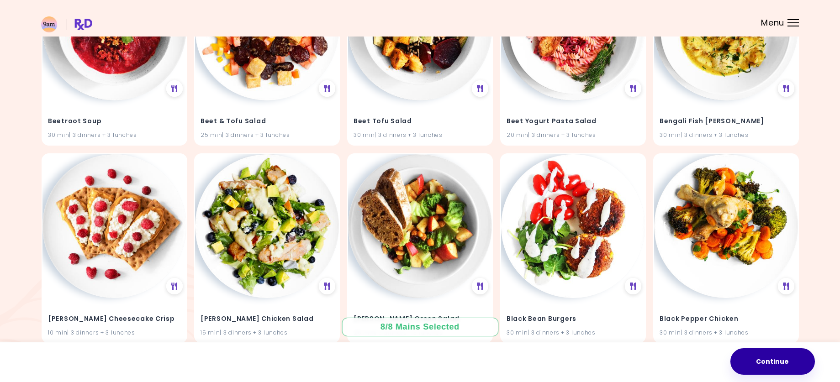
click at [797, 362] on button "Continue" at bounding box center [772, 361] width 84 height 26
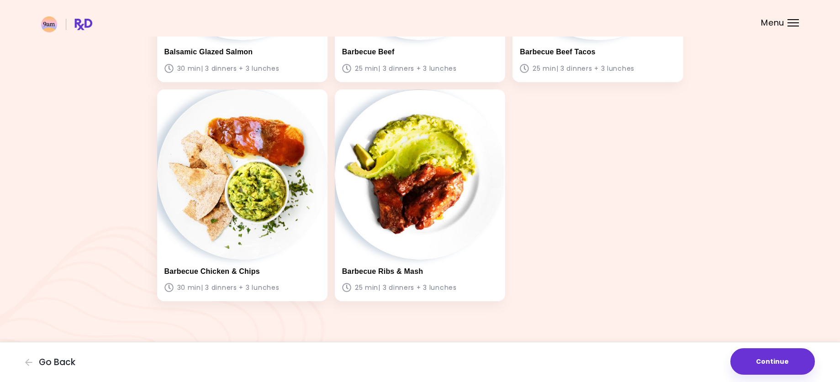
scroll to position [438, 0]
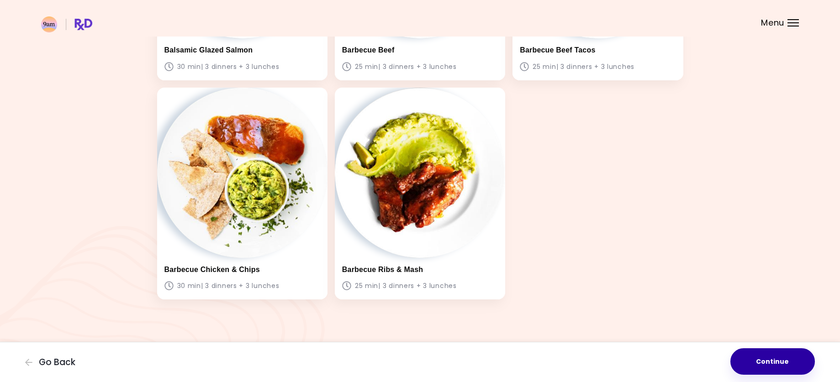
click at [764, 364] on button "Continue" at bounding box center [772, 361] width 84 height 26
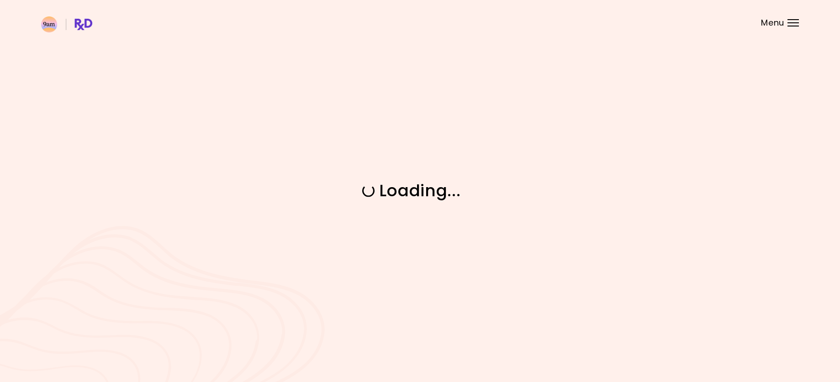
scroll to position [0, 0]
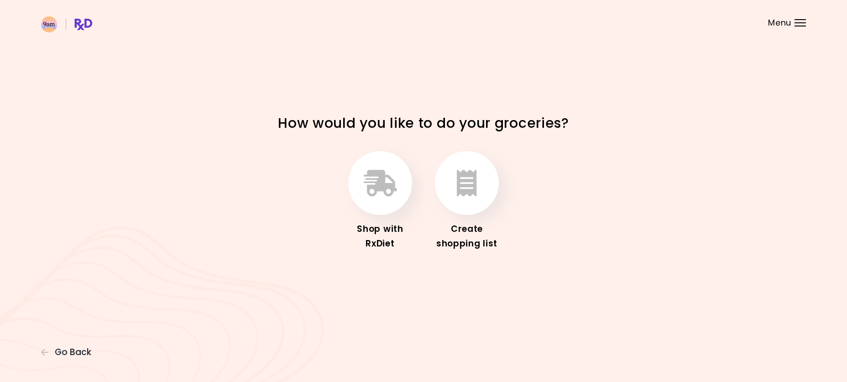
drag, startPoint x: 467, startPoint y: 181, endPoint x: 583, endPoint y: 258, distance: 138.8
click at [610, 264] on div "Shop with RxDiet Create shopping list" at bounding box center [424, 201] width 438 height 134
click at [382, 190] on icon "button" at bounding box center [380, 183] width 33 height 26
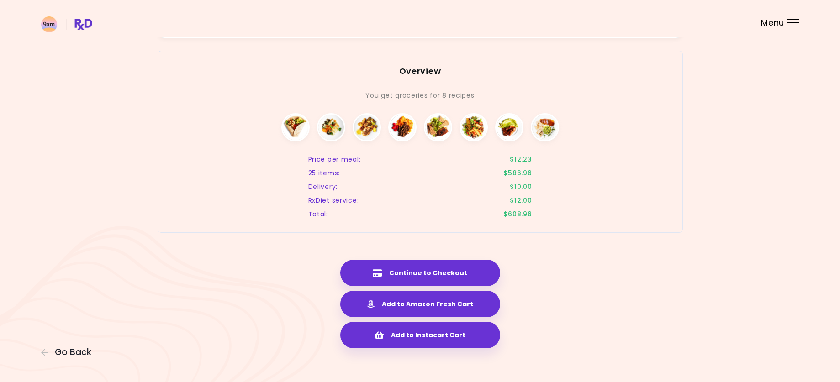
scroll to position [1209, 0]
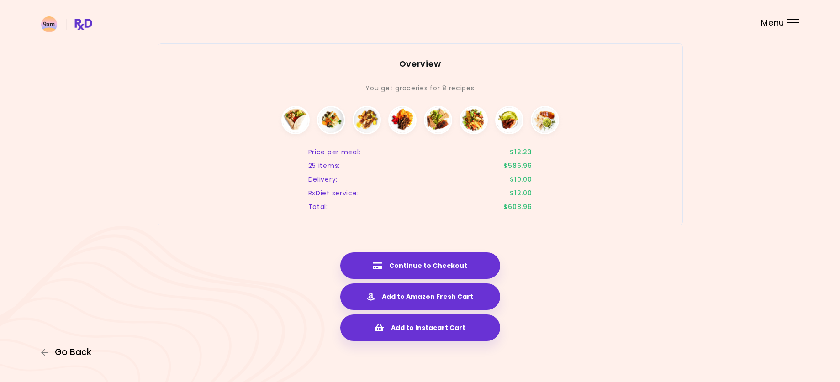
click at [83, 353] on span "Go Back" at bounding box center [73, 352] width 37 height 10
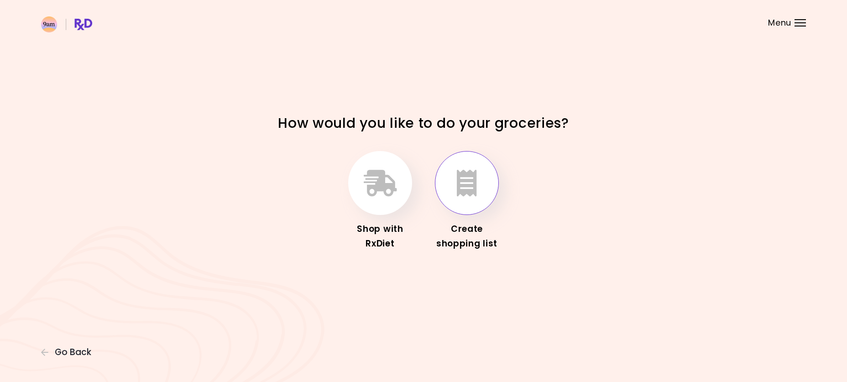
click at [479, 188] on button "button" at bounding box center [467, 183] width 64 height 64
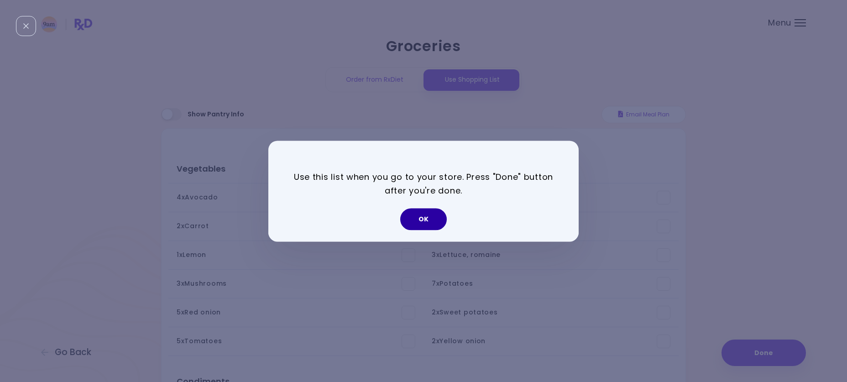
click at [422, 226] on button "OK" at bounding box center [423, 219] width 47 height 22
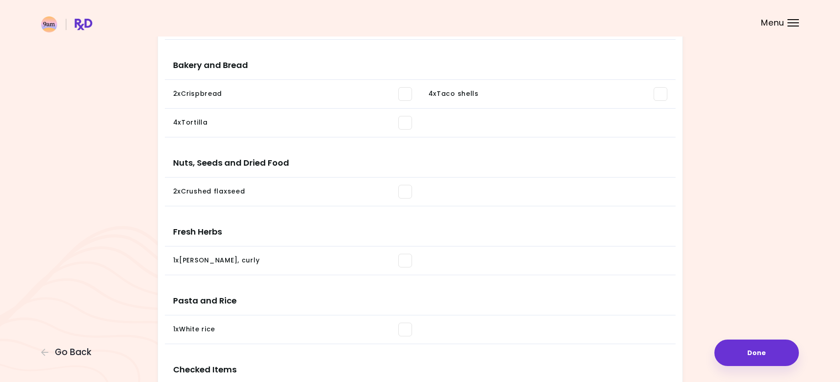
scroll to position [632, 0]
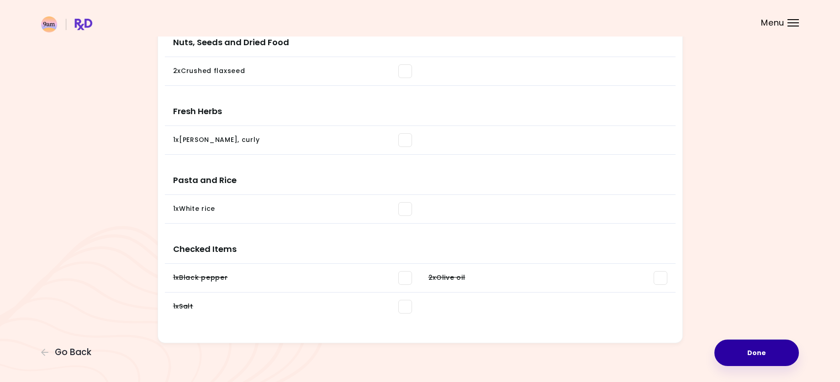
click at [775, 357] on button "Done" at bounding box center [756, 353] width 84 height 26
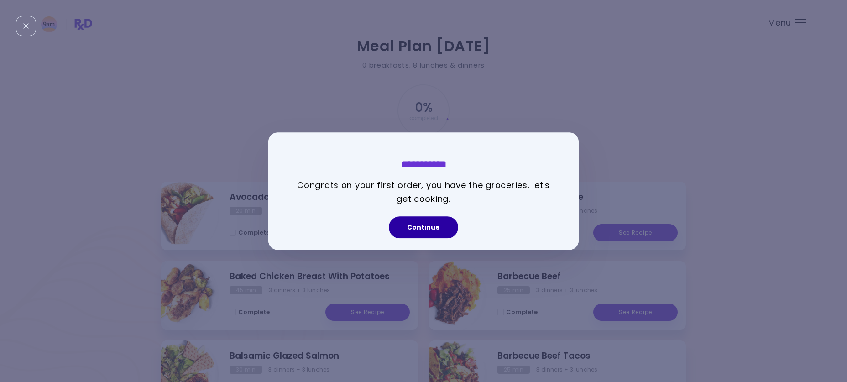
click at [445, 228] on button "Continue" at bounding box center [423, 227] width 69 height 22
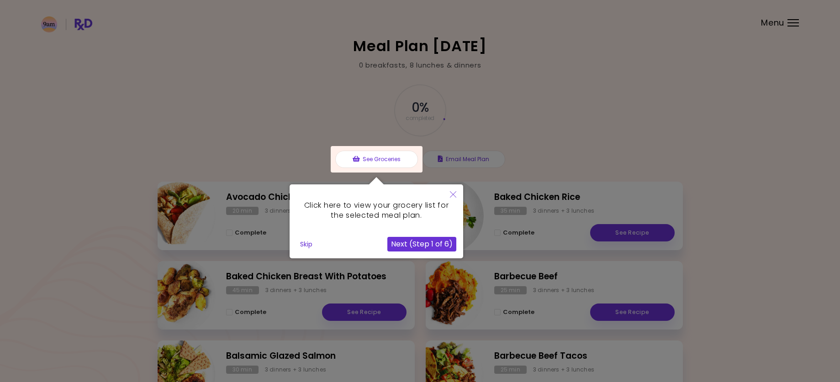
click at [309, 246] on button "Skip" at bounding box center [306, 244] width 20 height 14
